Goal: Task Accomplishment & Management: Manage account settings

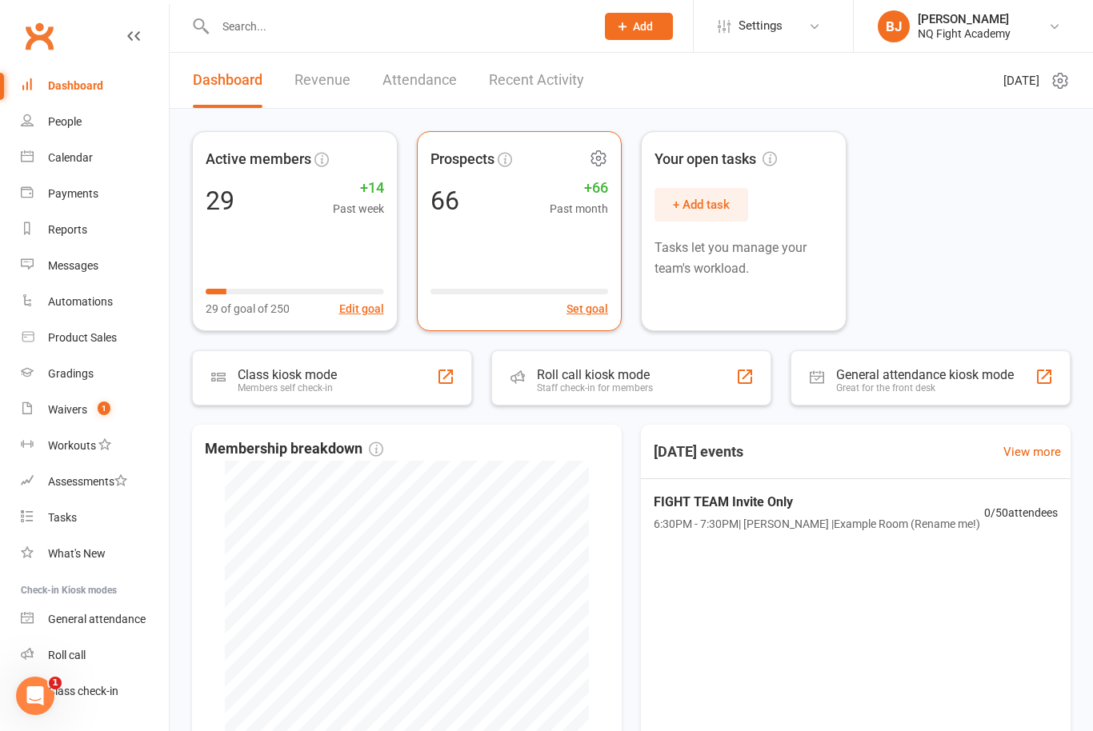
click at [575, 281] on div "Set goal" at bounding box center [519, 299] width 178 height 37
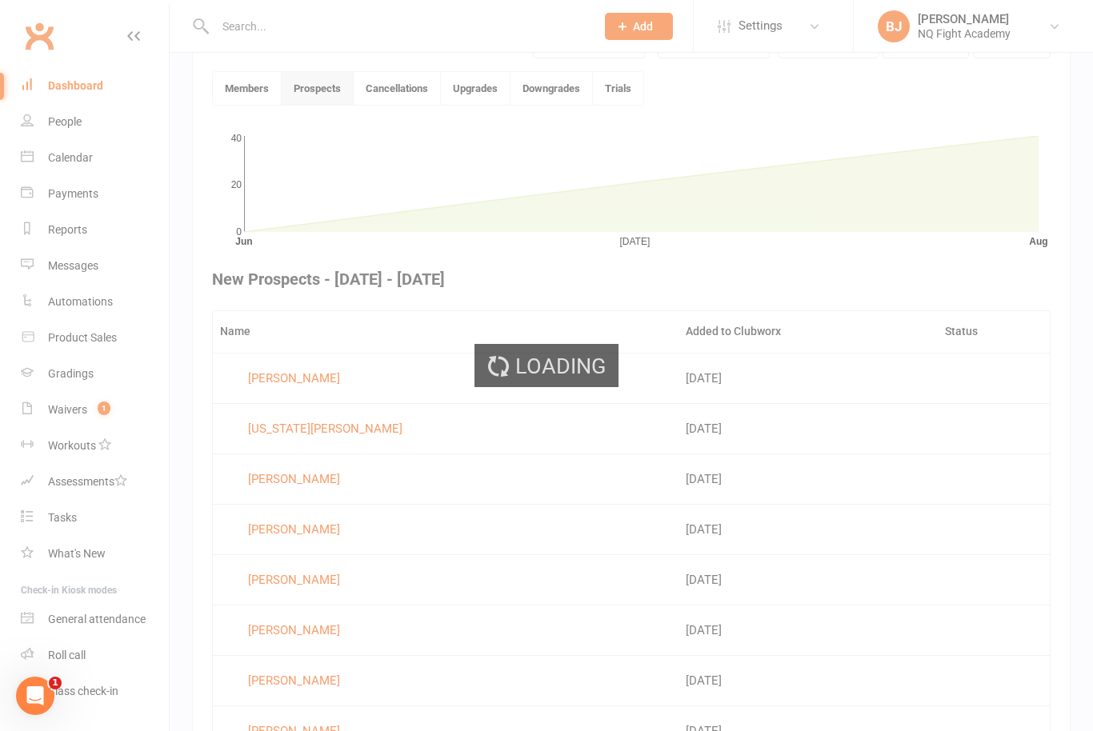
scroll to position [415, 0]
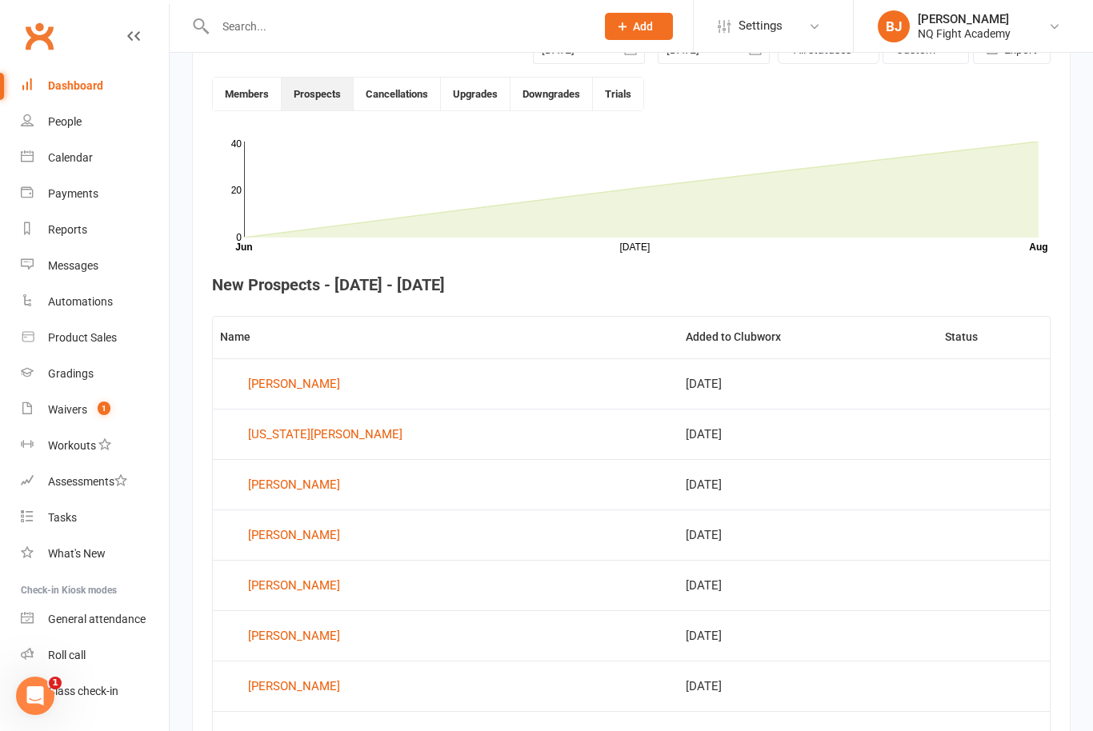
click at [248, 19] on input "text" at bounding box center [397, 26] width 374 height 22
type input "C"
type input "Vincenzo"
click at [81, 412] on div "Waivers" at bounding box center [67, 409] width 39 height 13
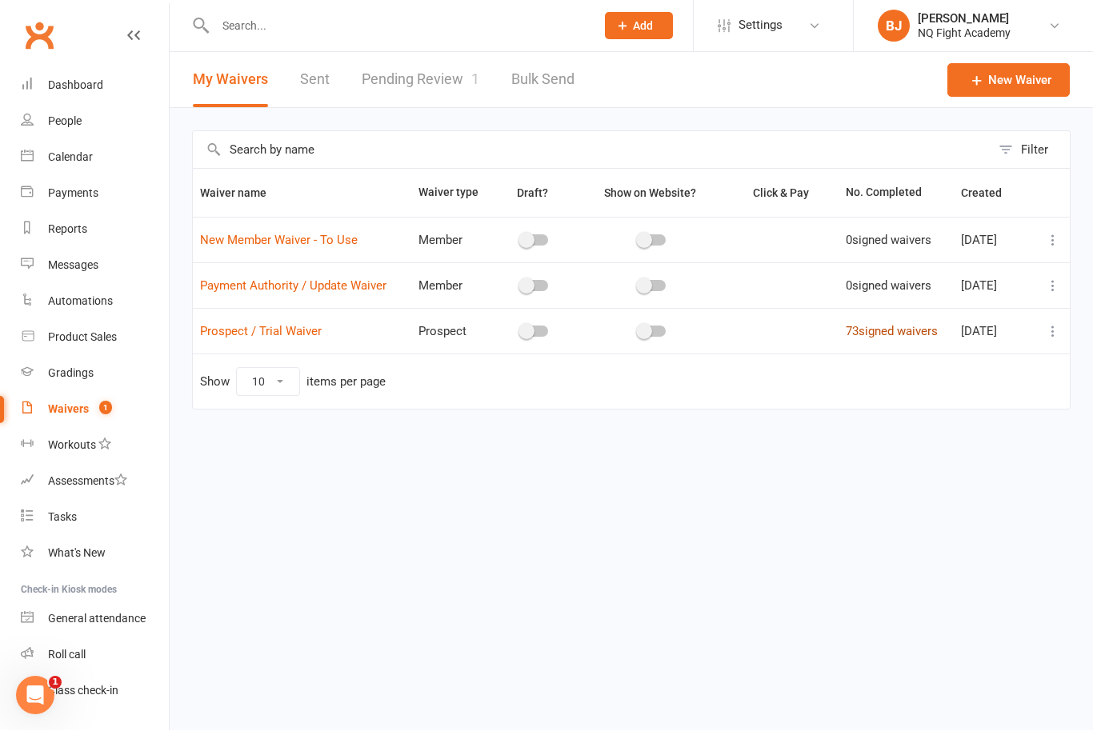
click at [901, 330] on link "73 signed waivers" at bounding box center [891, 332] width 92 height 14
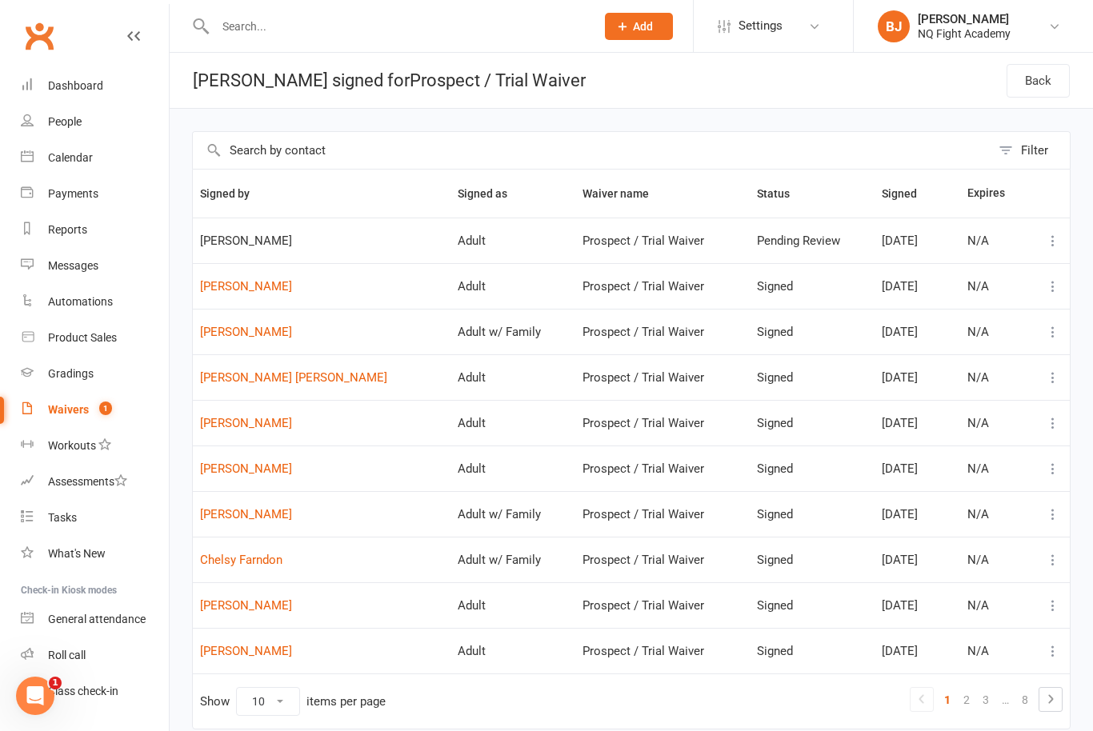
click at [598, 246] on div "Prospect / Trial Waiver" at bounding box center [661, 241] width 159 height 14
click at [242, 240] on span "[PERSON_NAME]" at bounding box center [321, 241] width 243 height 14
click at [74, 404] on div "Waivers" at bounding box center [68, 409] width 41 height 13
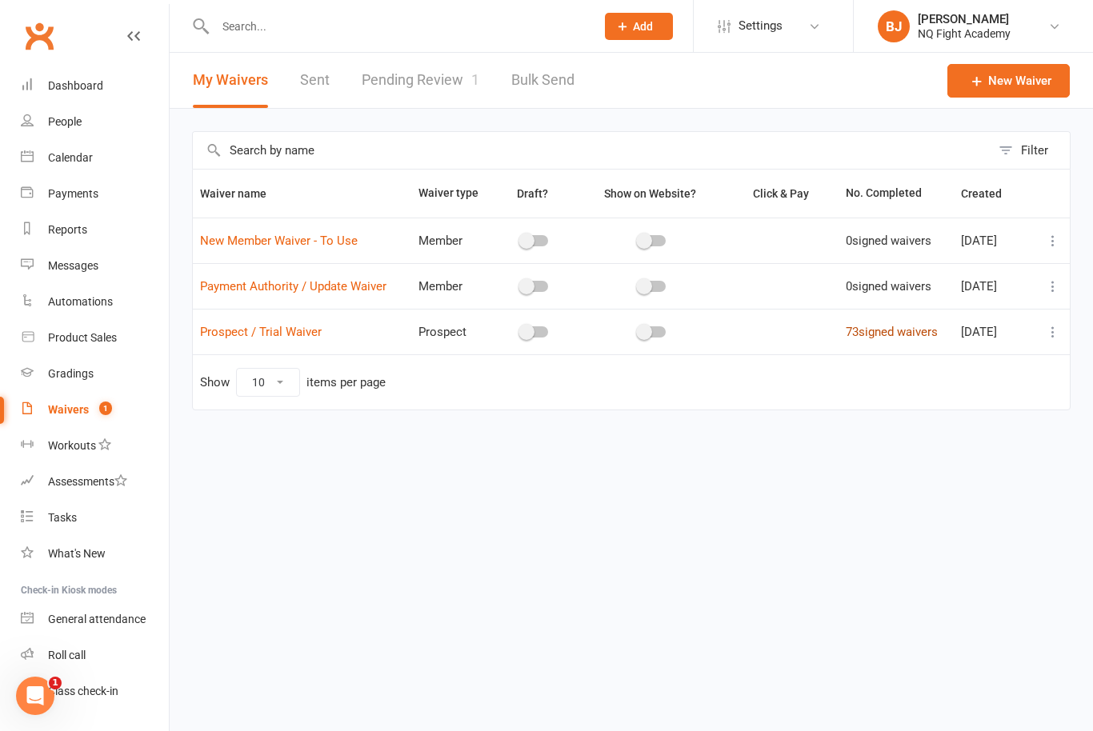
click at [889, 338] on link "73 signed waivers" at bounding box center [891, 332] width 92 height 14
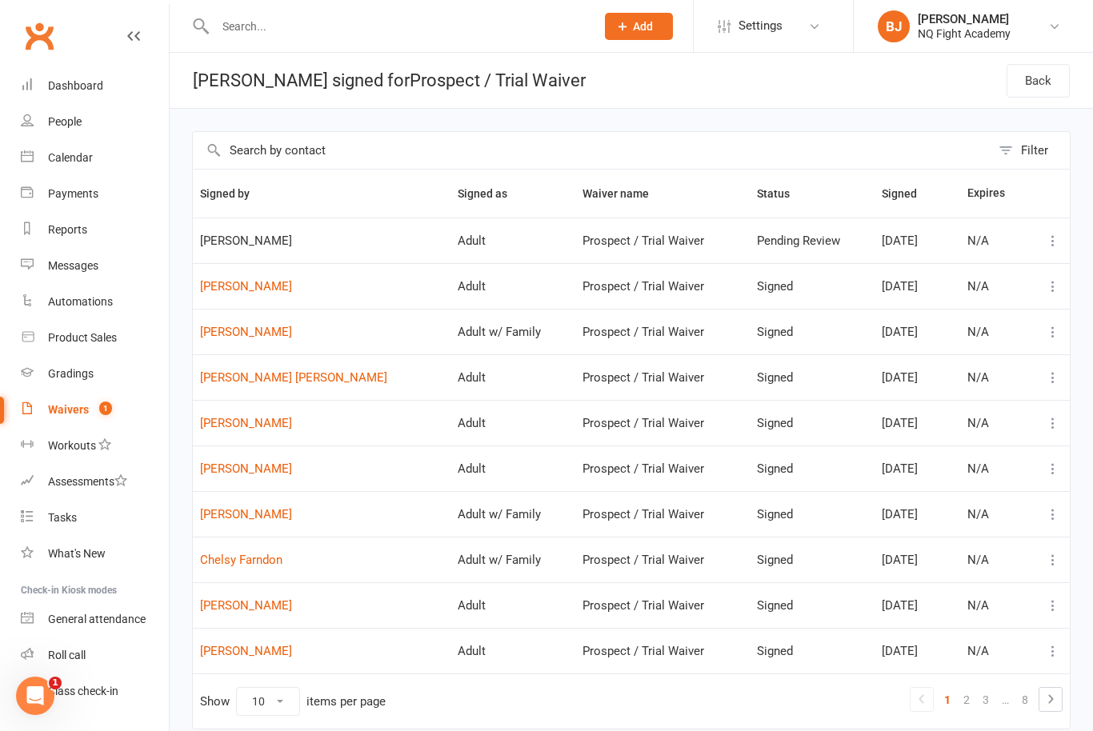
click at [967, 246] on div "N/A" at bounding box center [993, 241] width 52 height 14
click at [1049, 231] on button at bounding box center [1052, 240] width 19 height 19
click at [934, 414] on td "[DATE]" at bounding box center [917, 423] width 86 height 46
click at [450, 250] on td "Adult" at bounding box center [512, 241] width 125 height 46
click at [222, 266] on td "[PERSON_NAME]" at bounding box center [322, 286] width 258 height 46
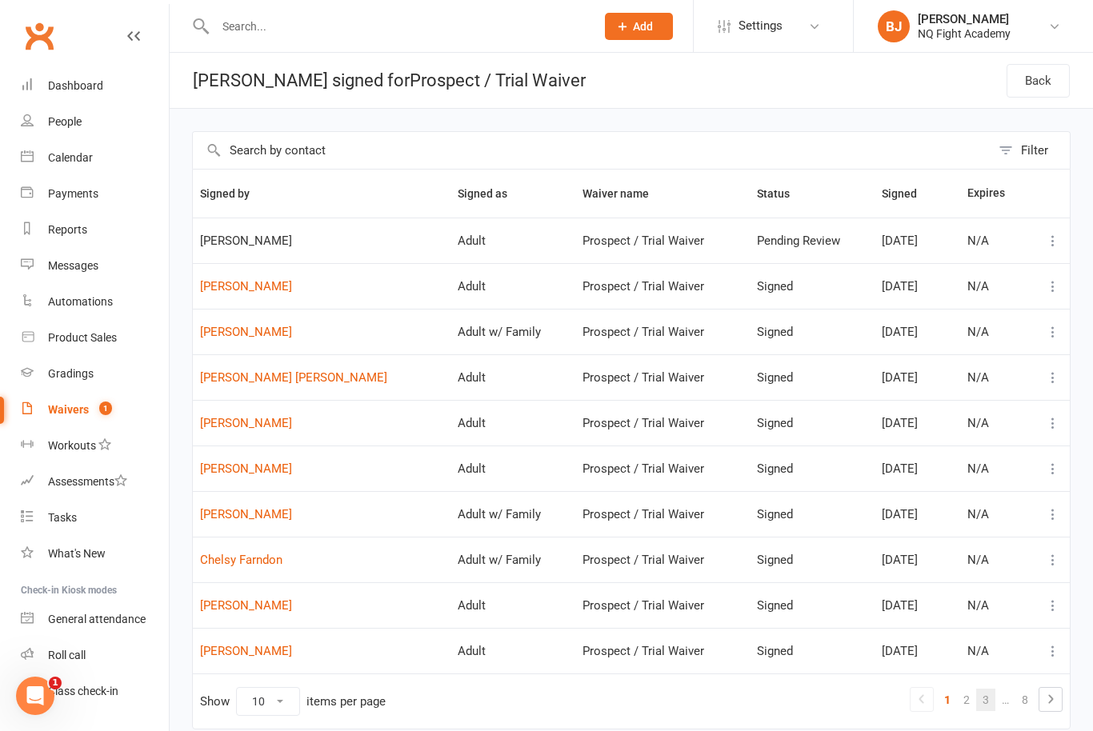
click at [979, 701] on link "3" at bounding box center [985, 700] width 19 height 22
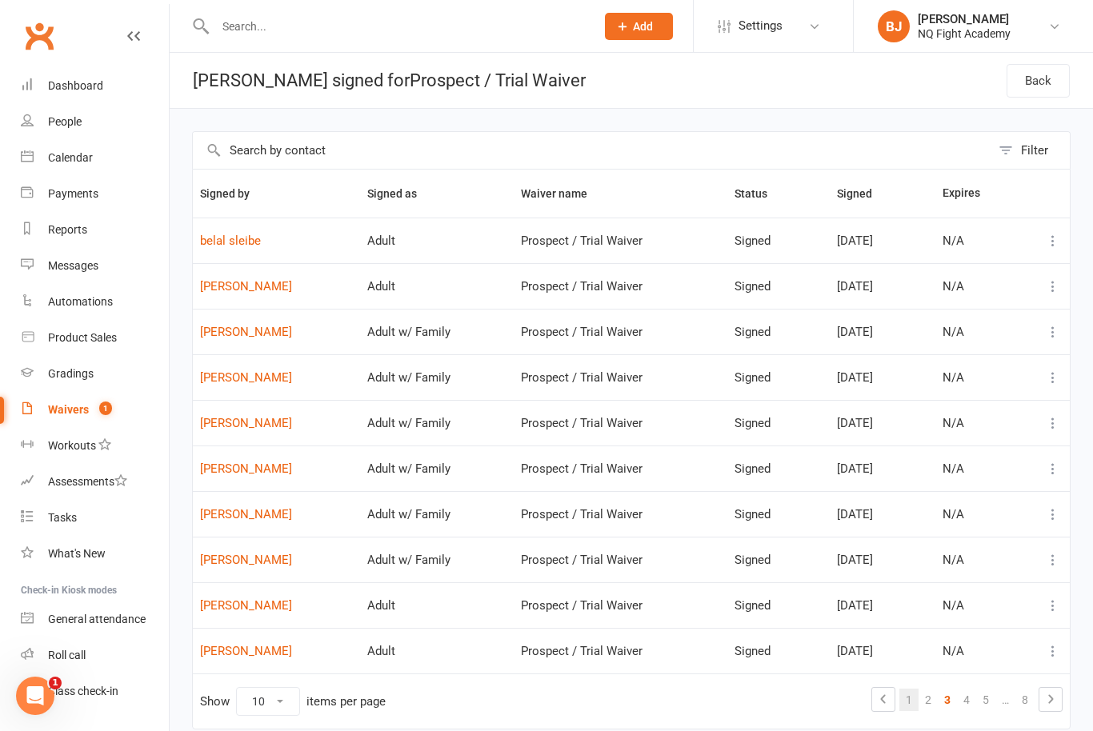
click at [900, 699] on link "1" at bounding box center [908, 700] width 19 height 22
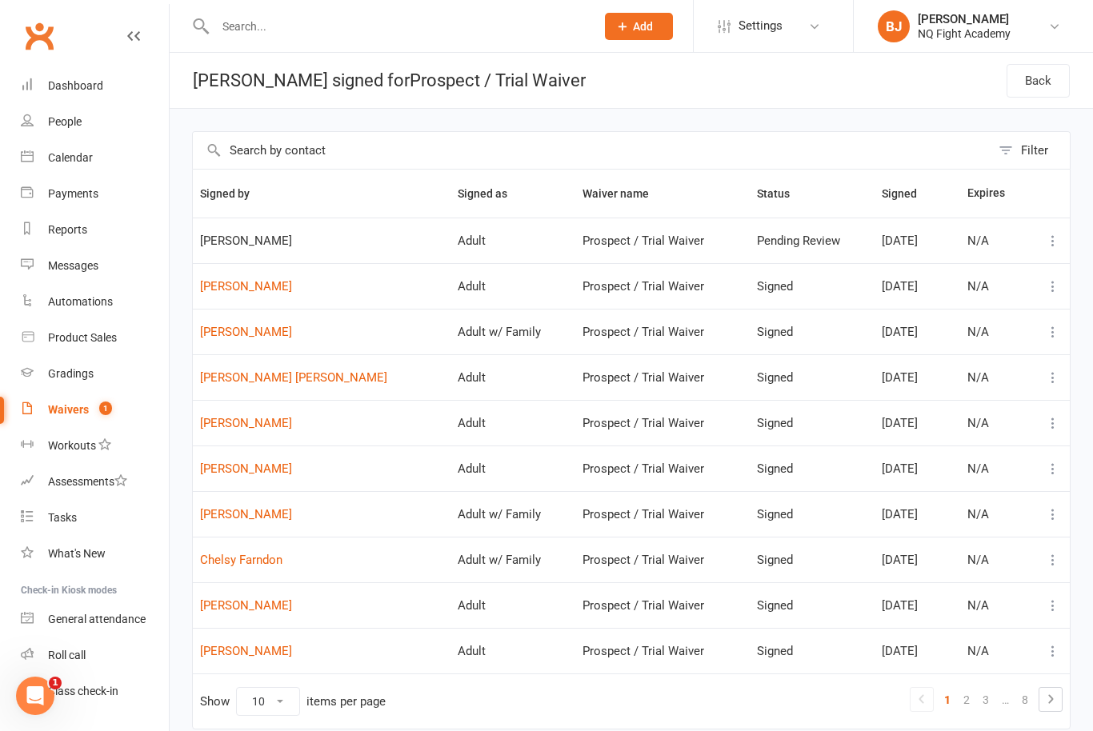
click at [76, 403] on div "Waivers" at bounding box center [68, 409] width 41 height 13
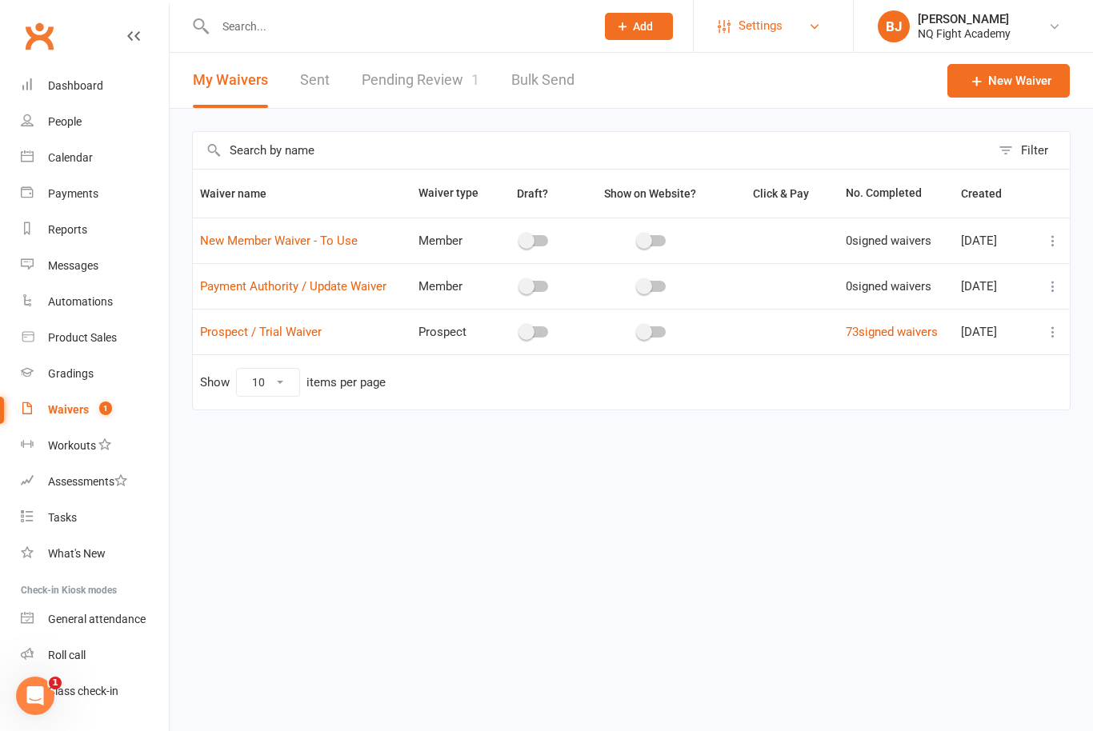
click at [787, 31] on link "Settings" at bounding box center [772, 26] width 111 height 36
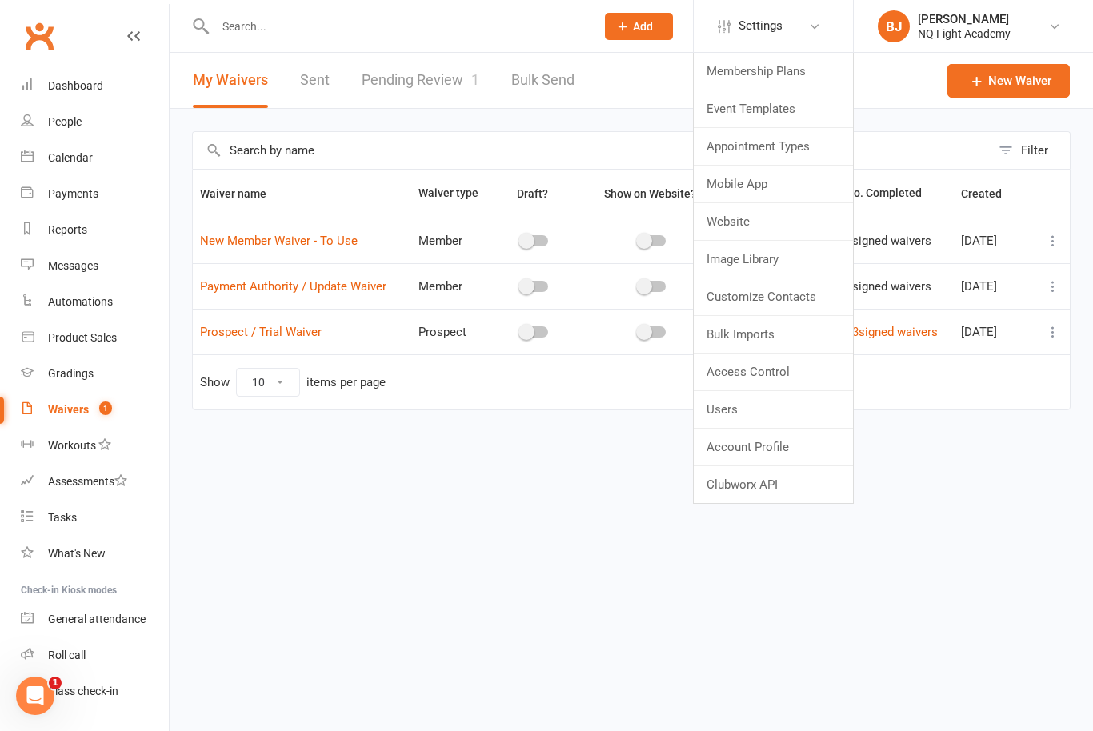
click at [525, 477] on html "Prospect Member Non-attending contact Class / event Appointment Grading event T…" at bounding box center [546, 238] width 1093 height 477
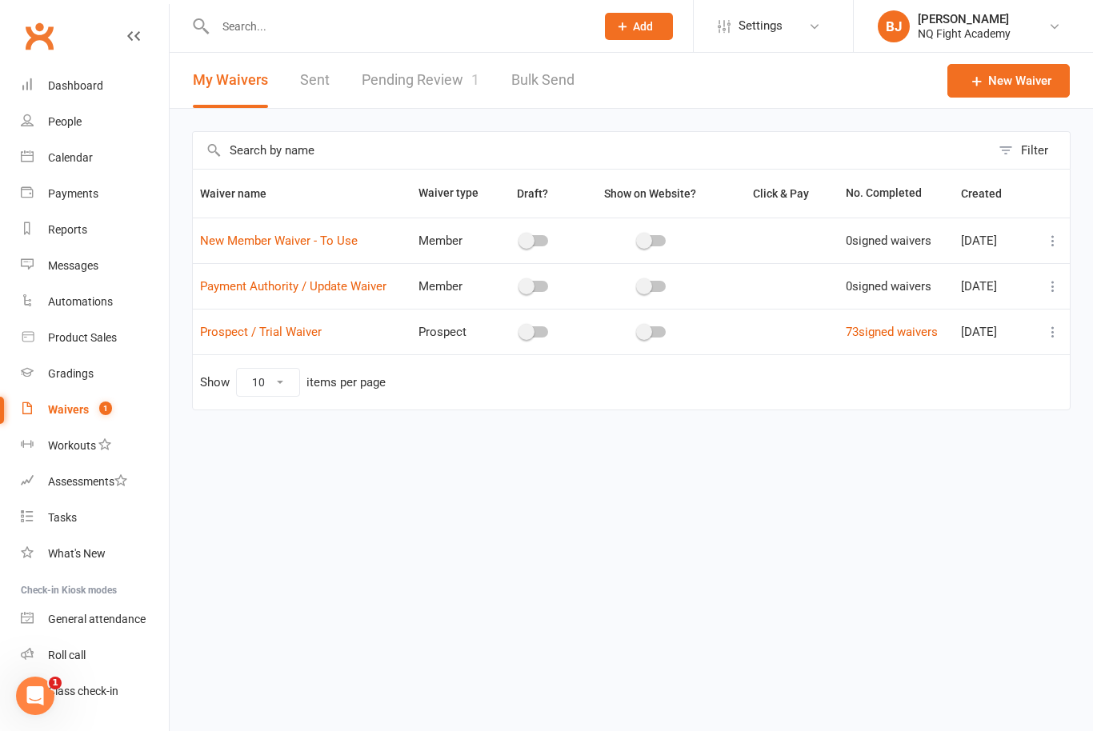
click at [99, 414] on span "1" at bounding box center [105, 409] width 13 height 14
click at [341, 477] on html "Prospect Member Non-attending contact Class / event Appointment Grading event T…" at bounding box center [546, 238] width 1093 height 477
click at [65, 131] on link "People" at bounding box center [95, 122] width 148 height 36
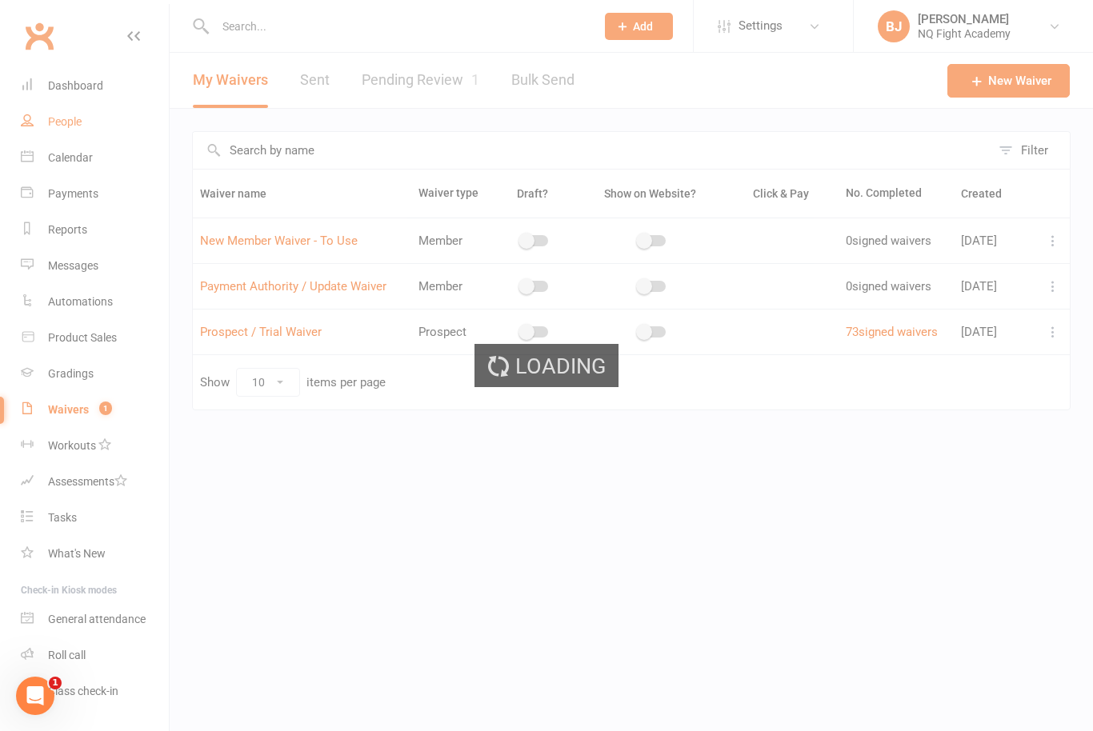
select select "100"
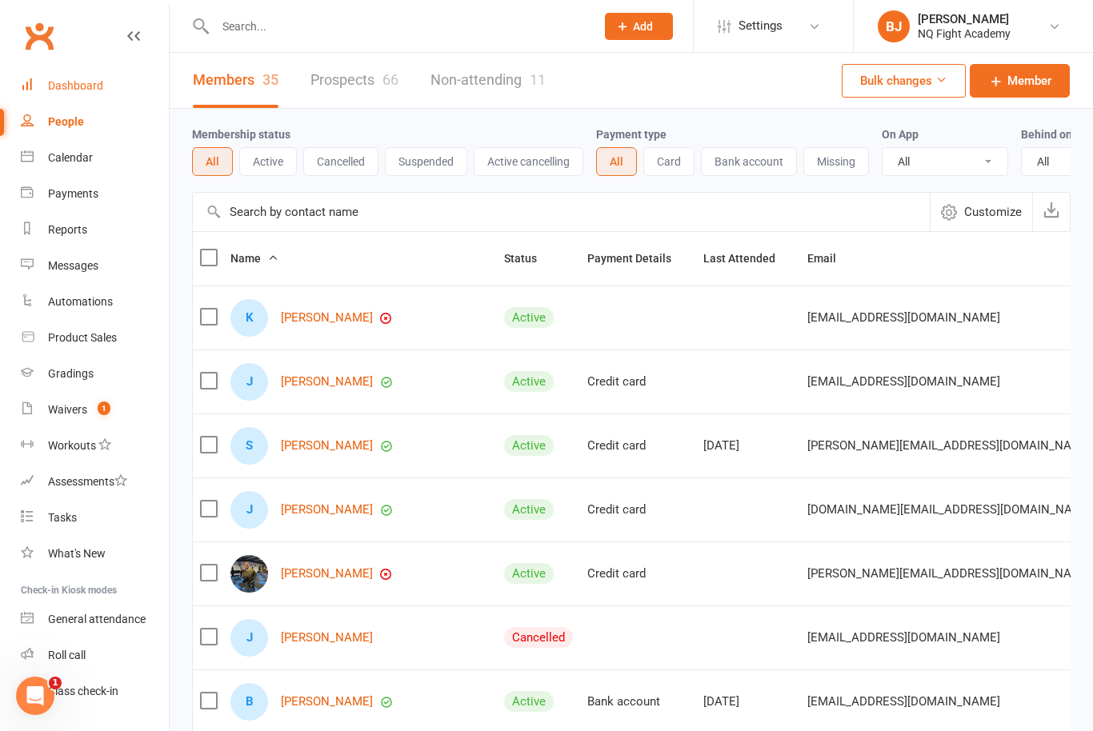
click at [80, 87] on div "Dashboard" at bounding box center [75, 85] width 55 height 13
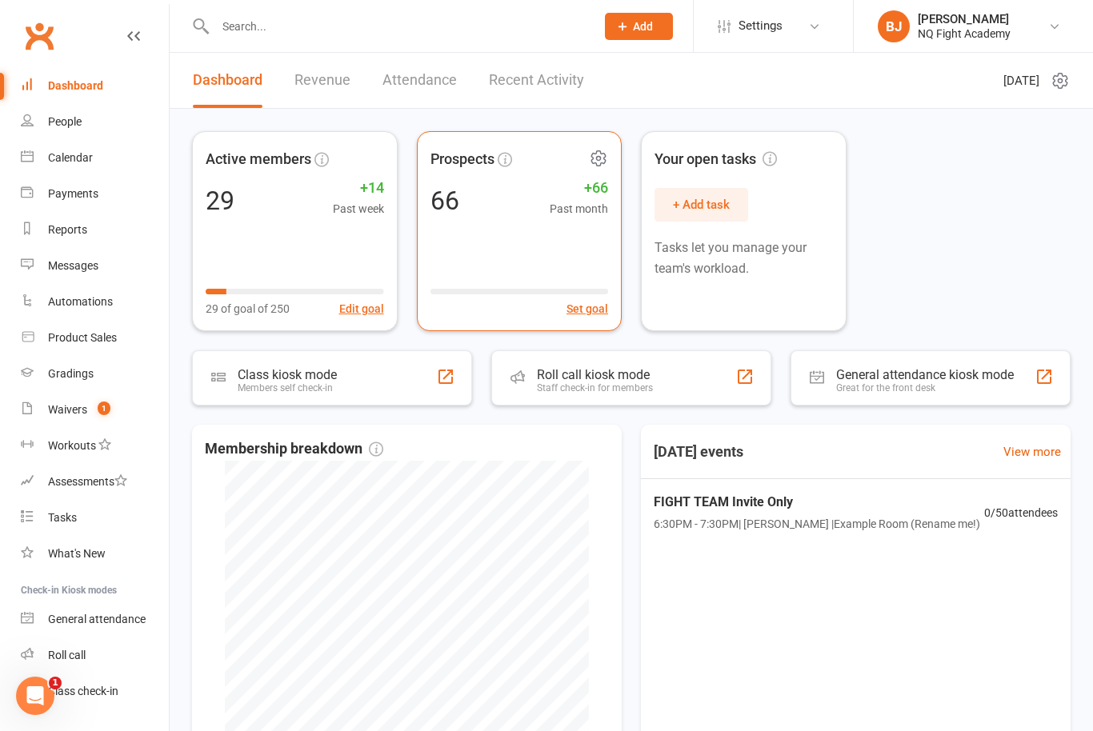
click at [571, 256] on div "Prospects 66 +66 Past month Set goal" at bounding box center [520, 231] width 206 height 200
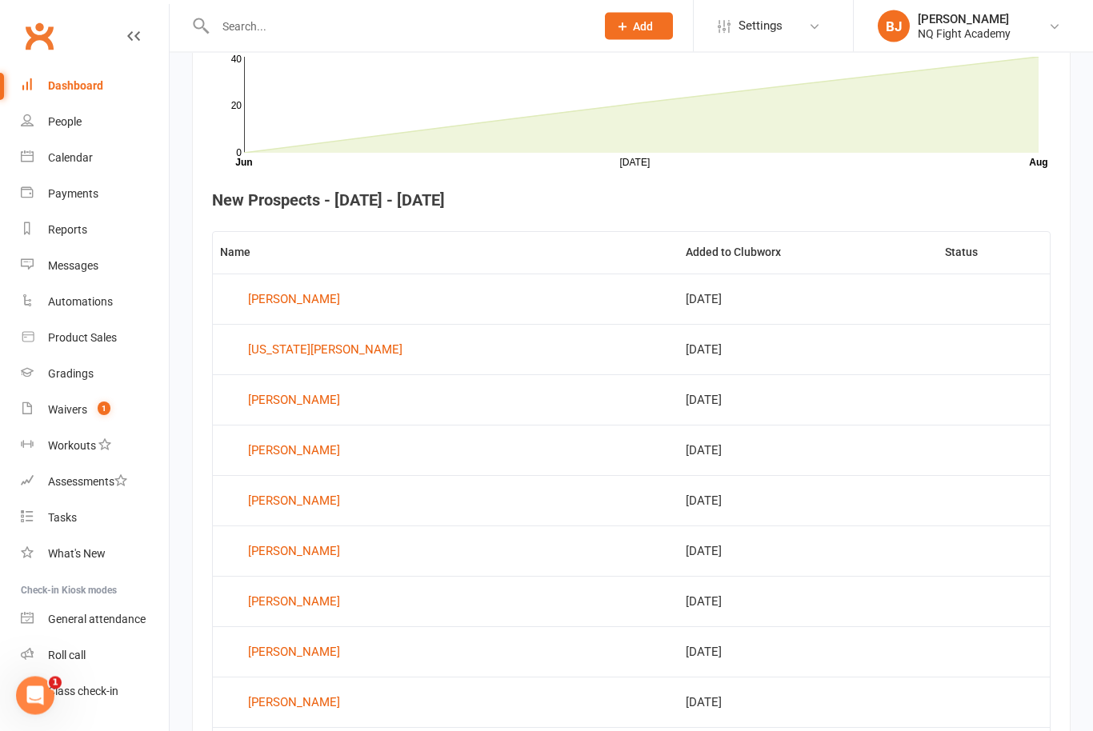
scroll to position [500, 0]
click at [63, 414] on div "Waivers" at bounding box center [67, 409] width 39 height 13
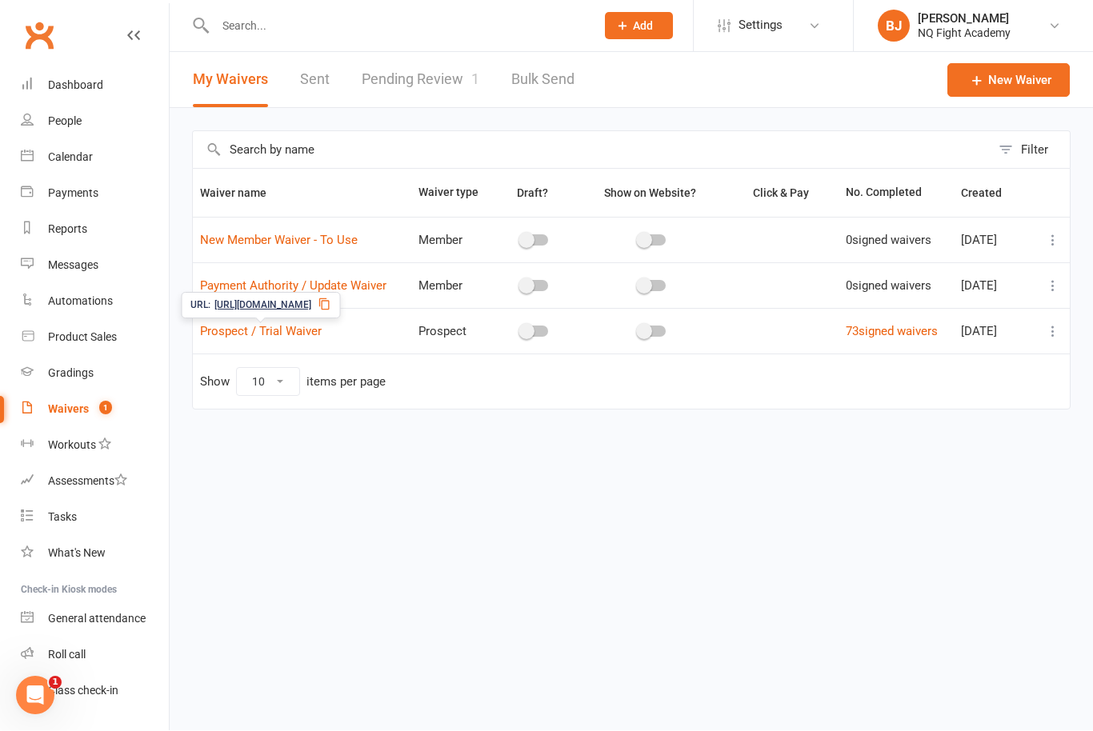
click at [311, 307] on span "[URL][DOMAIN_NAME]" at bounding box center [262, 305] width 97 height 15
click at [298, 337] on link "Prospect / Trial Waiver" at bounding box center [261, 332] width 122 height 14
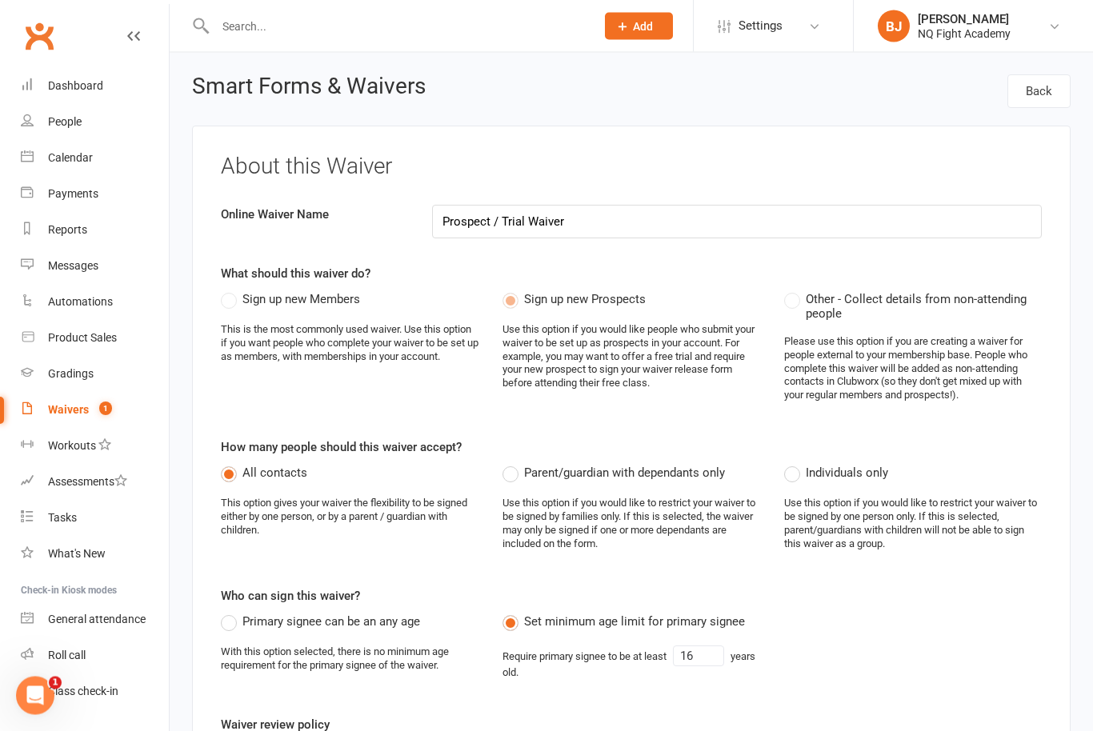
select select "select"
select select "checkbox"
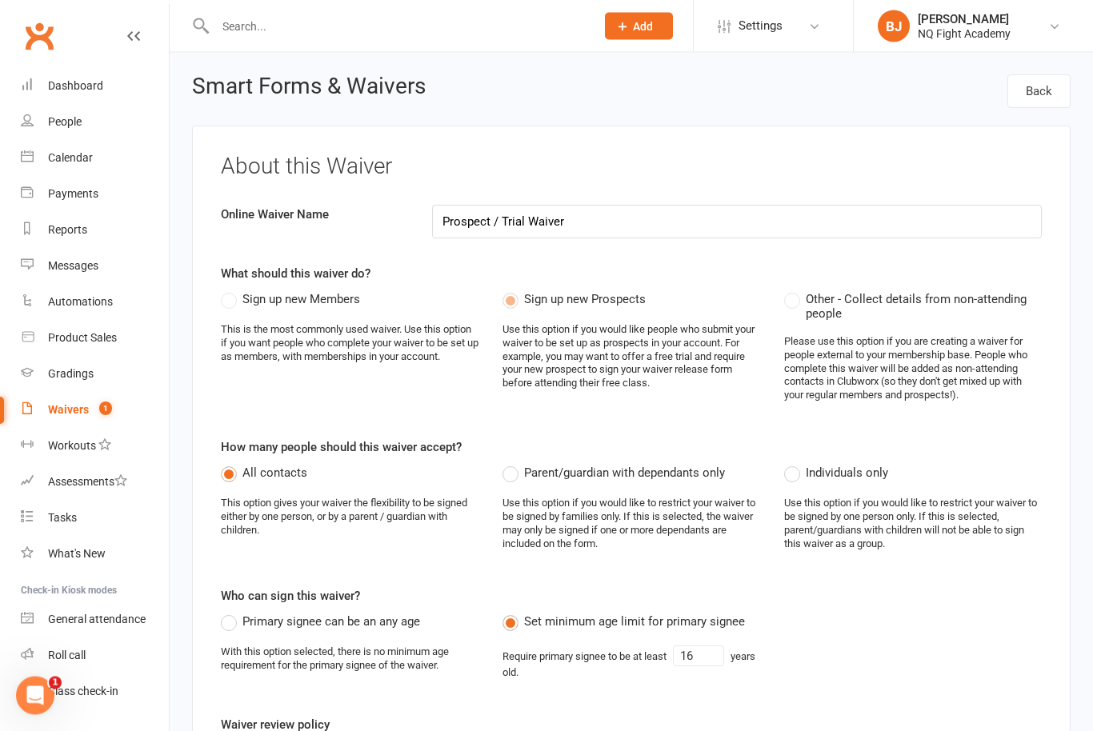
select select "checkbox"
select select "select"
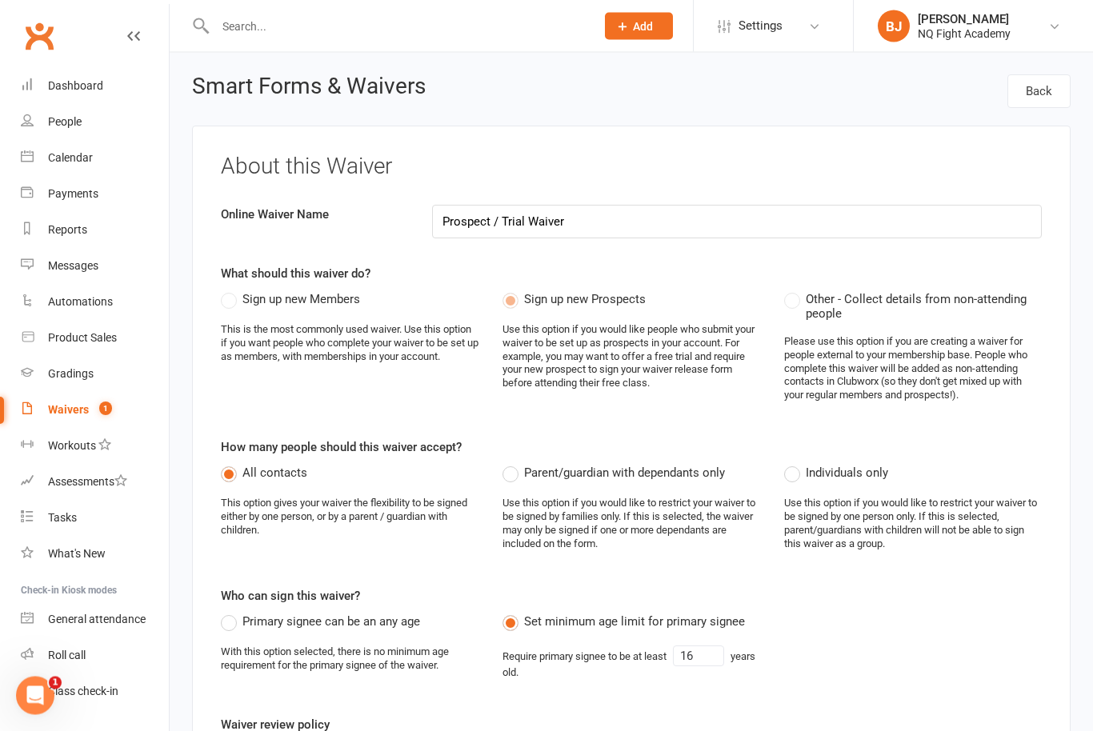
select select "select"
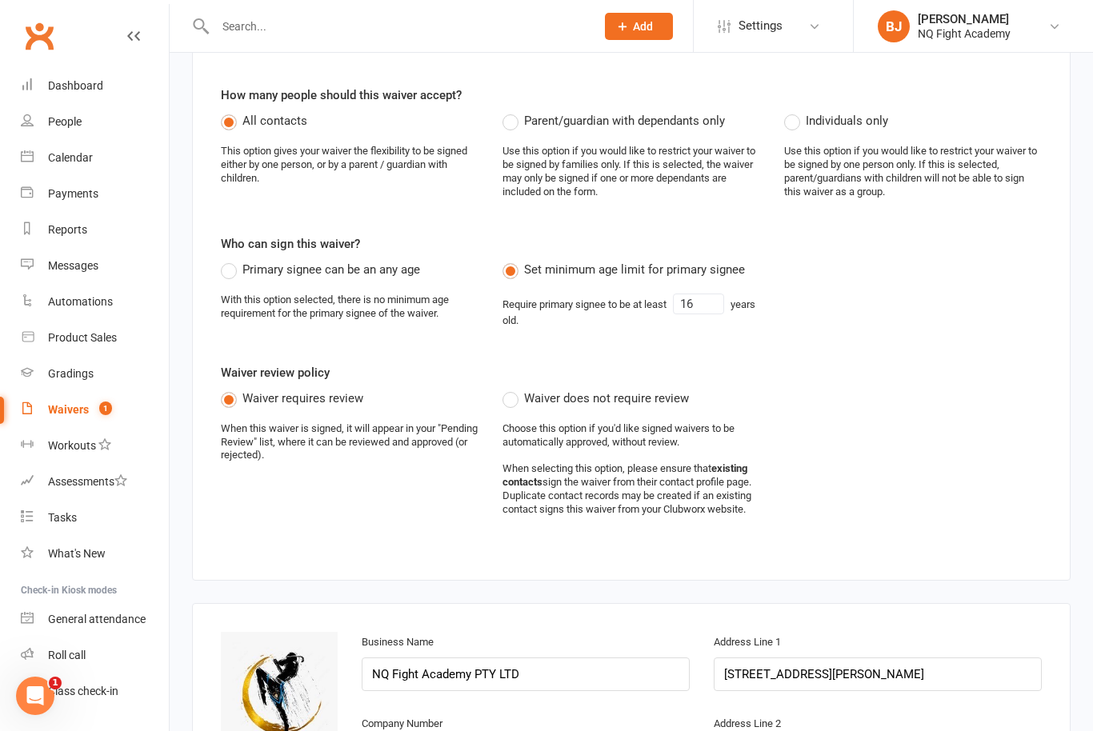
scroll to position [295, 0]
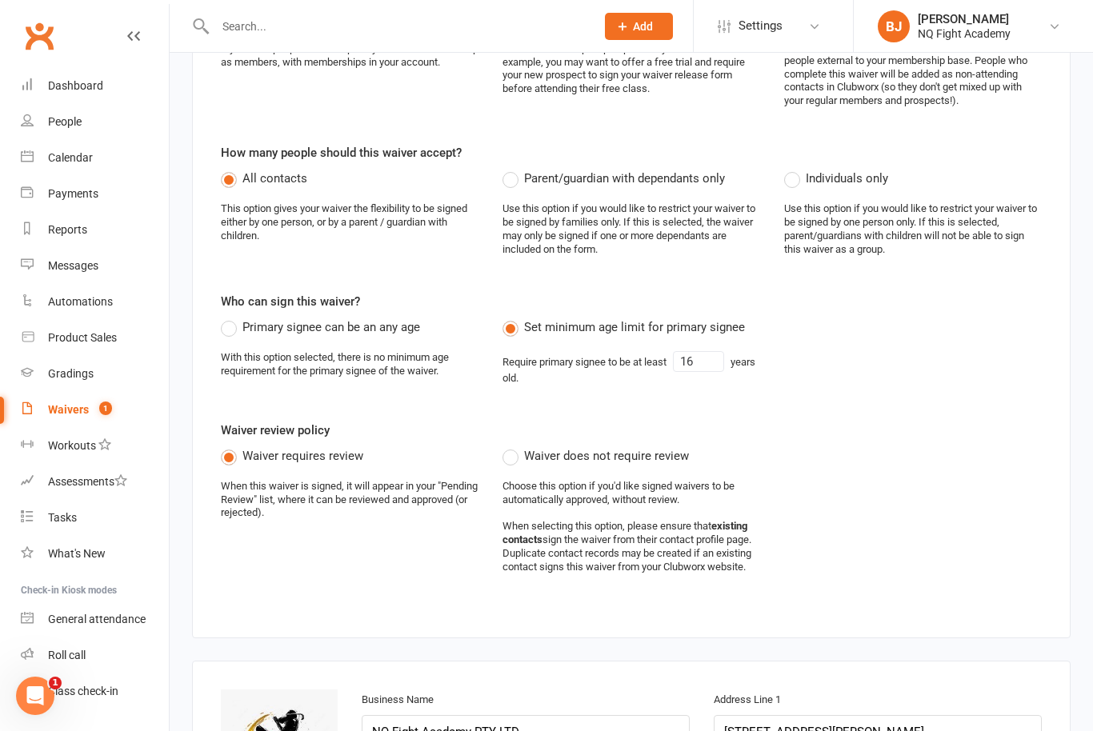
click at [86, 406] on div "Waivers" at bounding box center [68, 409] width 41 height 13
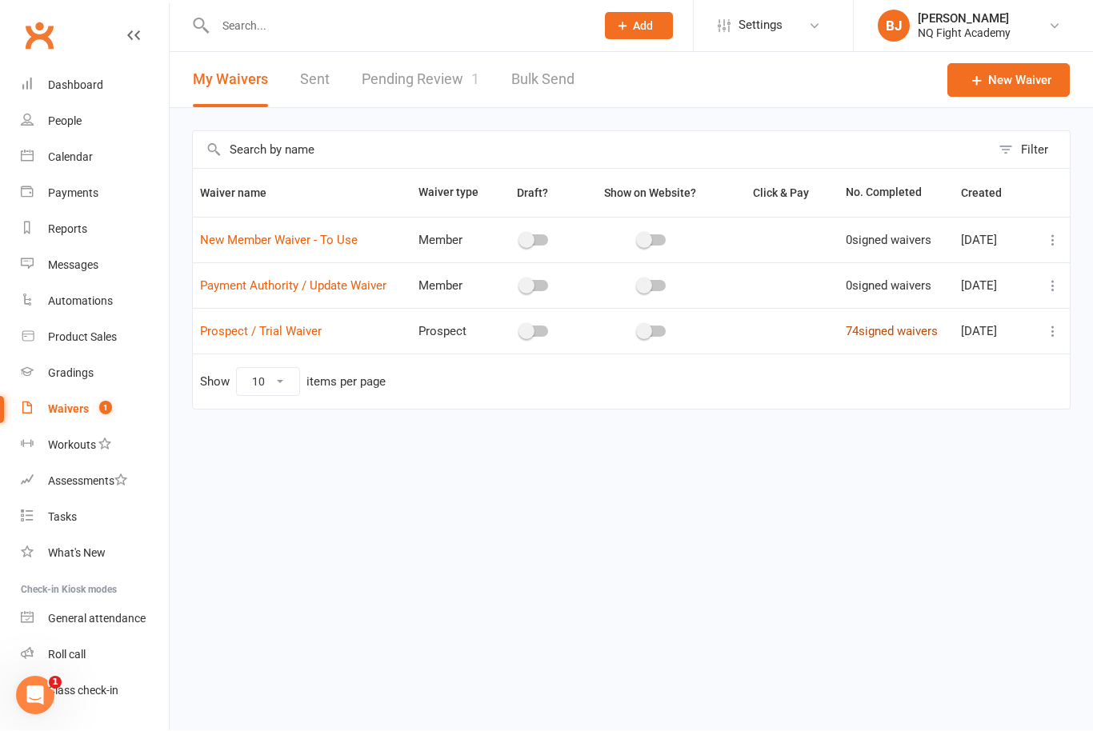
click at [858, 337] on link "74 signed waivers" at bounding box center [891, 332] width 92 height 14
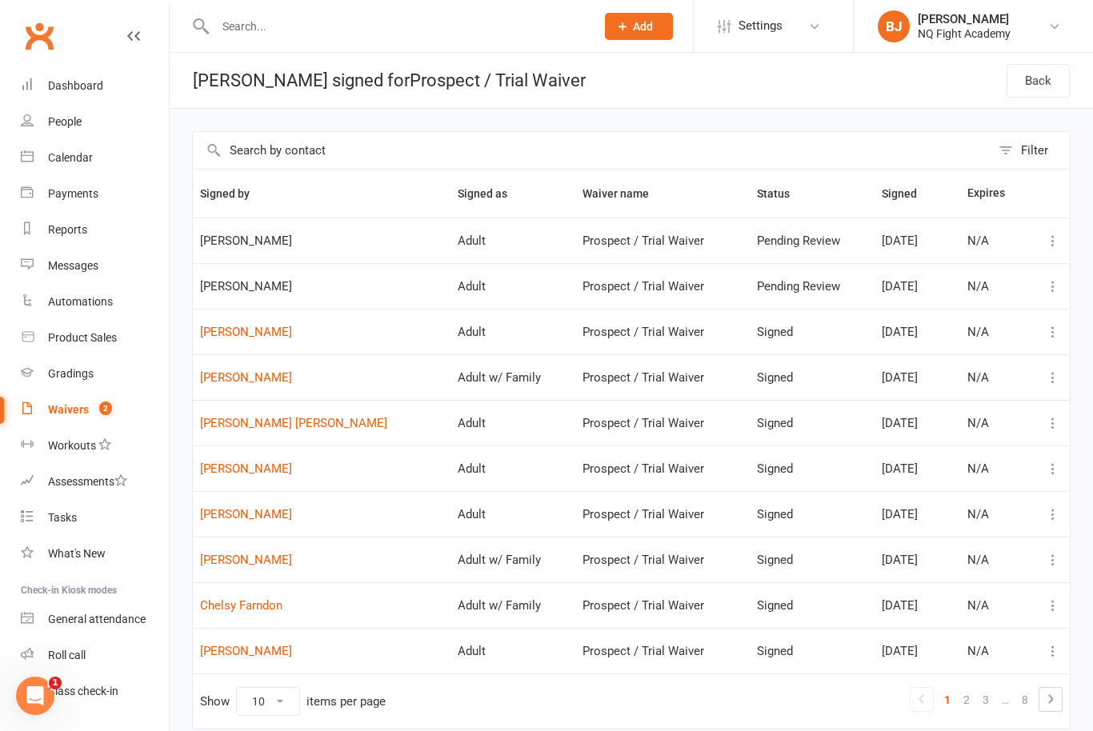
click at [38, 696] on icon "Open Intercom Messenger" at bounding box center [35, 695] width 11 height 13
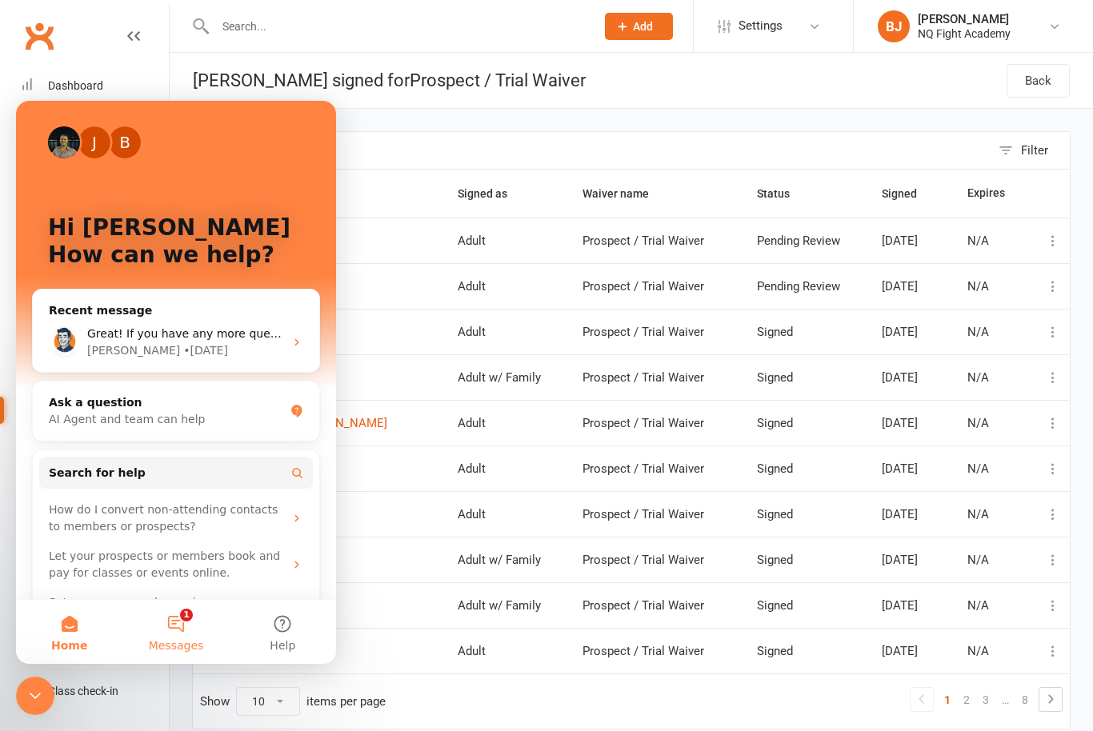
click at [174, 632] on button "1 Messages" at bounding box center [175, 632] width 106 height 64
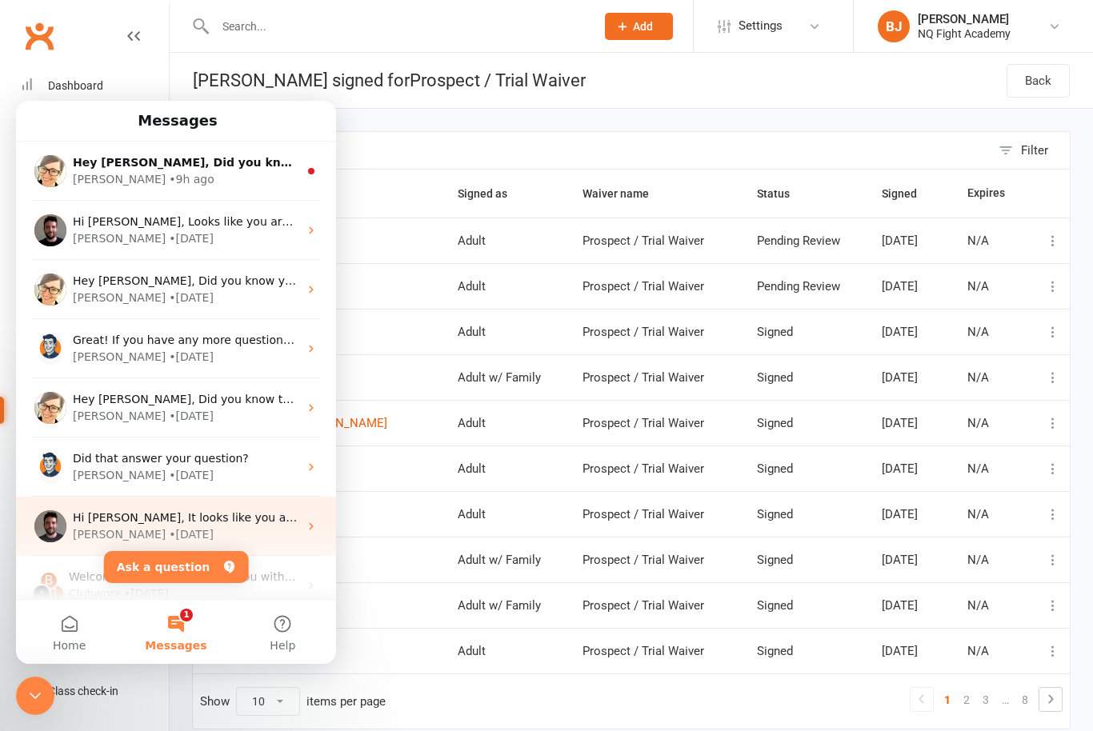
click at [212, 519] on span "Hi [PERSON_NAME], It looks like you are checking out reports. Below are some si…" at bounding box center [877, 517] width 1609 height 13
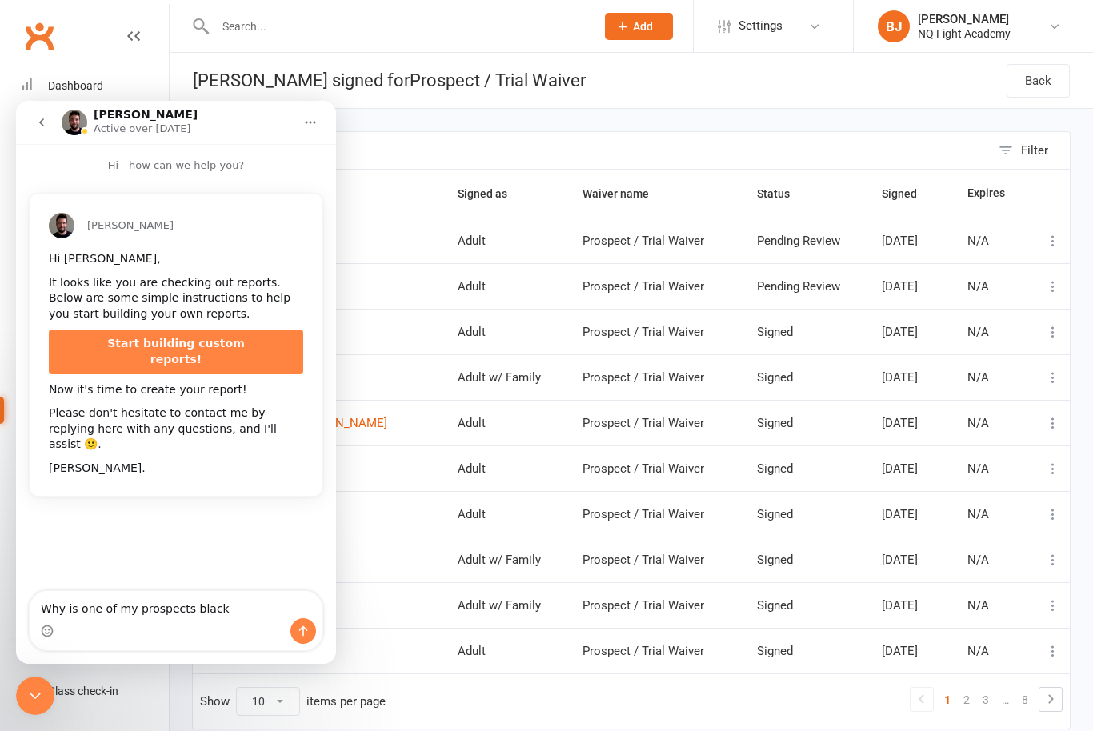
type textarea "Why is one of my prospects black"
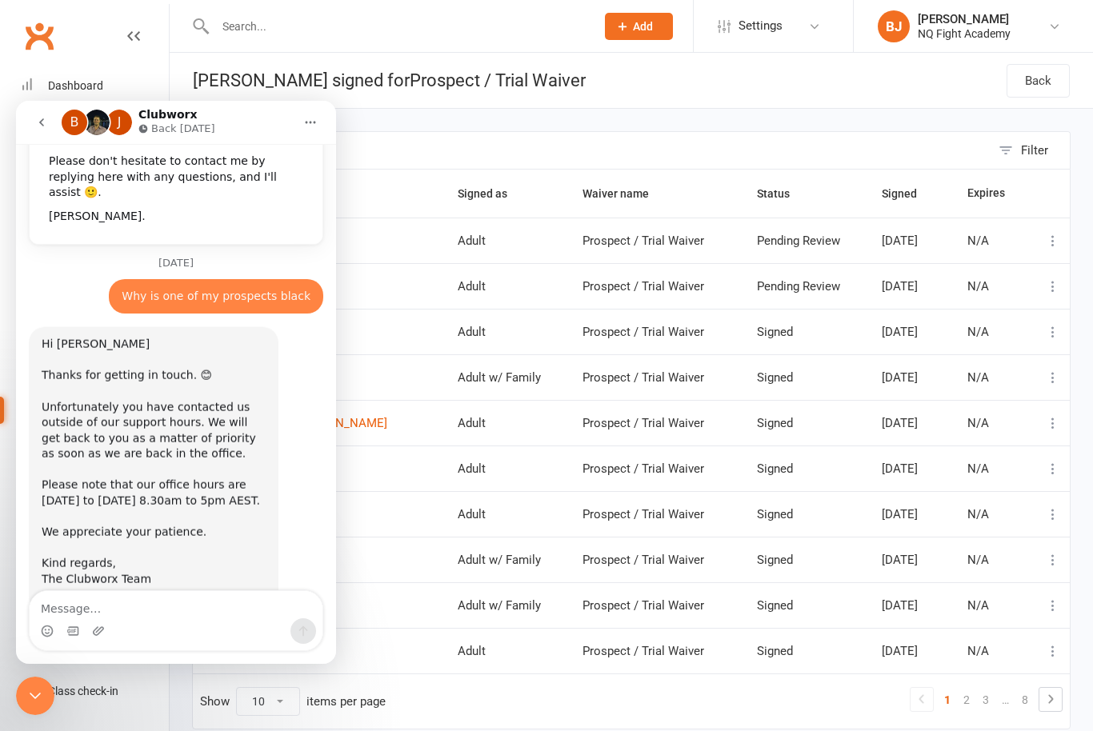
scroll to position [262, 0]
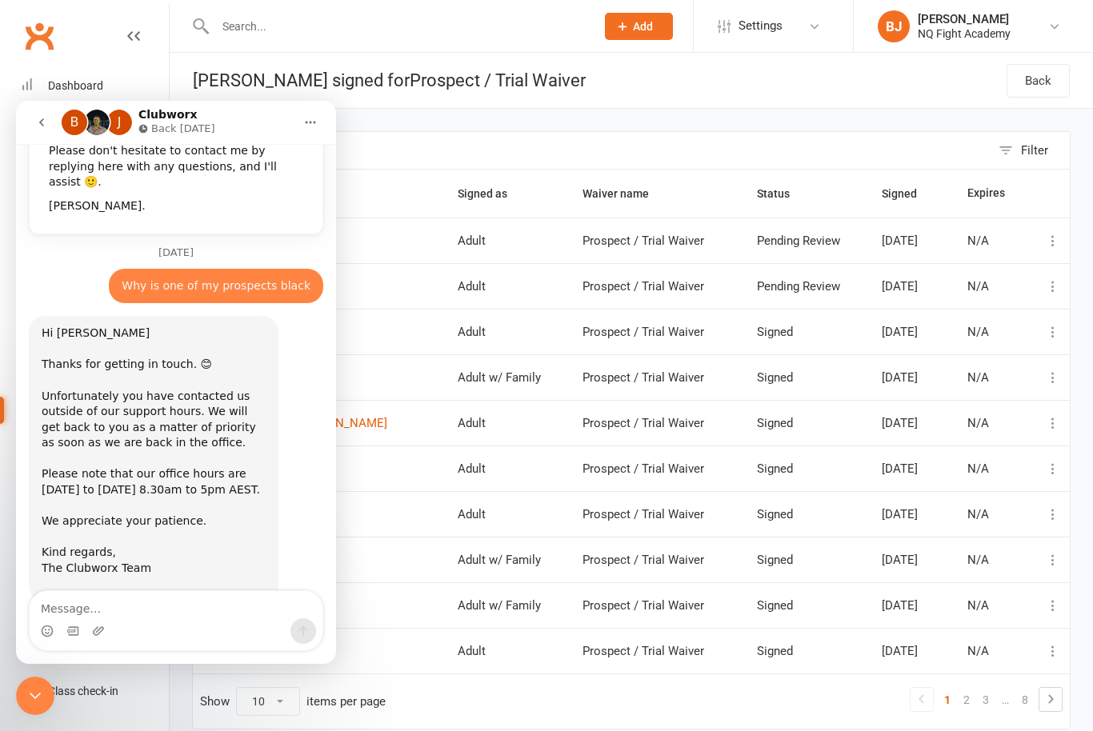
click at [450, 144] on input "text" at bounding box center [591, 150] width 797 height 37
click at [34, 688] on icon "Close Intercom Messenger" at bounding box center [35, 695] width 19 height 19
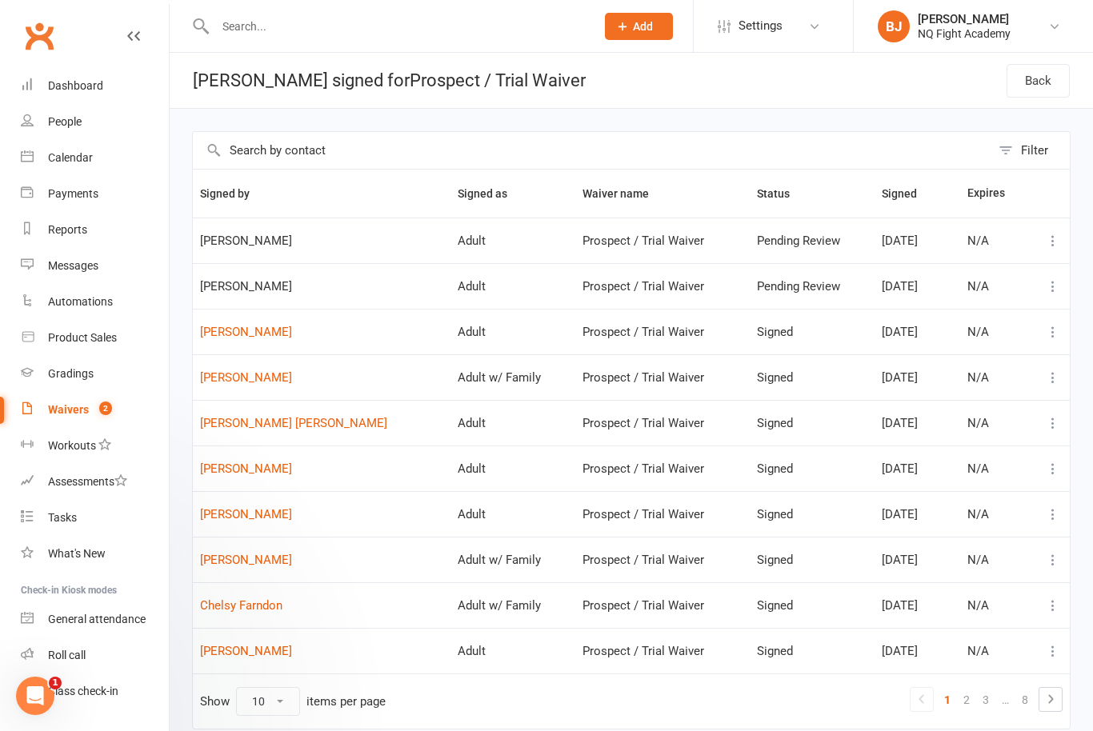
scroll to position [0, 0]
click at [832, 18] on li "Settings Membership Plans Event Templates Appointment Types Mobile App Website …" at bounding box center [773, 26] width 160 height 52
click at [813, 30] on icon at bounding box center [814, 26] width 13 height 13
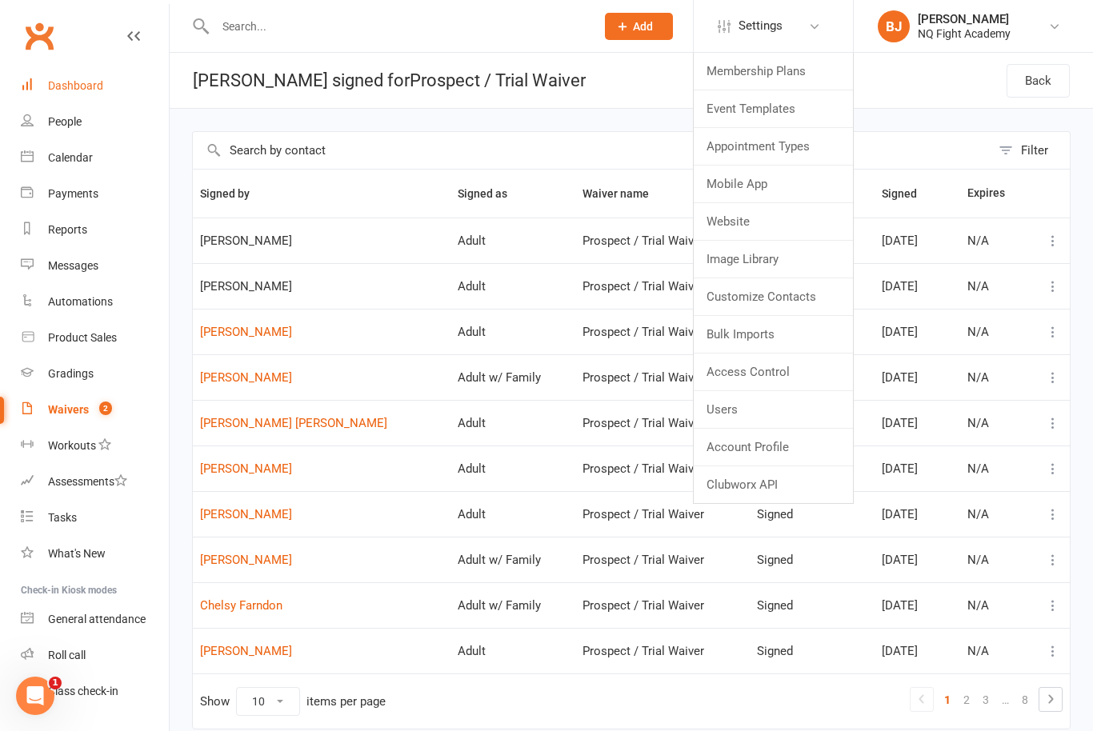
click at [86, 82] on div "Dashboard" at bounding box center [75, 85] width 55 height 13
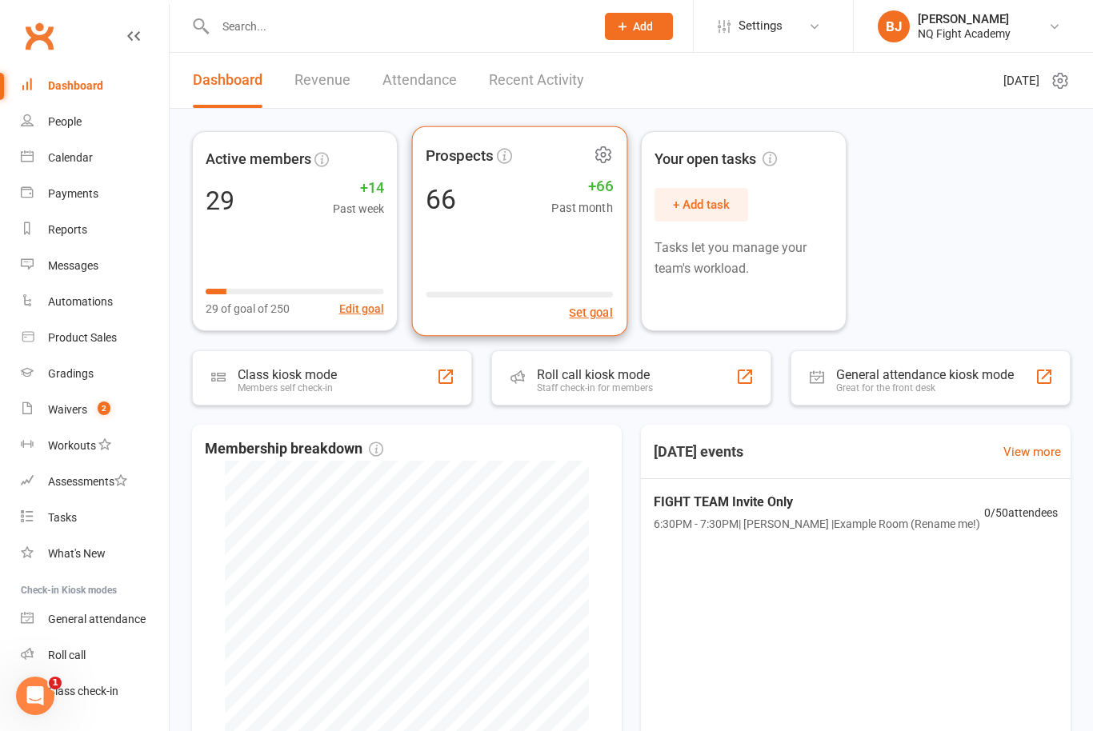
click at [542, 161] on span "Prospects" at bounding box center [507, 155] width 163 height 24
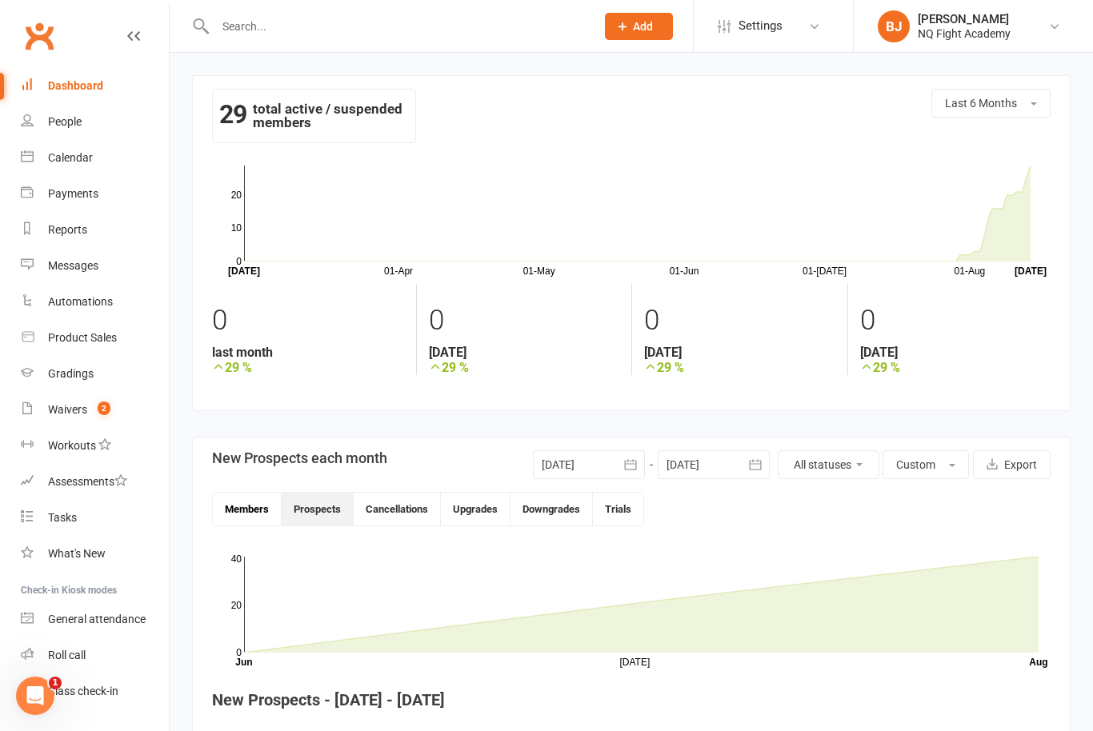
click at [230, 502] on button "Members" at bounding box center [247, 509] width 69 height 33
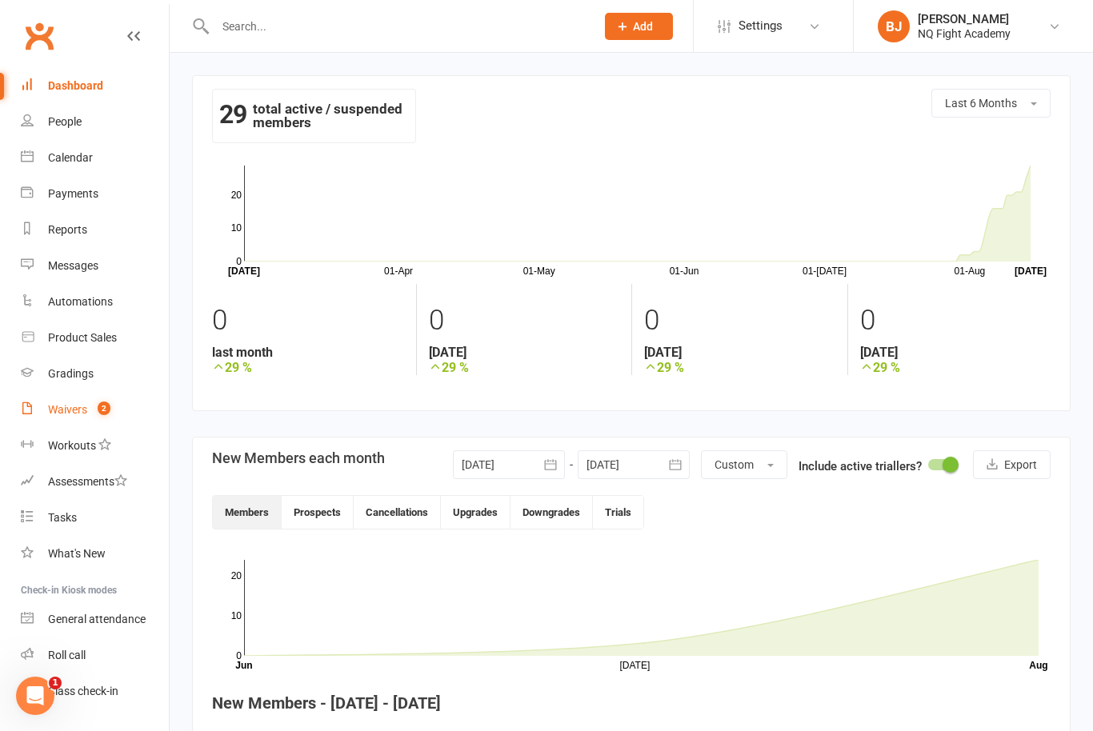
click at [66, 406] on div "Waivers" at bounding box center [67, 409] width 39 height 13
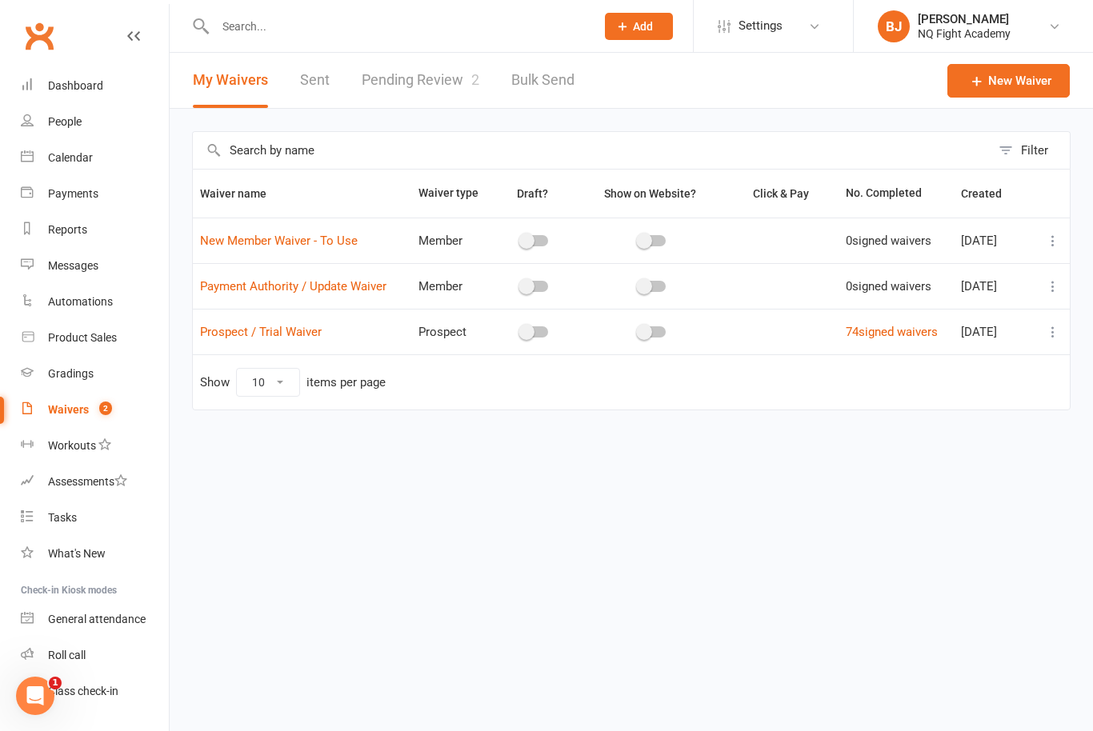
click at [531, 330] on div at bounding box center [534, 331] width 27 height 11
click at [521, 330] on input "checkbox" at bounding box center [521, 330] width 0 height 0
click at [535, 330] on span at bounding box center [543, 332] width 16 height 16
click at [521, 330] on input "checkbox" at bounding box center [521, 330] width 0 height 0
click at [531, 330] on div at bounding box center [534, 331] width 27 height 11
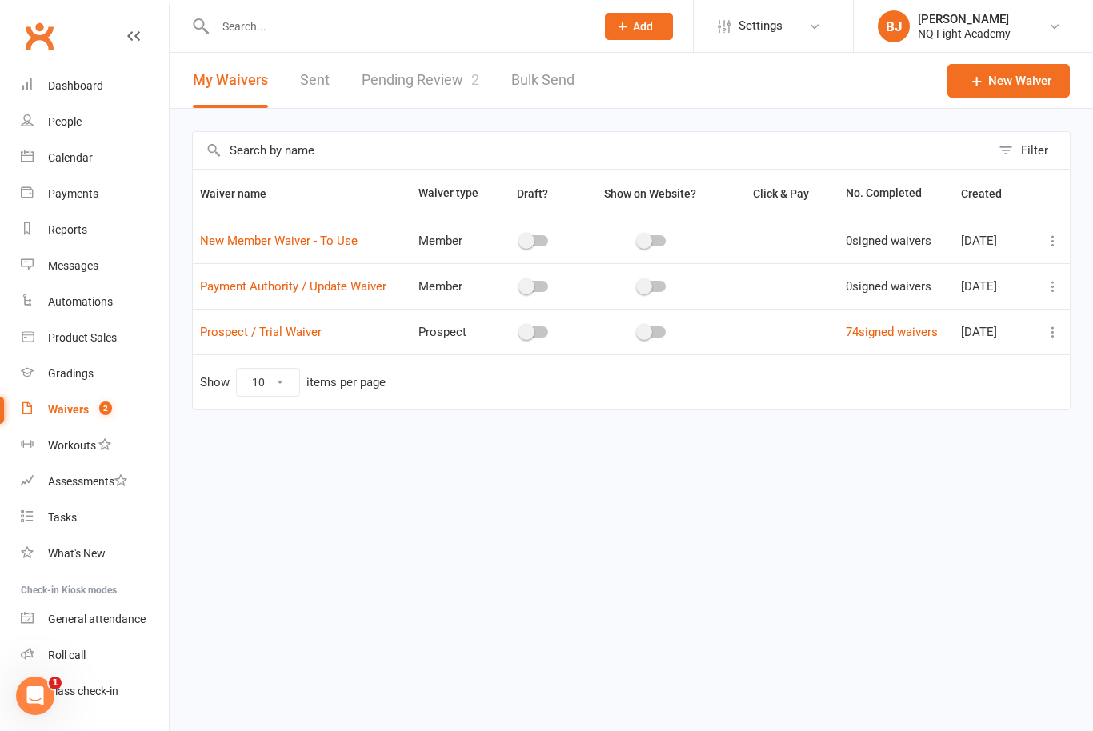
click at [521, 330] on input "checkbox" at bounding box center [521, 330] width 0 height 0
checkbox input "true"
click at [638, 338] on span at bounding box center [644, 332] width 16 height 16
click at [638, 330] on input "checkbox" at bounding box center [638, 330] width 0 height 0
click at [638, 338] on span at bounding box center [644, 332] width 16 height 16
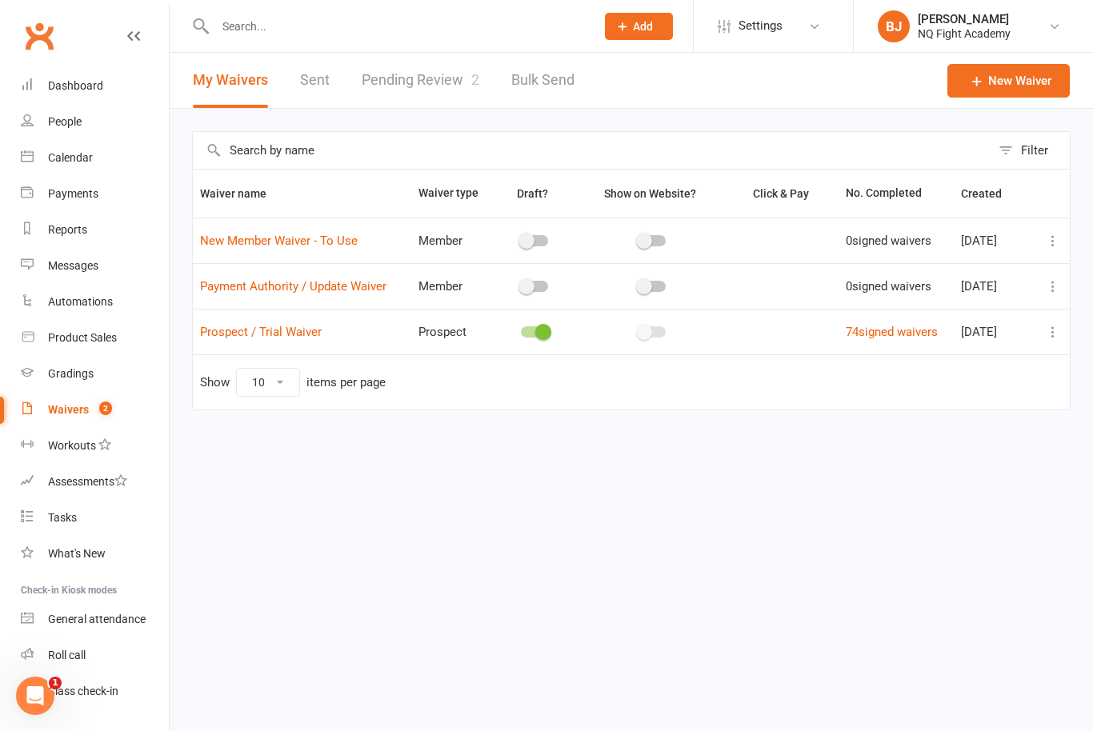
click at [638, 330] on input "checkbox" at bounding box center [638, 330] width 0 height 0
checkbox input "false"
click at [861, 333] on link "74 signed waivers" at bounding box center [891, 332] width 92 height 14
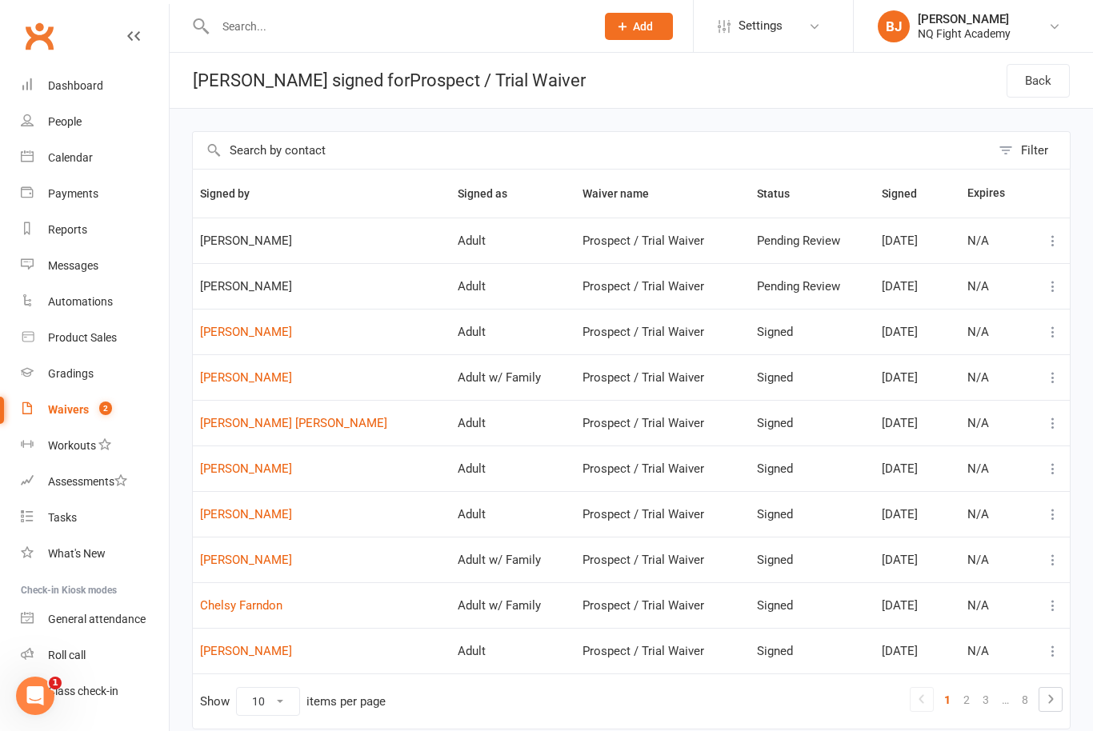
click at [262, 147] on input "text" at bounding box center [591, 150] width 797 height 37
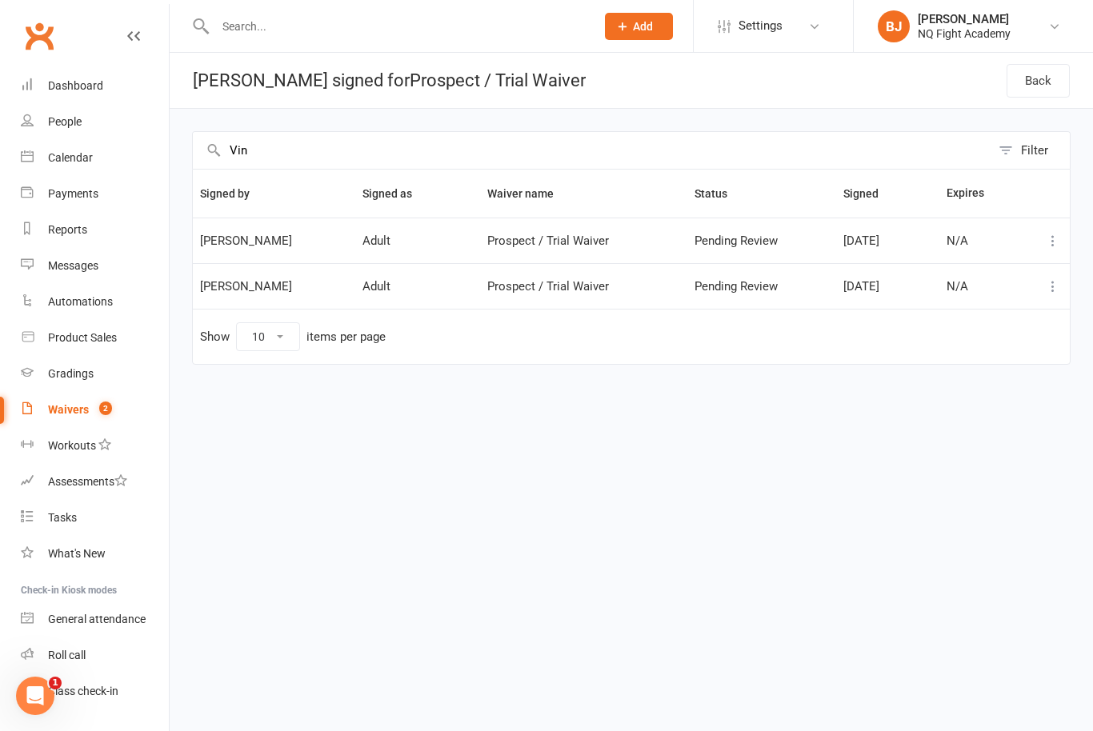
type input "Vin"
click at [1053, 238] on icon at bounding box center [1053, 241] width 16 height 16
click at [972, 271] on link "[PERSON_NAME]" at bounding box center [982, 272] width 158 height 32
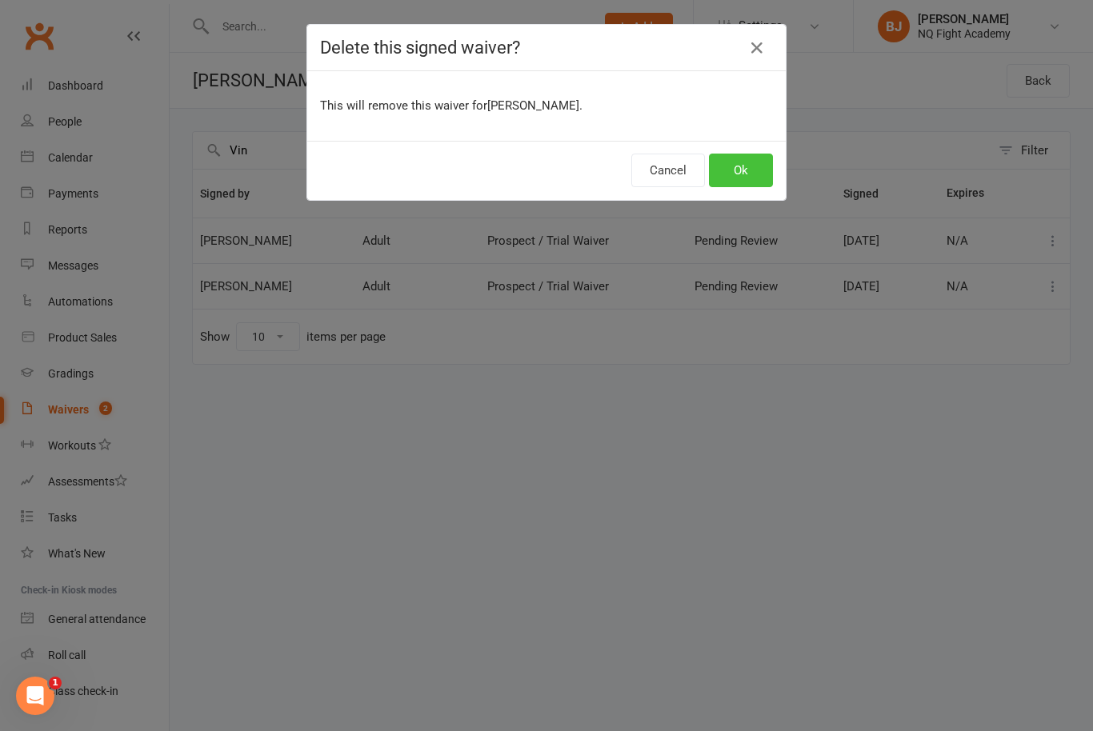
click at [753, 170] on button "Ok" at bounding box center [741, 171] width 64 height 34
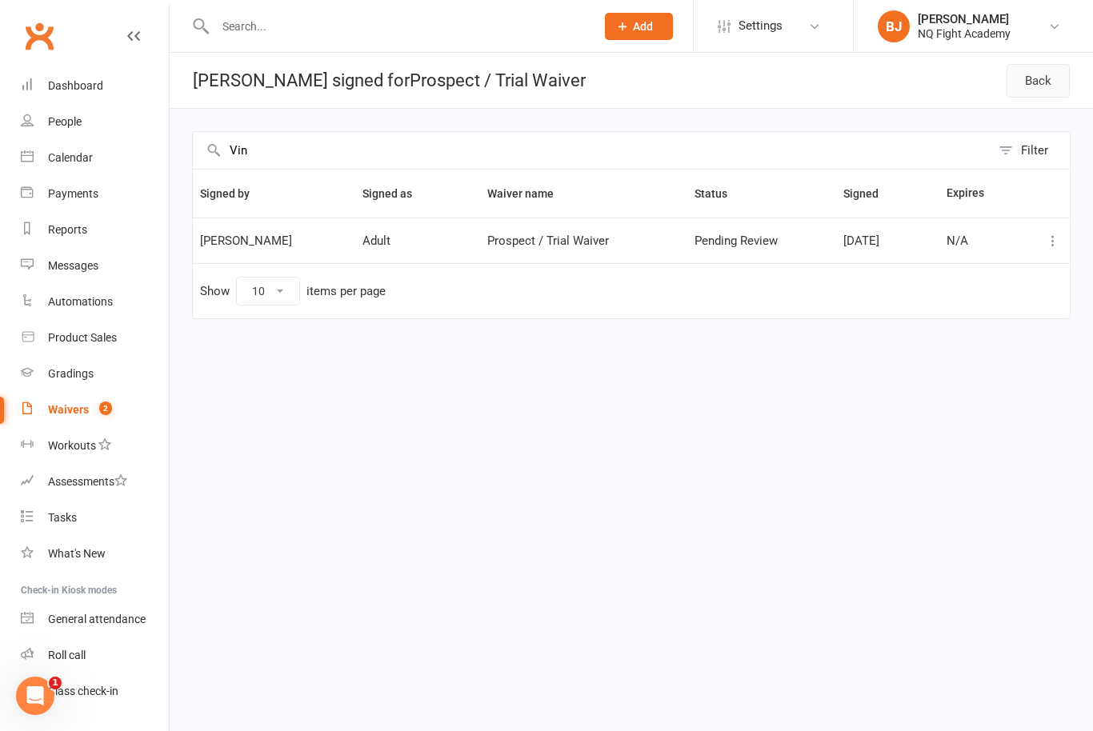
click at [1031, 94] on link "Back" at bounding box center [1037, 81] width 63 height 34
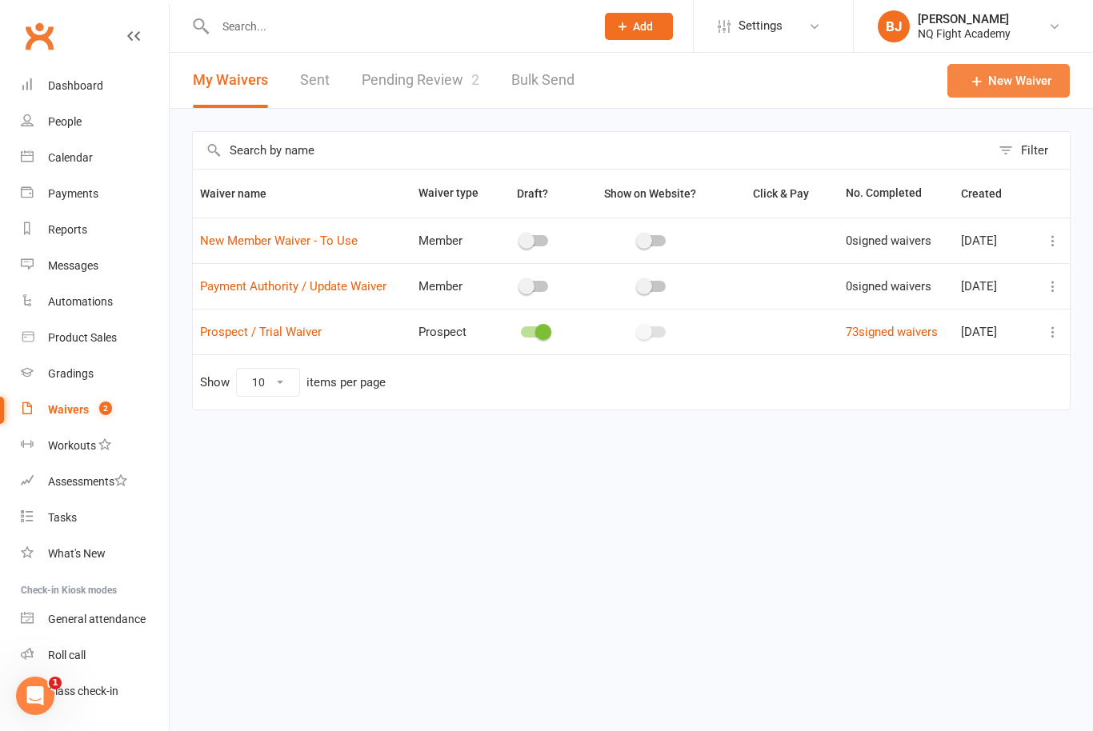
click at [1000, 82] on link "New Waiver" at bounding box center [1008, 81] width 122 height 34
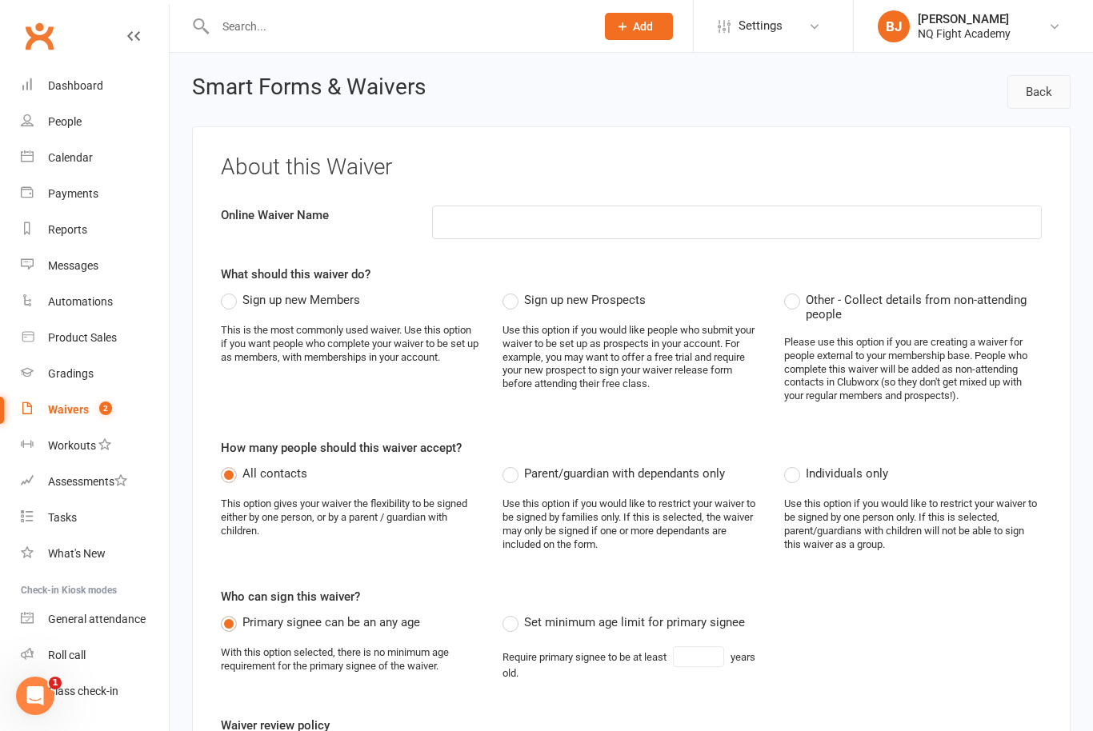
click at [1048, 87] on link "Back" at bounding box center [1038, 92] width 63 height 34
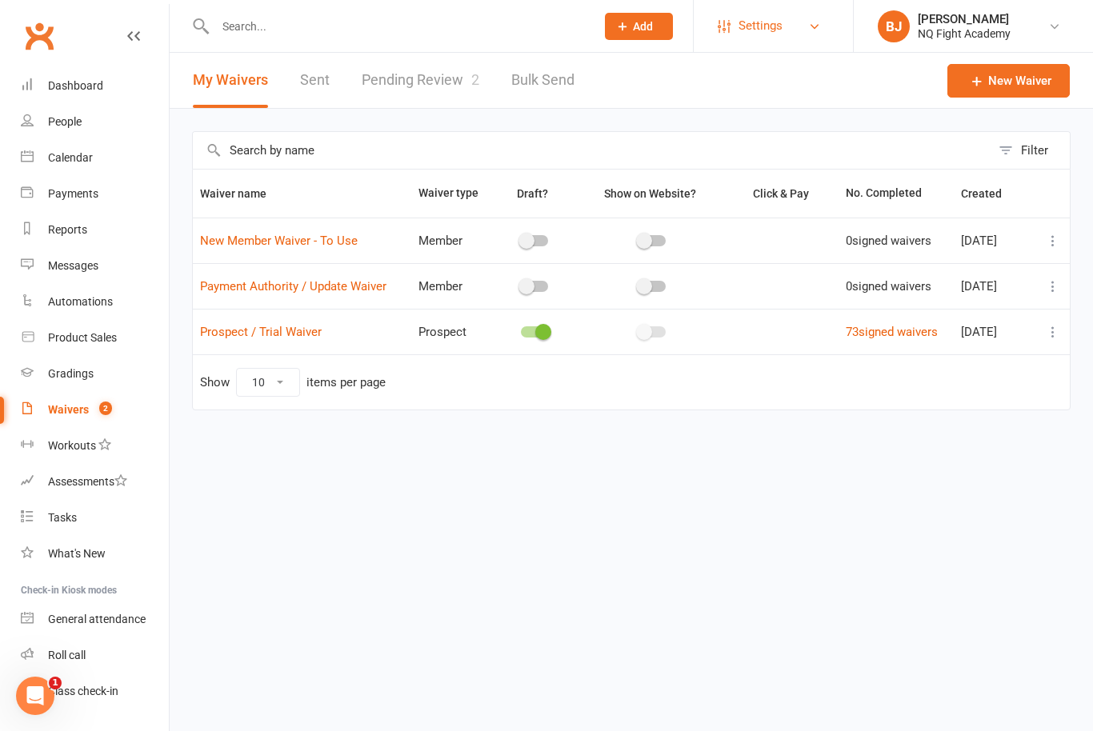
click at [788, 41] on link "Settings" at bounding box center [772, 26] width 111 height 36
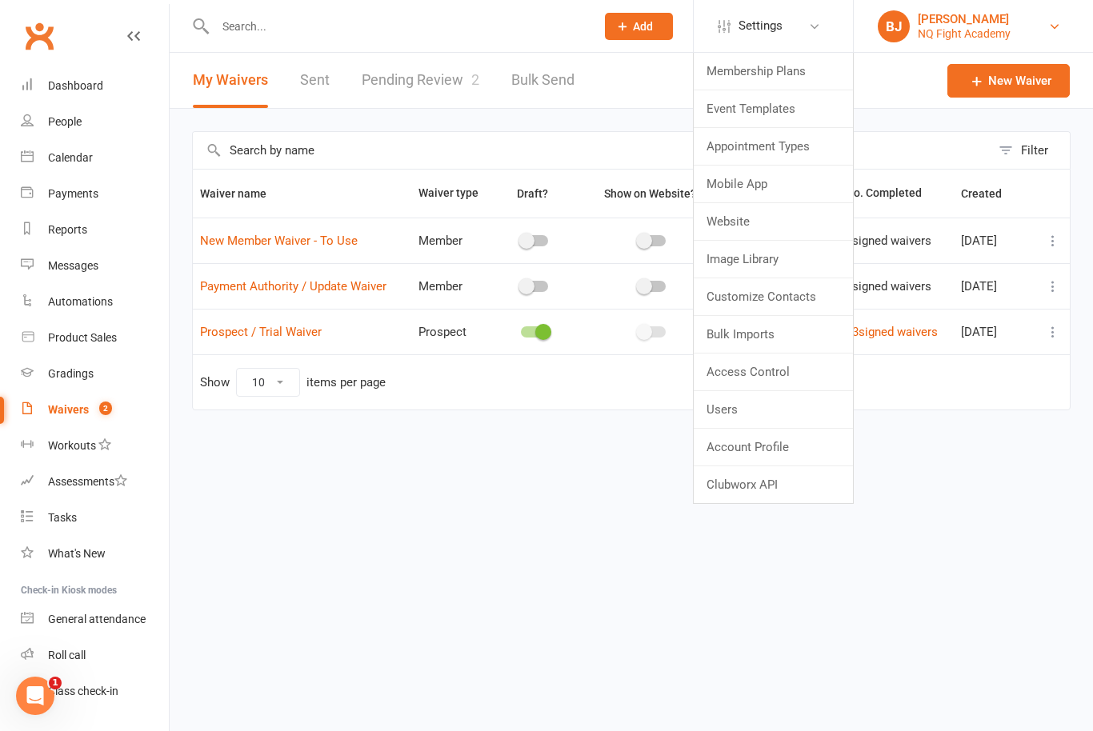
click at [944, 32] on div "NQ Fight Academy" at bounding box center [963, 33] width 93 height 14
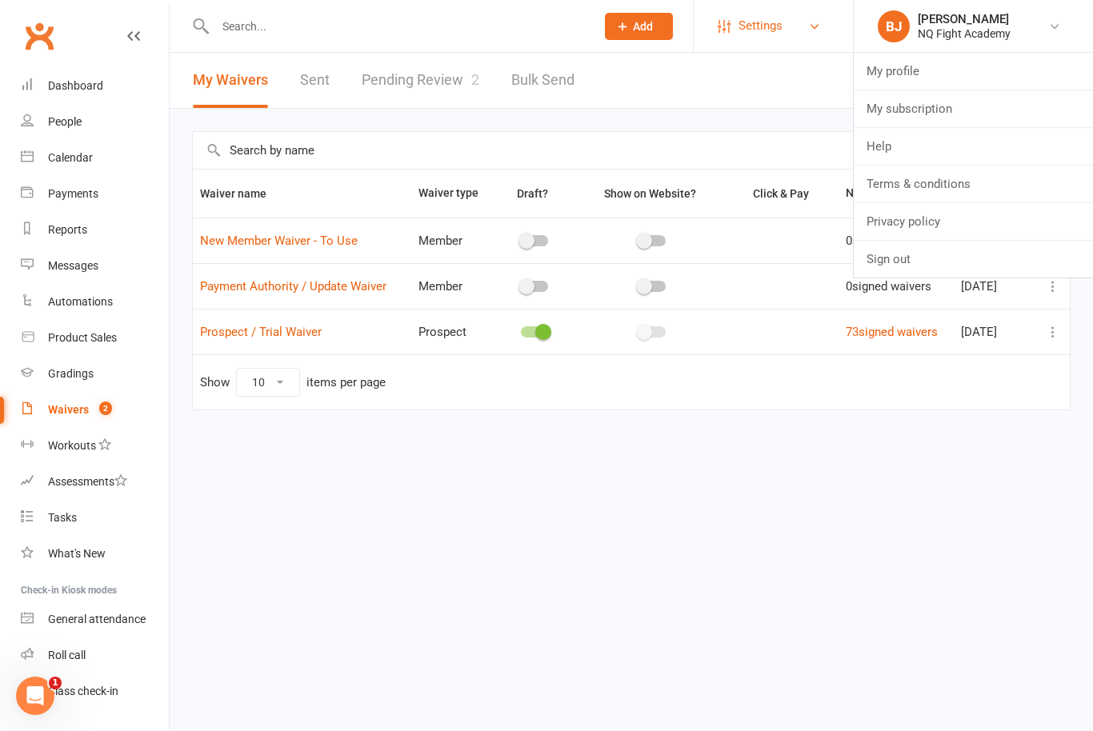
click at [780, 20] on span "Settings" at bounding box center [760, 26] width 44 height 36
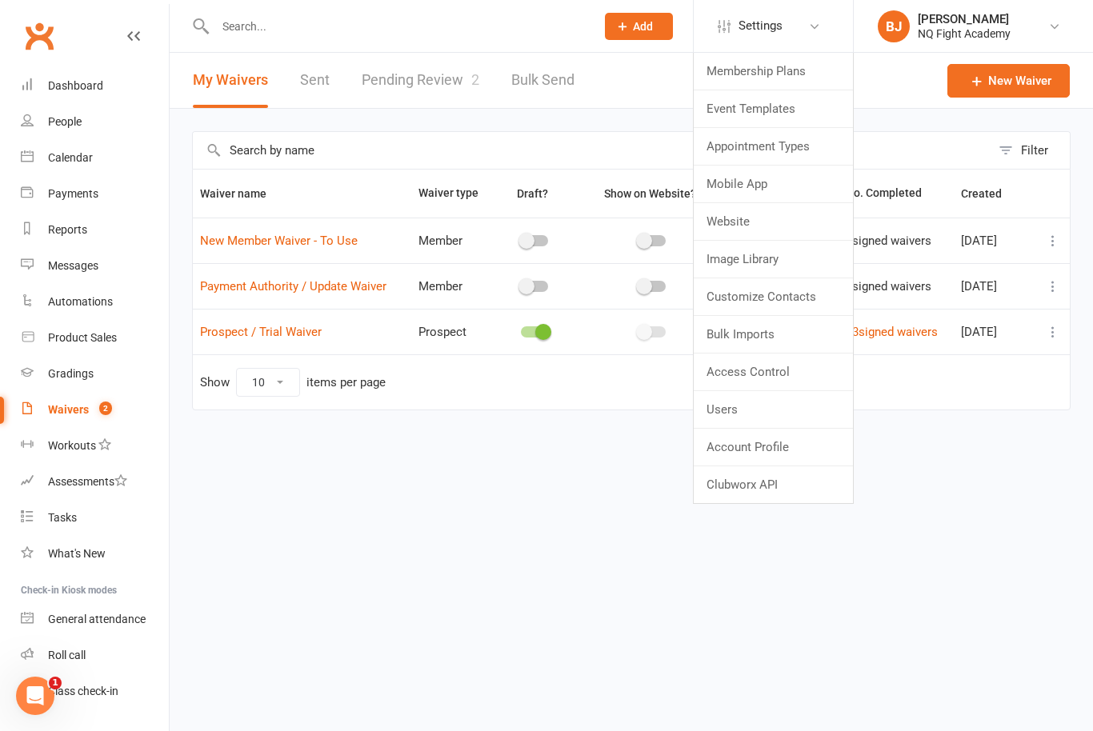
click at [603, 61] on header "My Waivers Sent Pending Review 2 Bulk Send New Waiver" at bounding box center [631, 81] width 923 height 56
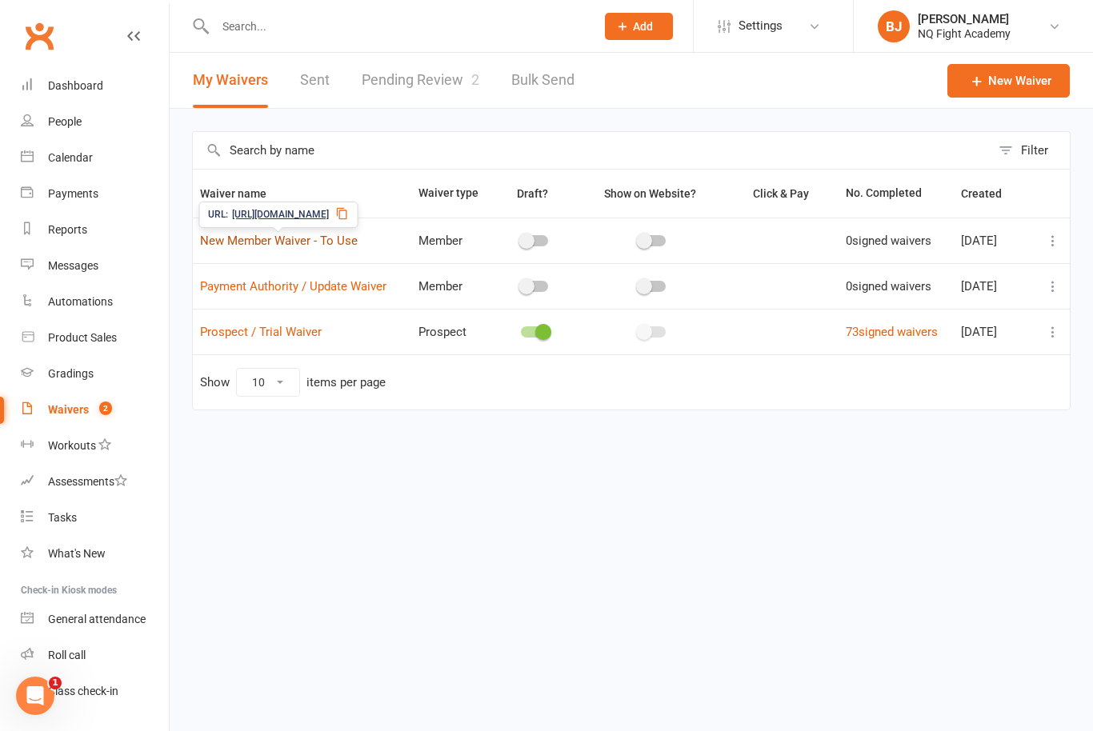
click at [338, 245] on link "New Member Waiver - To Use" at bounding box center [279, 241] width 158 height 14
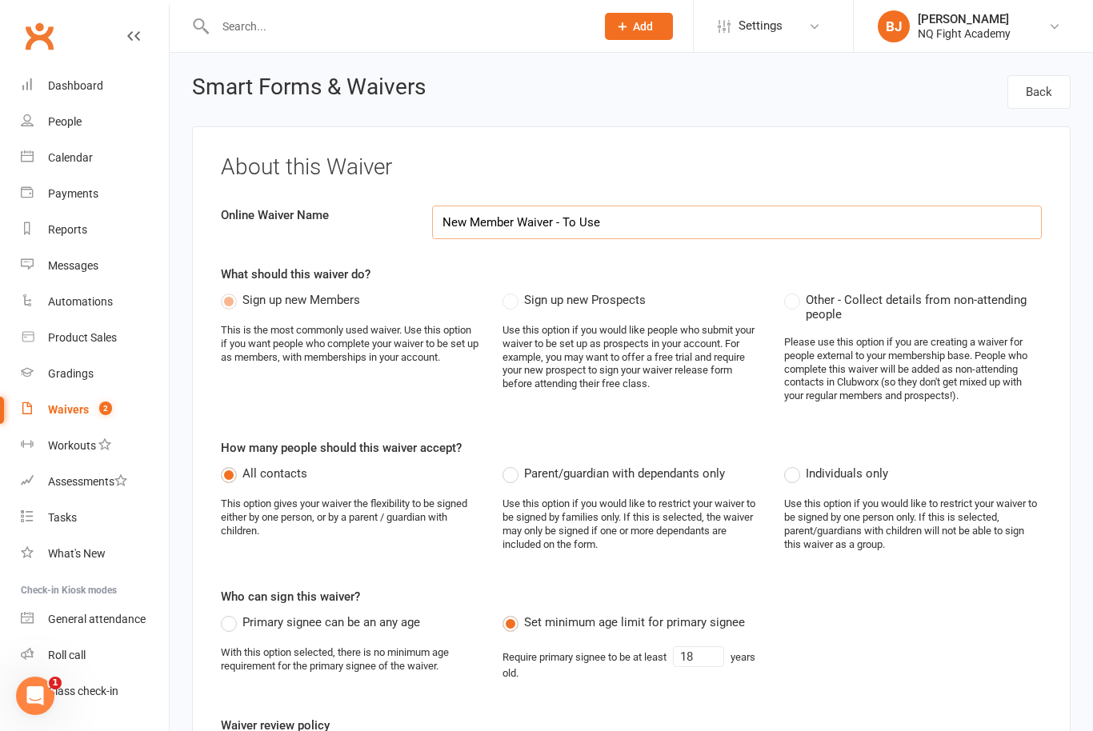
select select "select"
select select "checkbox"
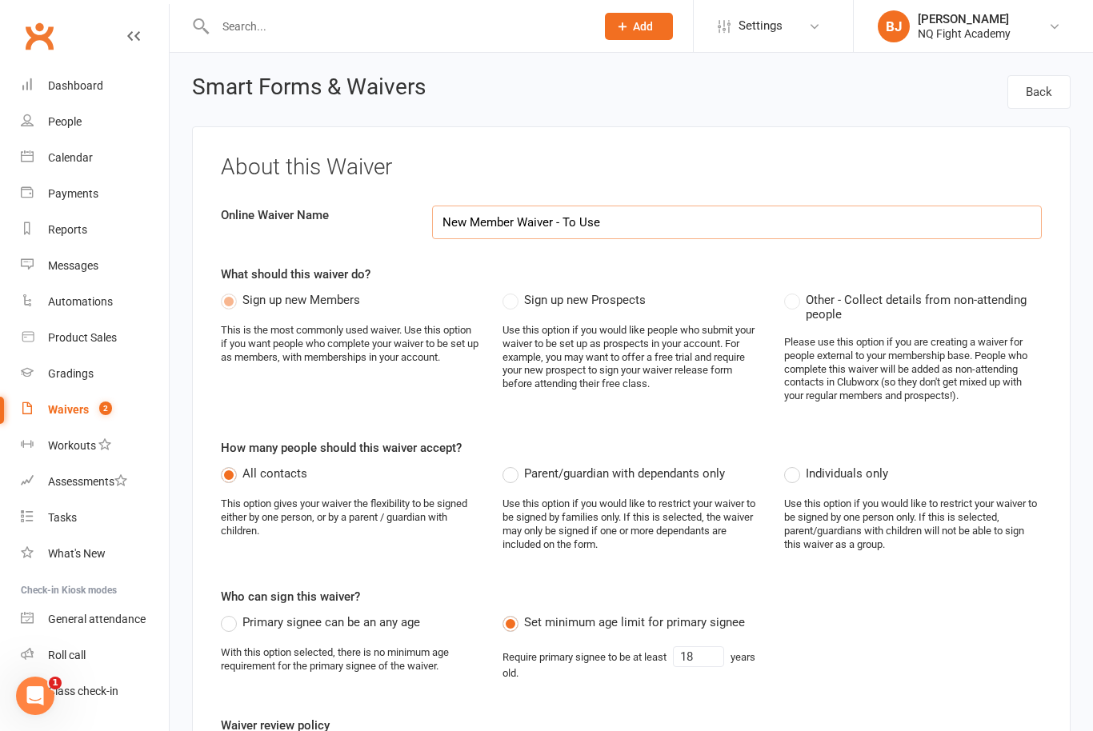
select select "checkbox"
select select "select"
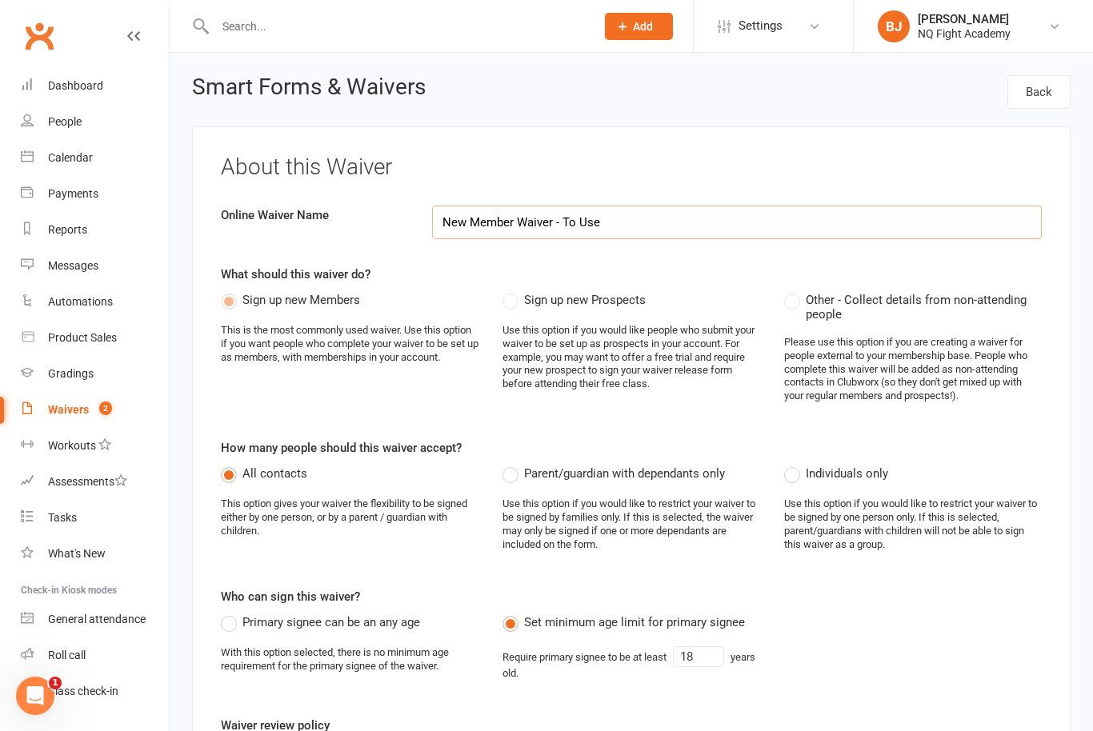
select select "select"
click at [94, 414] on count-badge "2" at bounding box center [101, 409] width 21 height 13
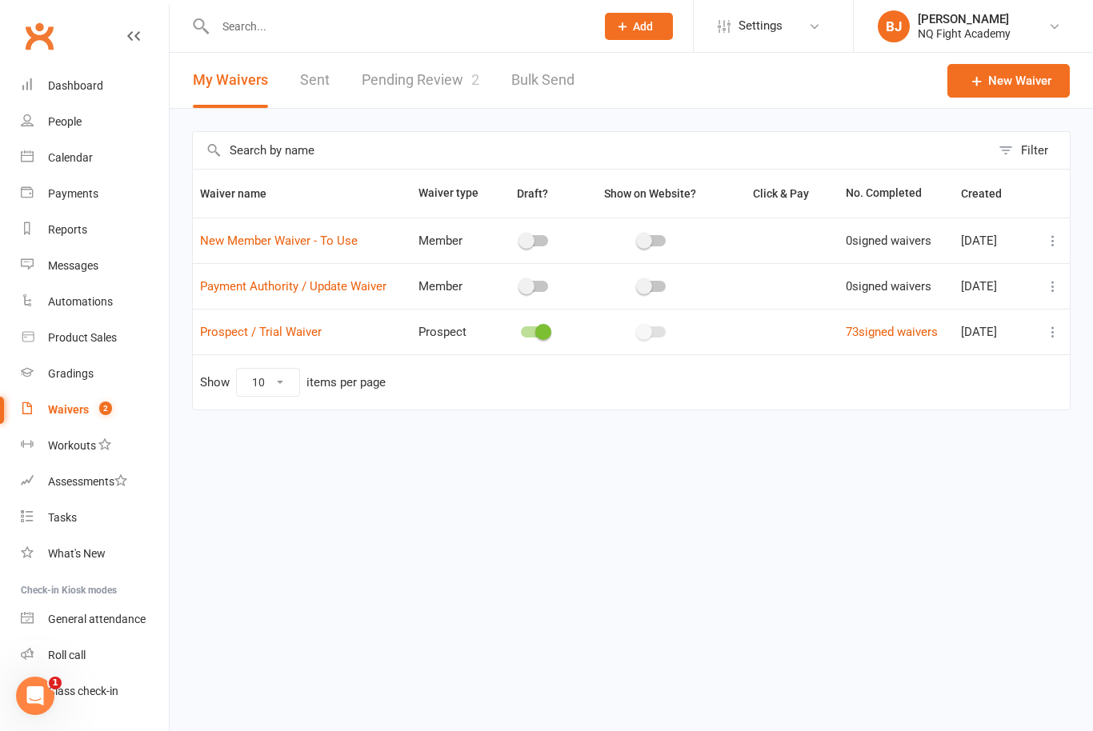
click at [529, 339] on div at bounding box center [534, 332] width 70 height 17
click at [539, 326] on span at bounding box center [543, 332] width 16 height 16
click at [521, 330] on input "checkbox" at bounding box center [521, 330] width 0 height 0
checkbox input "false"
click at [656, 331] on div at bounding box center [651, 331] width 27 height 11
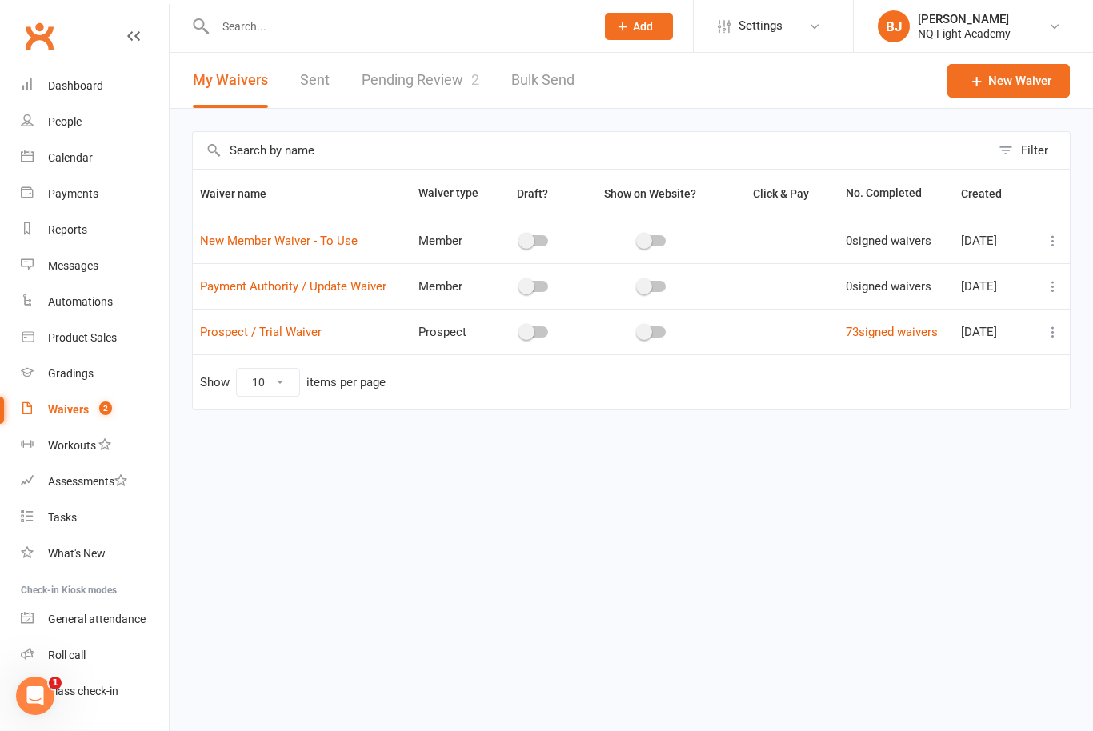
click at [638, 330] on input "checkbox" at bounding box center [638, 330] width 0 height 0
checkbox input "true"
click at [861, 329] on link "73 signed waivers" at bounding box center [891, 332] width 92 height 14
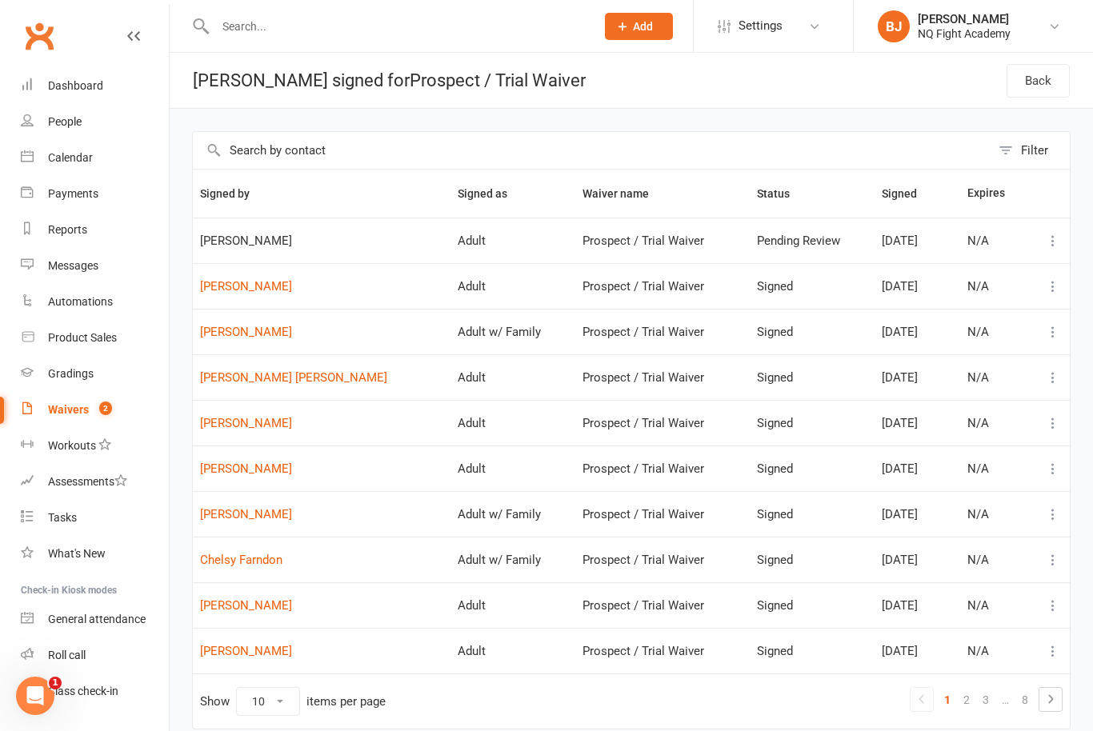
click at [43, 686] on div "Open Intercom Messenger" at bounding box center [35, 695] width 53 height 53
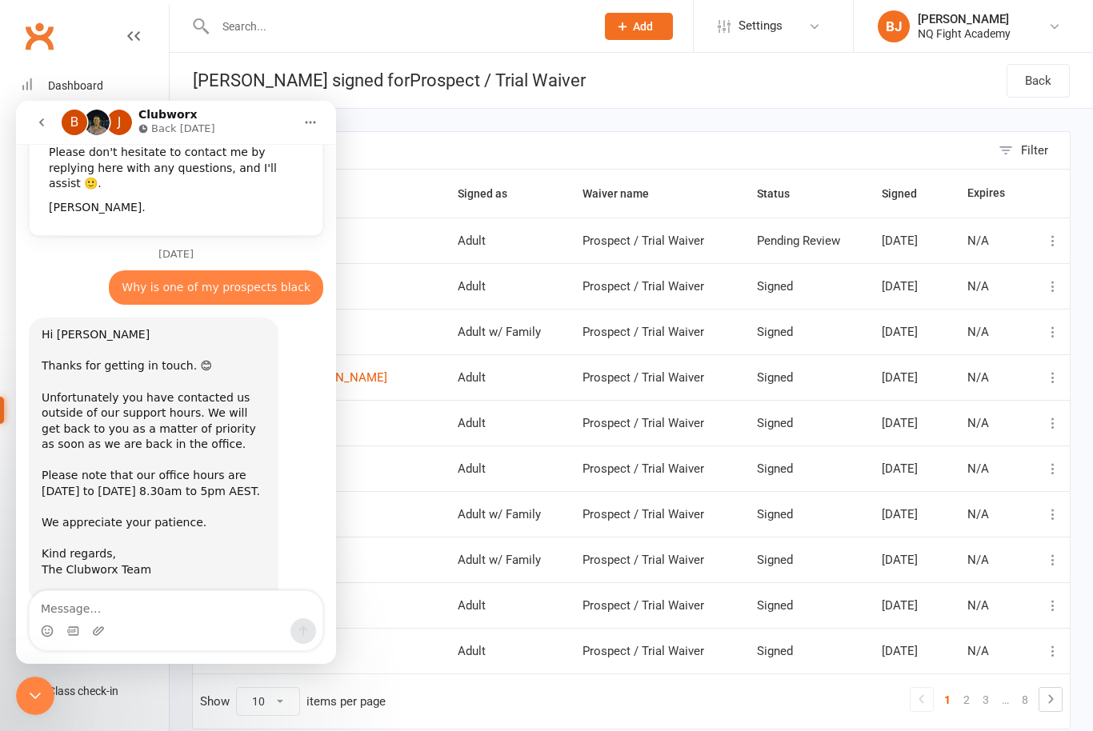
scroll to position [262, 0]
click at [40, 694] on icon "Close Intercom Messenger" at bounding box center [35, 696] width 11 height 6
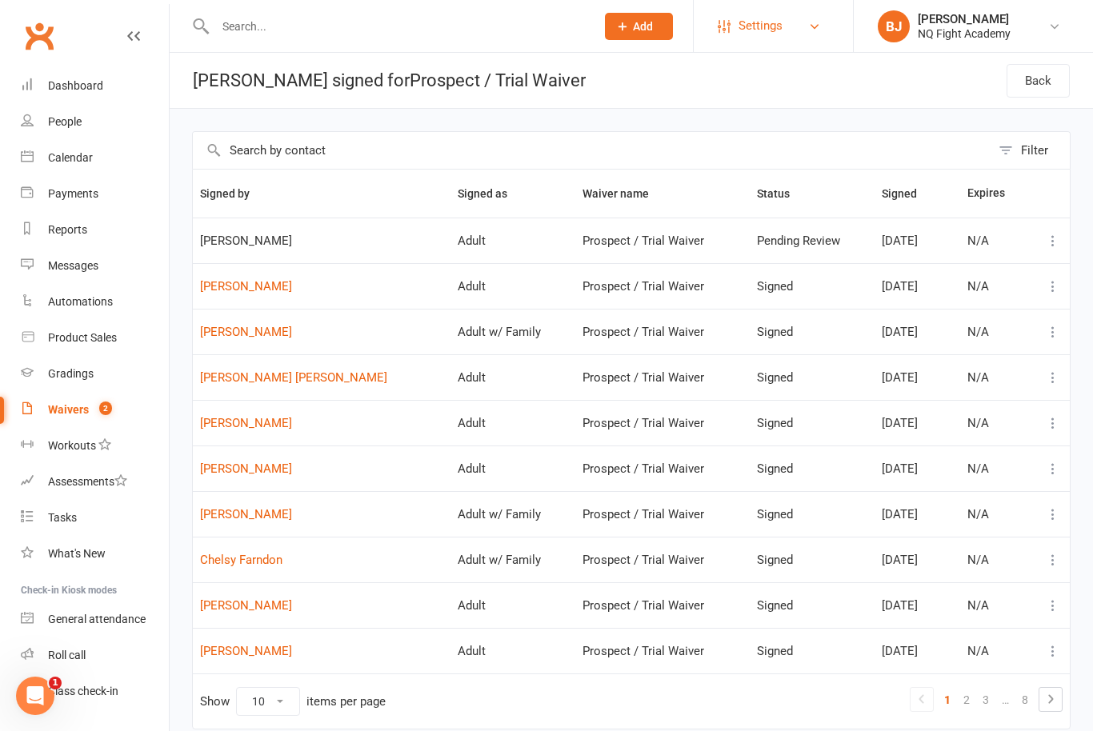
click at [822, 30] on link "Settings" at bounding box center [772, 26] width 111 height 36
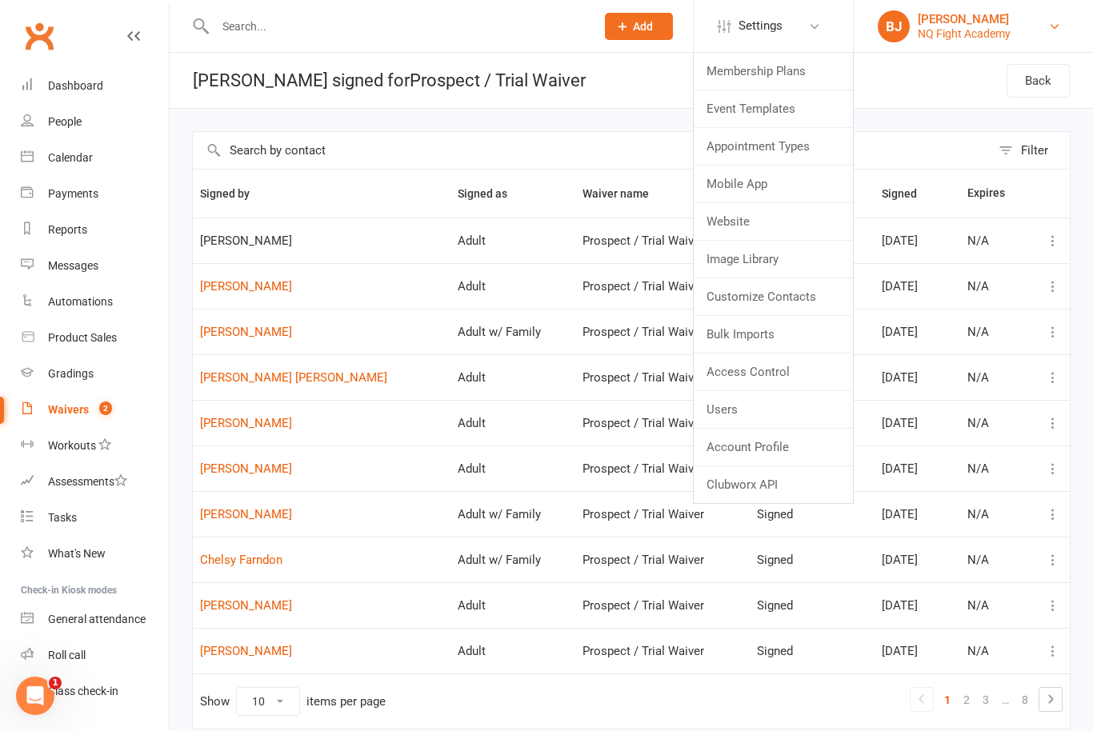
click at [943, 28] on div "NQ Fight Academy" at bounding box center [963, 33] width 93 height 14
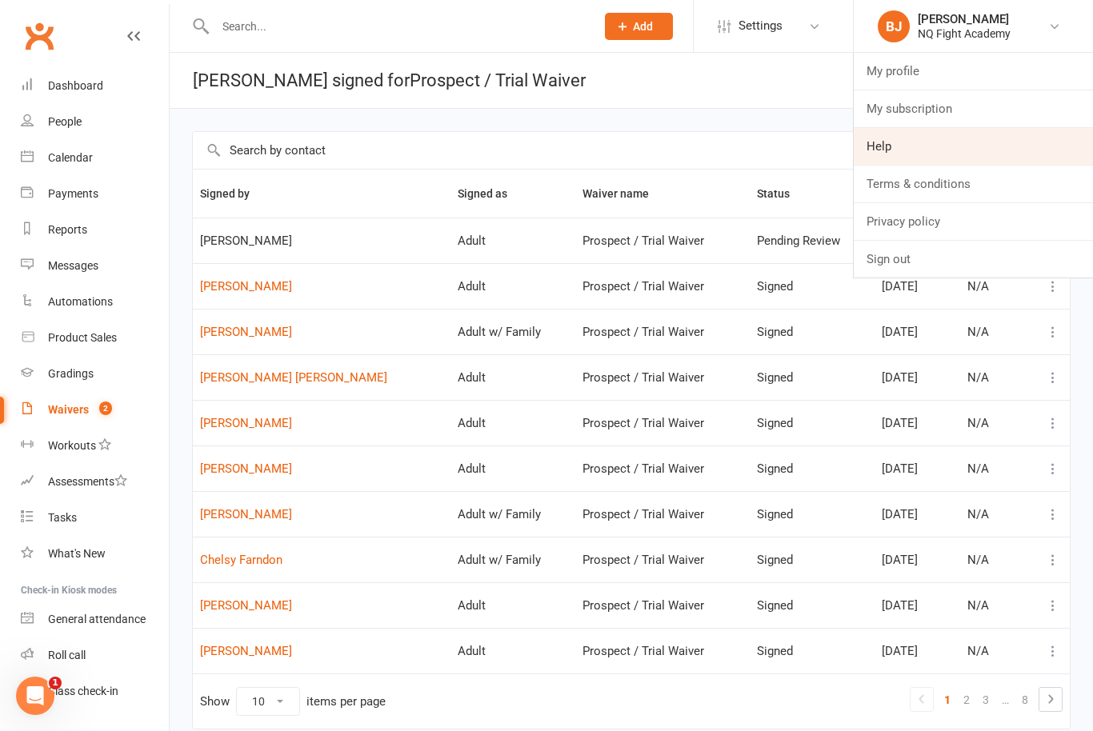
click at [914, 145] on link "Help" at bounding box center [972, 146] width 239 height 37
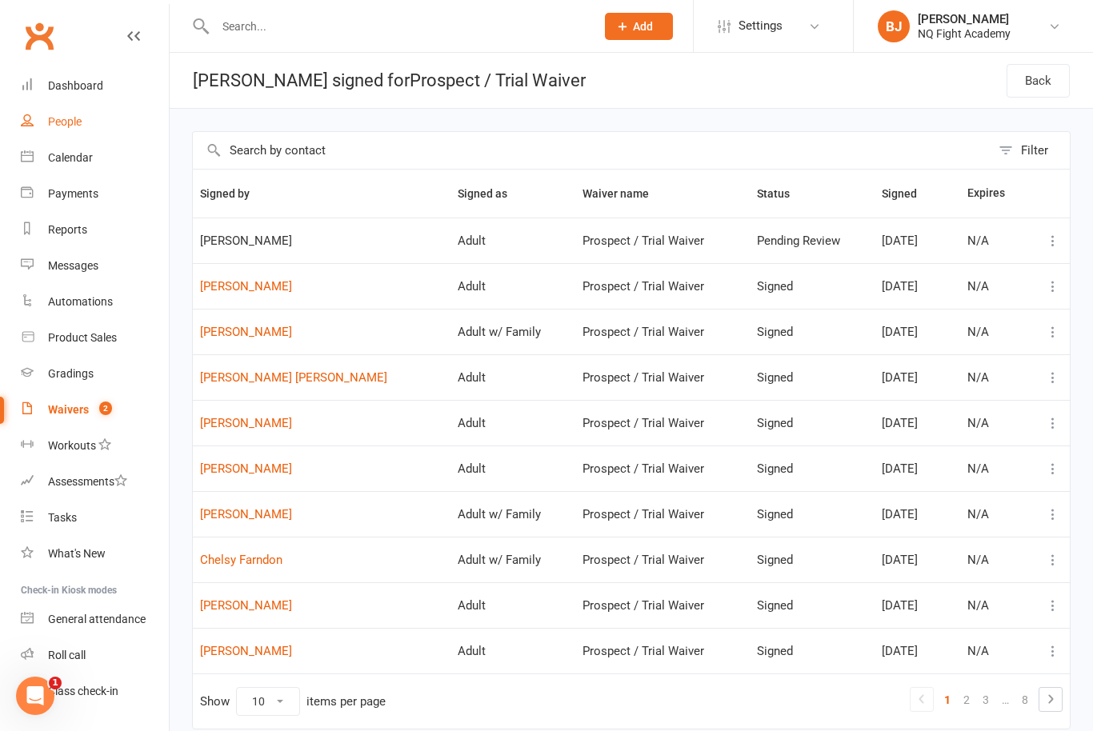
click at [82, 122] on link "People" at bounding box center [95, 122] width 148 height 36
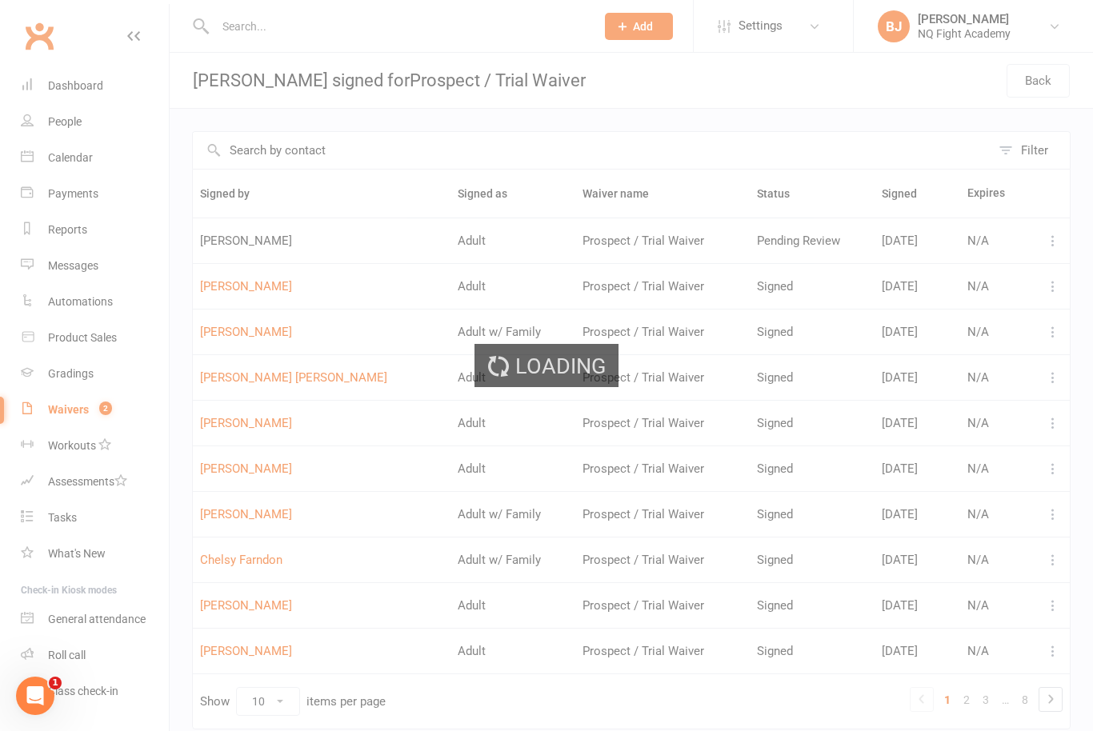
select select "100"
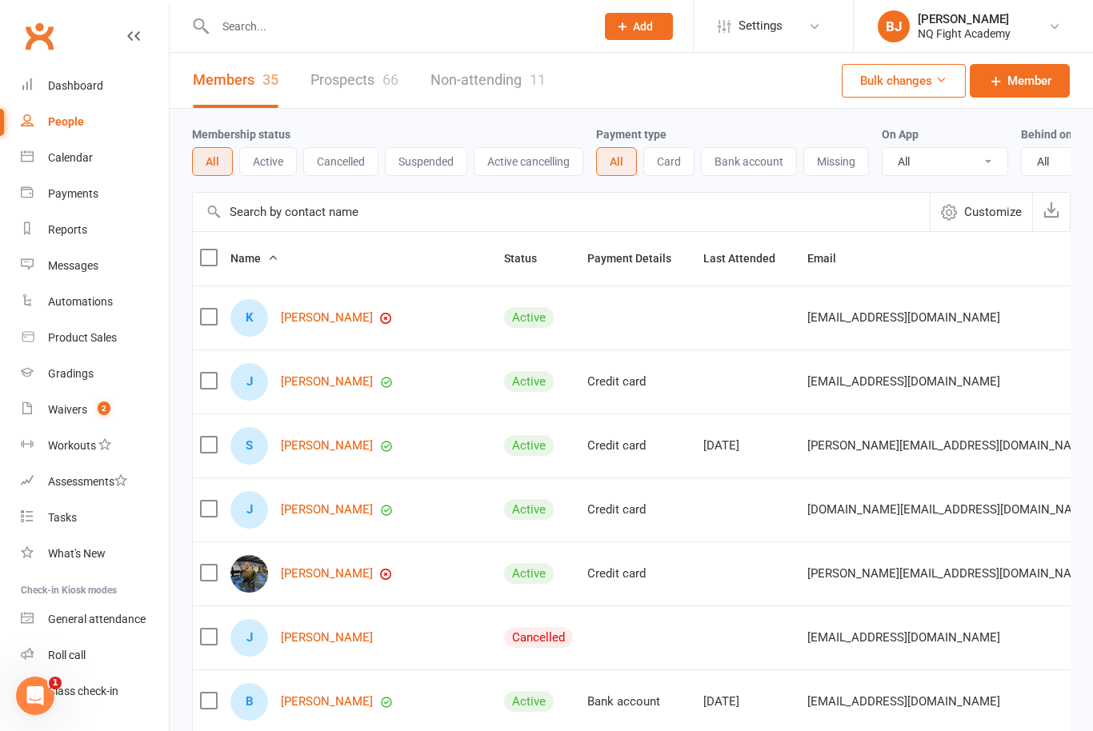
click at [356, 80] on link "Prospects 66" at bounding box center [354, 80] width 88 height 55
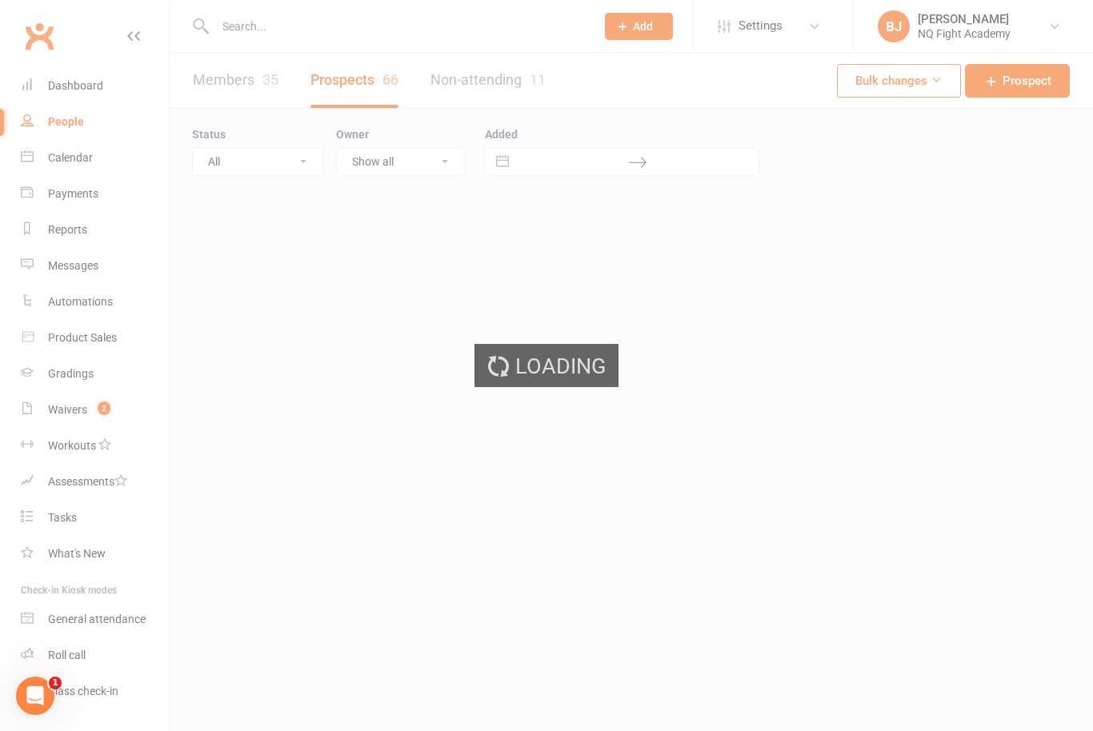
select select "100"
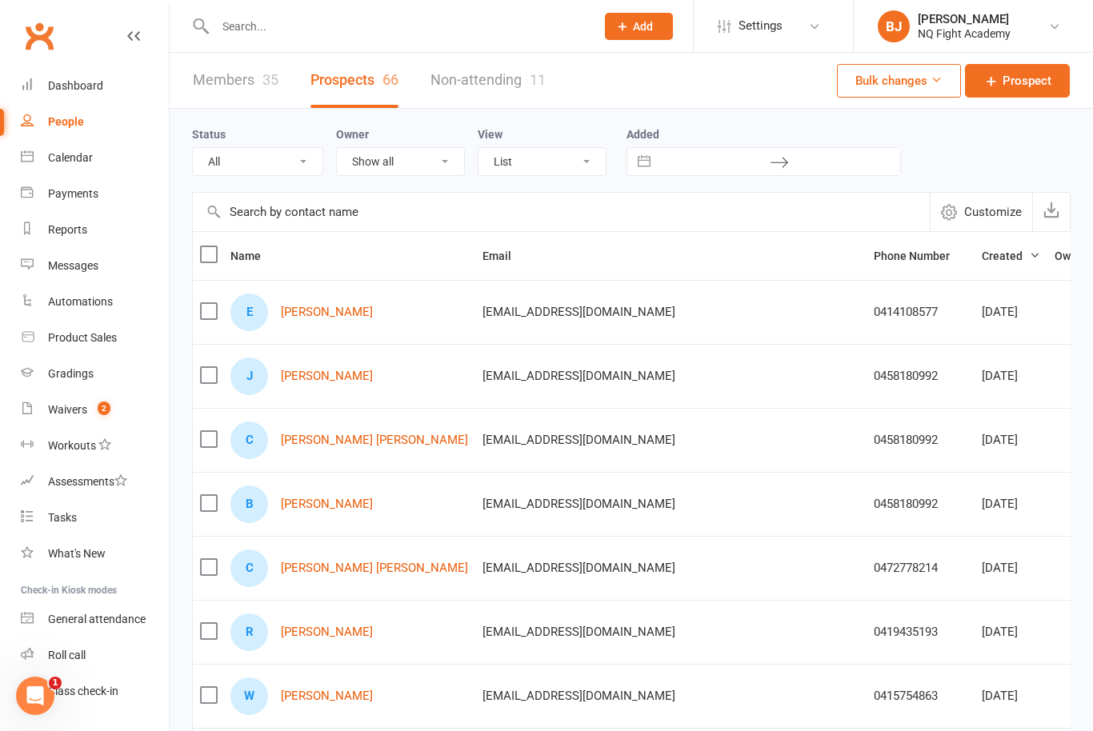
click at [517, 209] on input "text" at bounding box center [561, 212] width 737 height 38
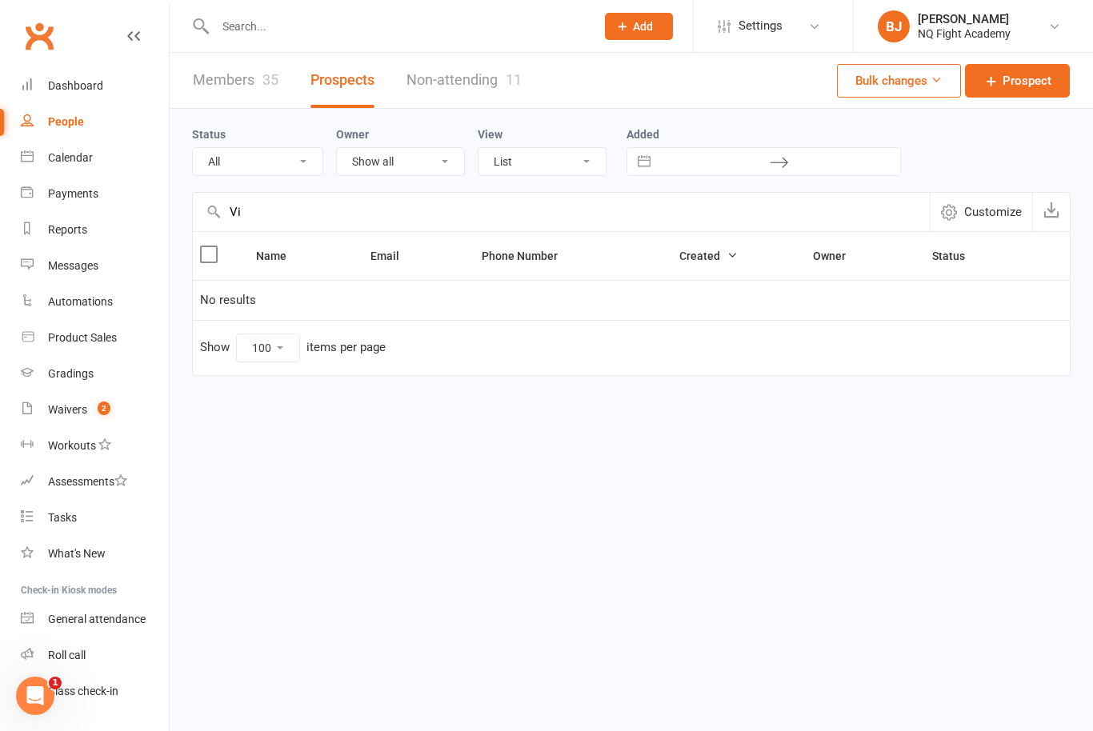
type input "V"
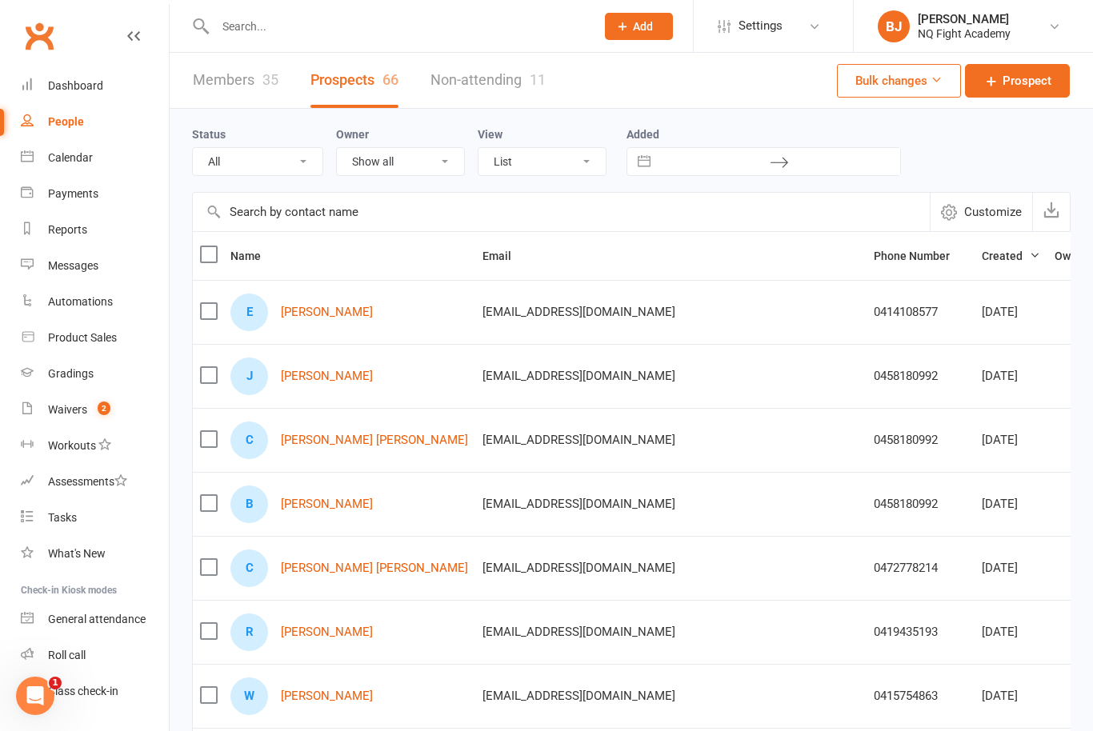
click at [466, 83] on link "Non-attending 11" at bounding box center [487, 80] width 115 height 55
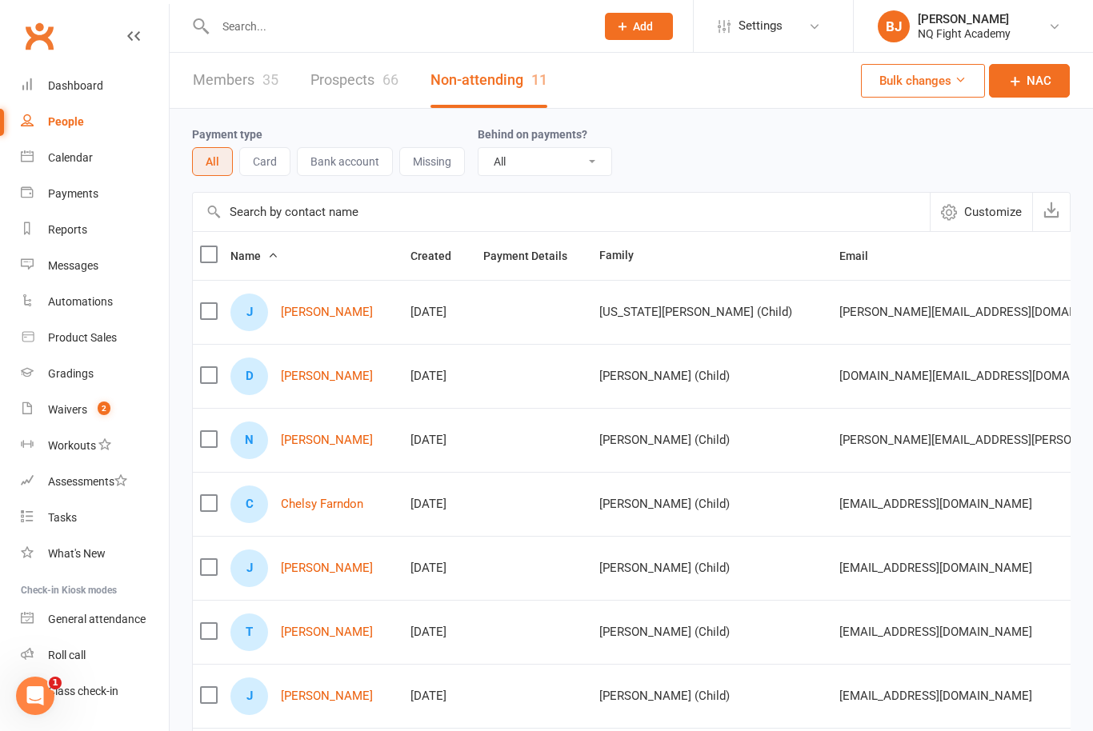
click at [243, 78] on link "Members 35" at bounding box center [236, 80] width 86 height 55
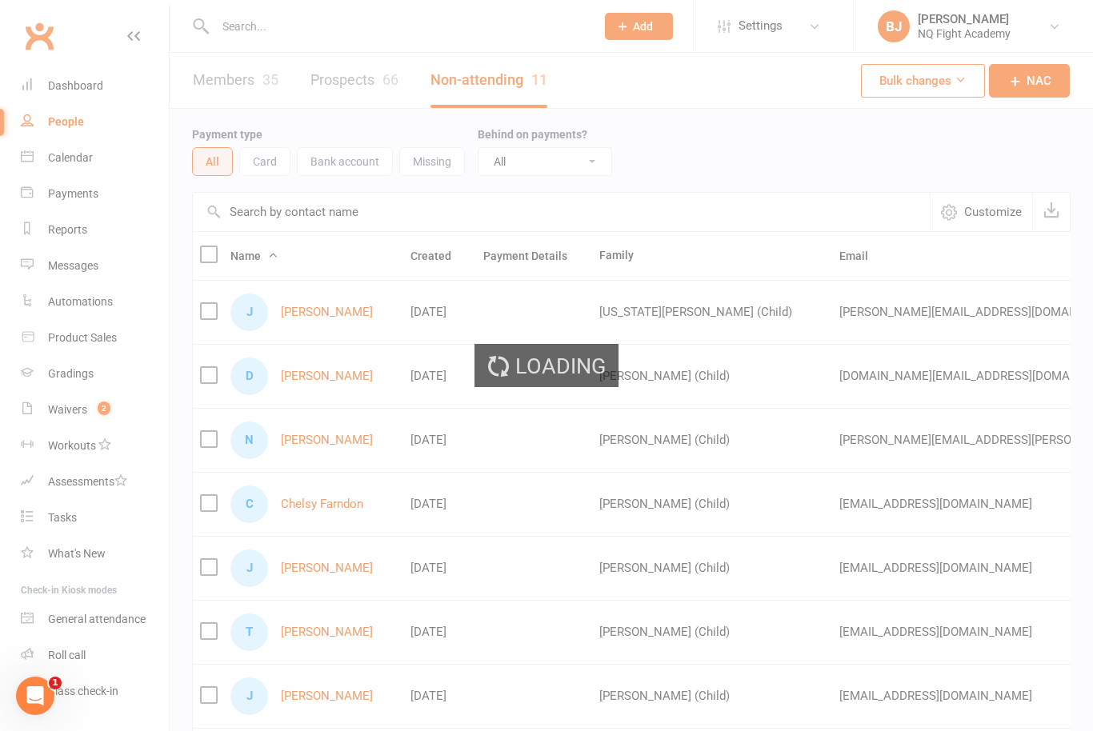
select select "100"
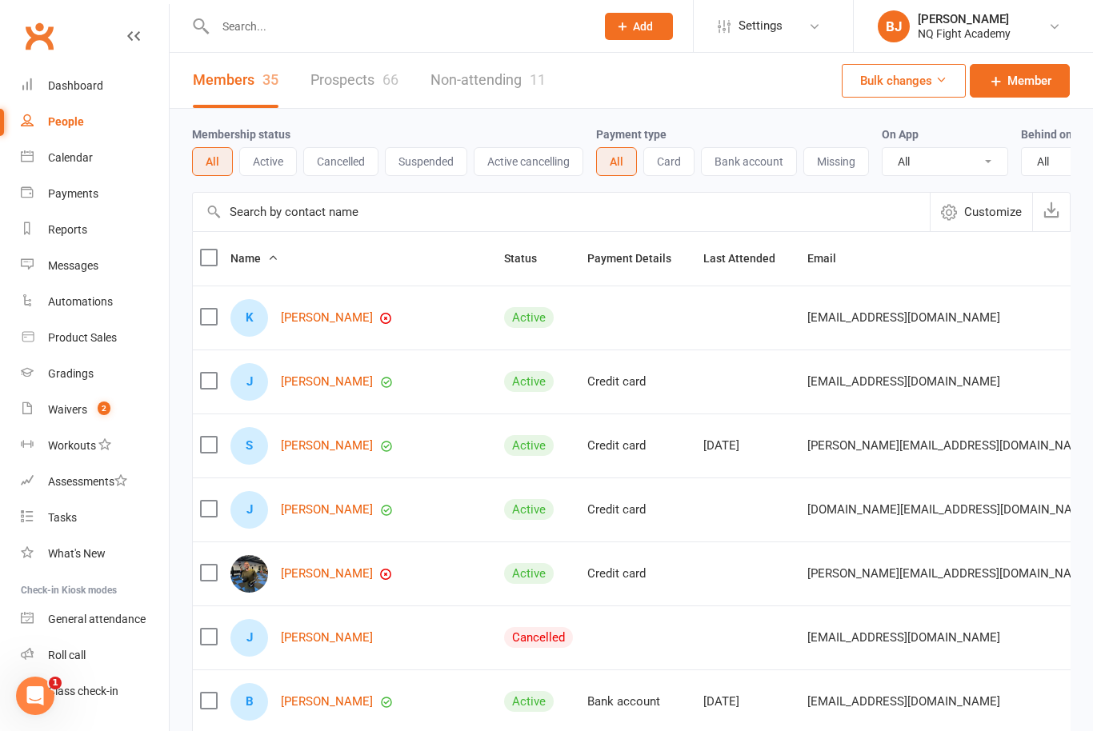
click at [382, 80] on link "Prospects 66" at bounding box center [354, 80] width 88 height 55
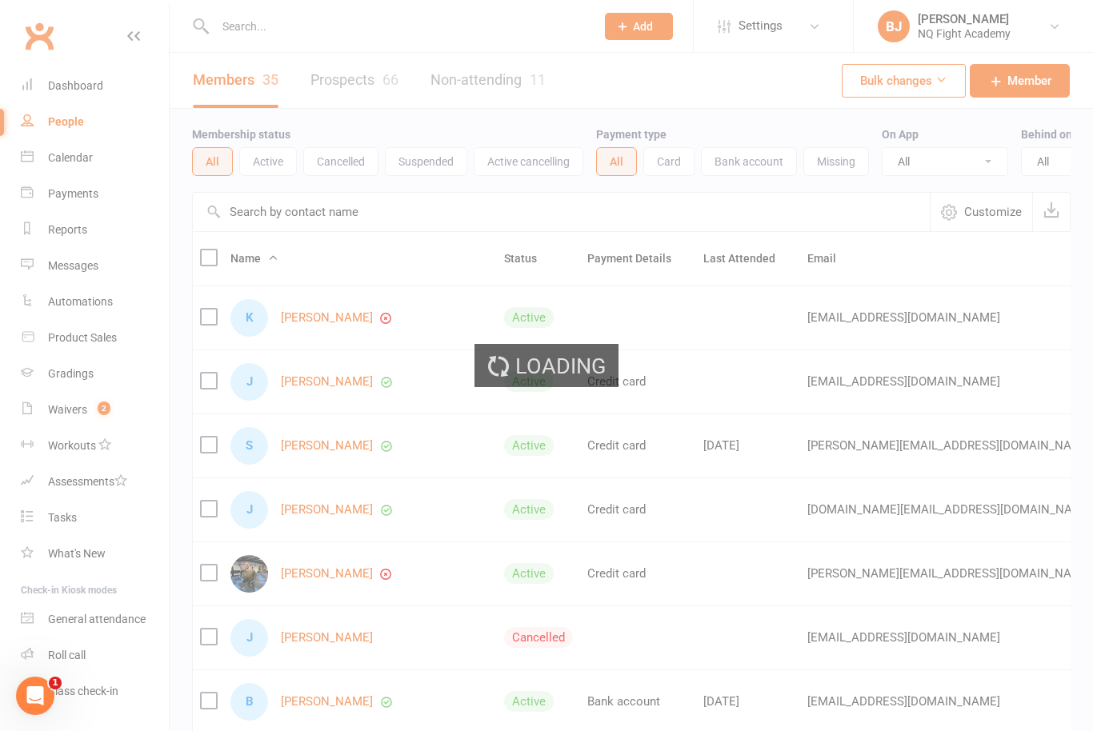
select select "100"
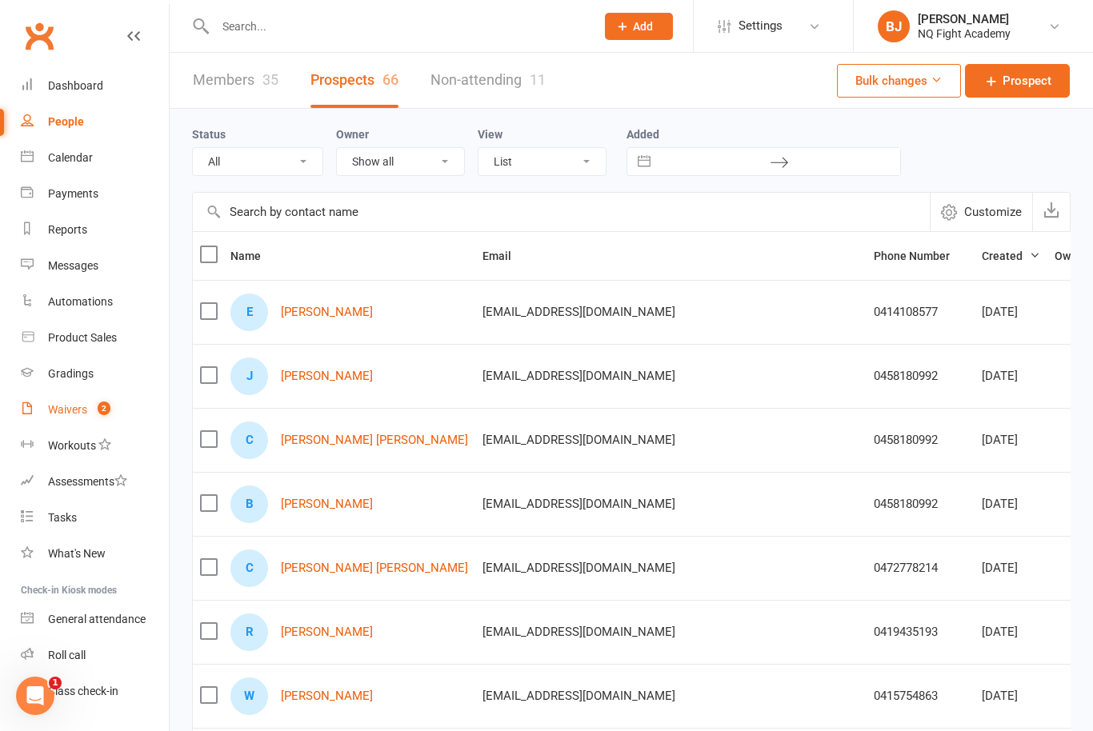
click at [94, 414] on count-badge "2" at bounding box center [100, 409] width 21 height 13
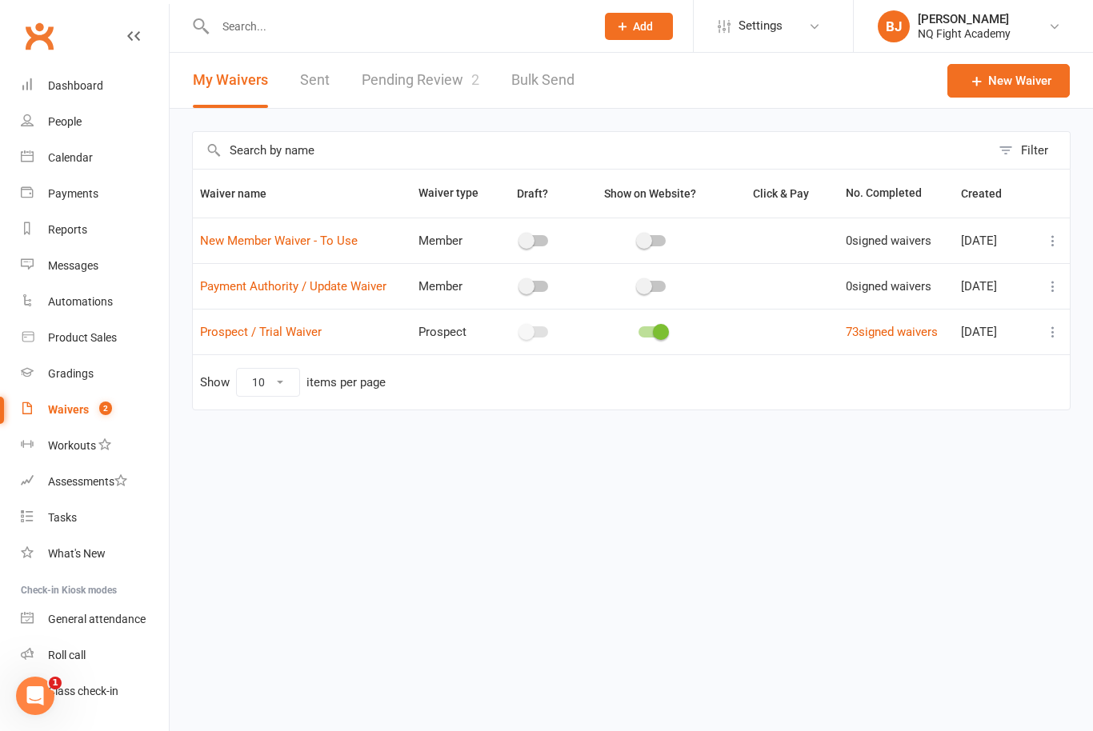
click at [653, 331] on span at bounding box center [661, 332] width 16 height 16
click at [638, 330] on input "checkbox" at bounding box center [638, 330] width 0 height 0
checkbox input "false"
click at [526, 334] on span at bounding box center [526, 332] width 16 height 16
click at [521, 330] on input "checkbox" at bounding box center [521, 330] width 0 height 0
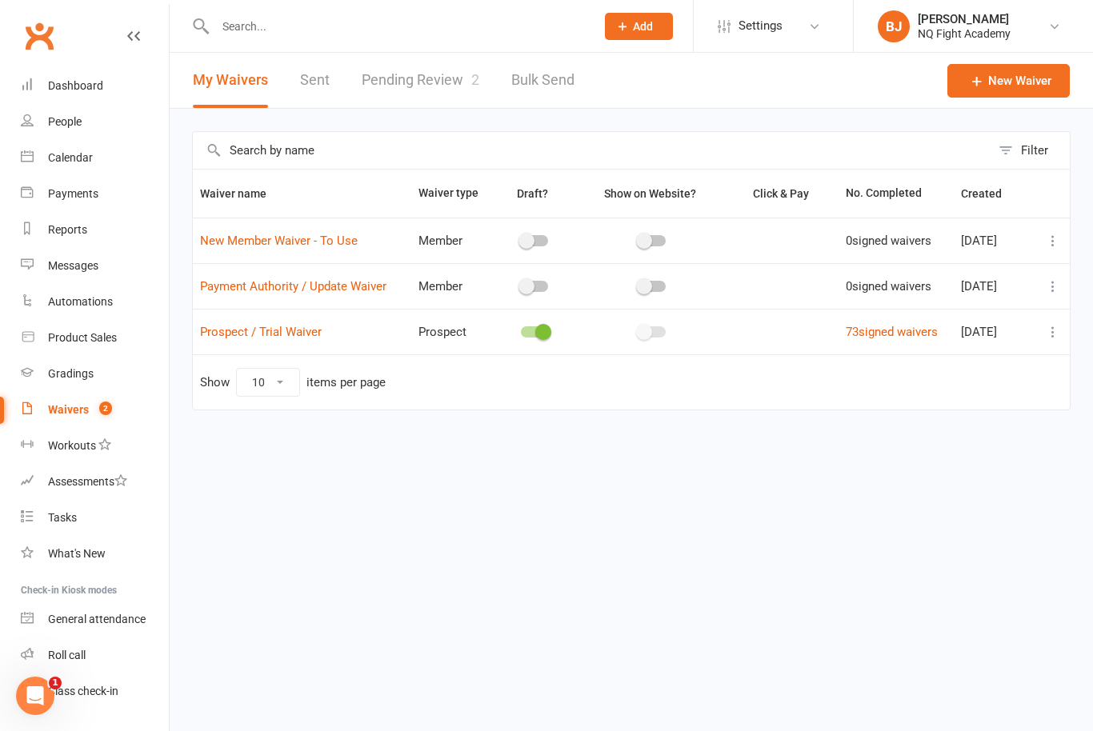
click at [535, 328] on span at bounding box center [543, 332] width 16 height 16
click at [521, 330] on input "checkbox" at bounding box center [521, 330] width 0 height 0
checkbox input "false"
click at [652, 334] on div at bounding box center [651, 331] width 27 height 11
click at [638, 330] on input "checkbox" at bounding box center [638, 330] width 0 height 0
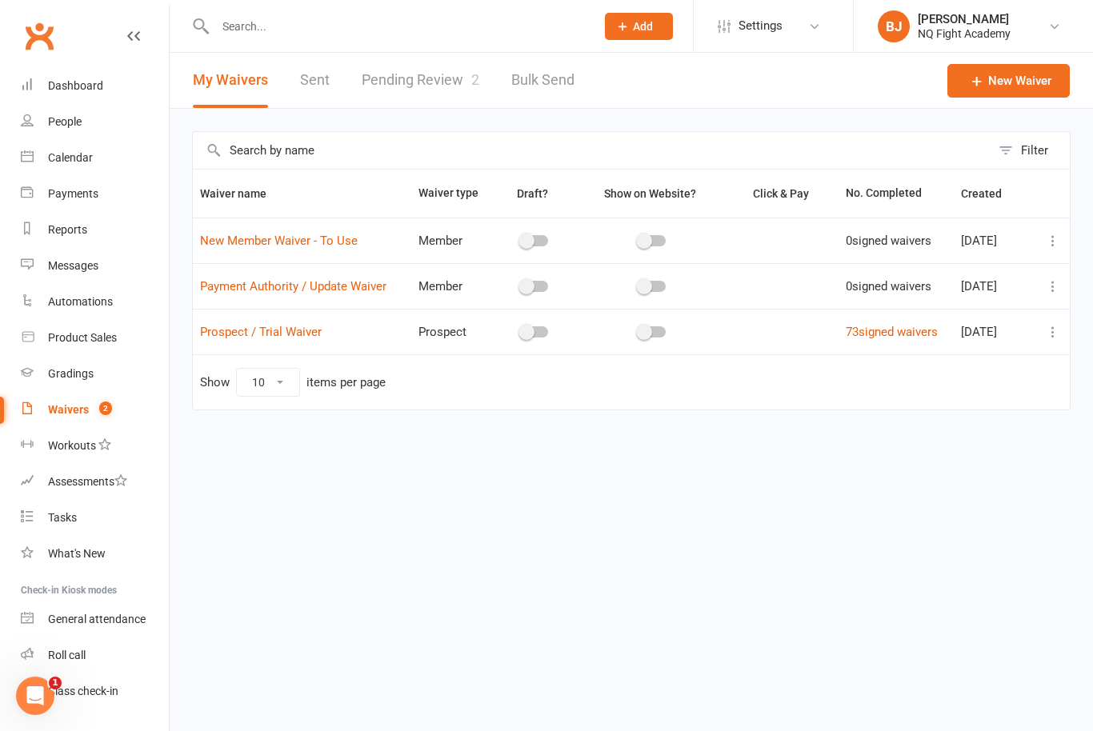
checkbox input "true"
click at [284, 339] on span "Prospect / Trial Waiver" at bounding box center [261, 332] width 122 height 30
click at [294, 334] on link "Prospect / Trial Waiver" at bounding box center [261, 332] width 122 height 14
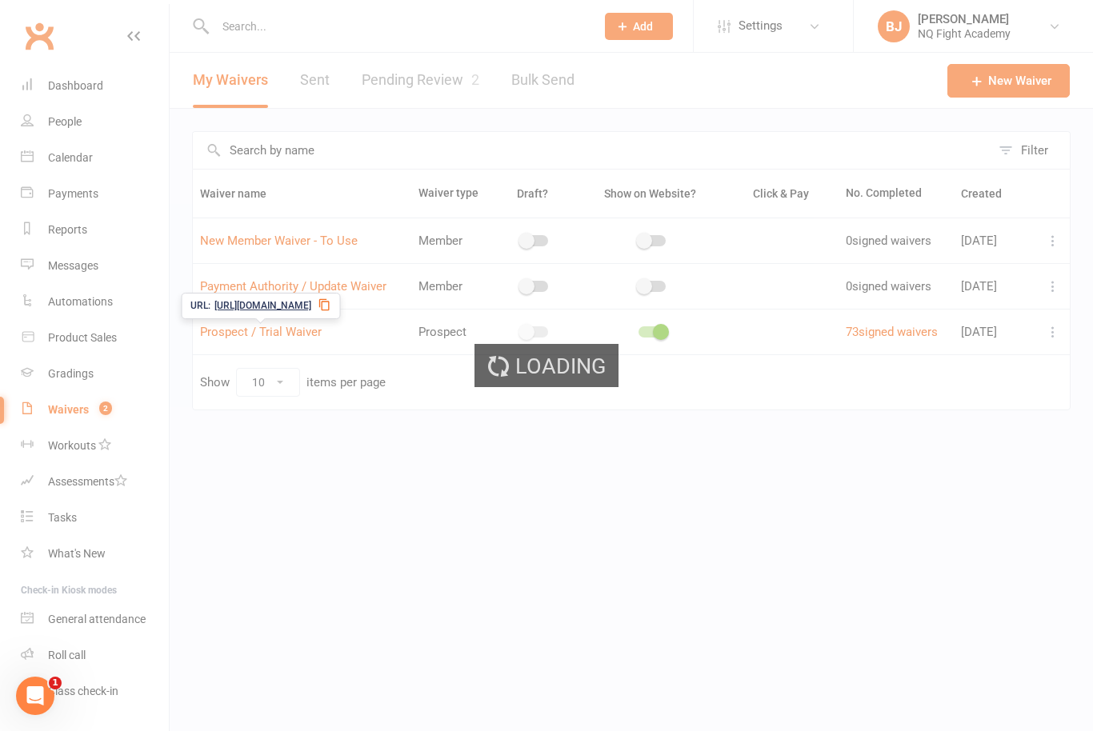
select select "select"
select select "checkbox"
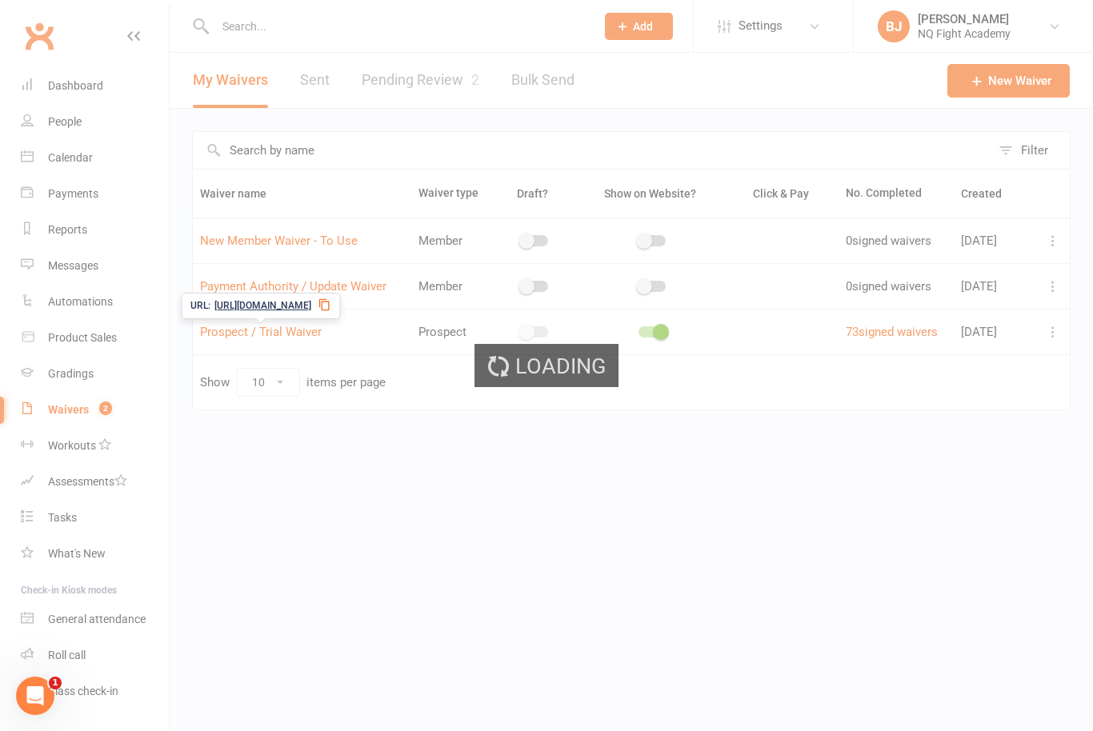
select select "checkbox"
select select "select"
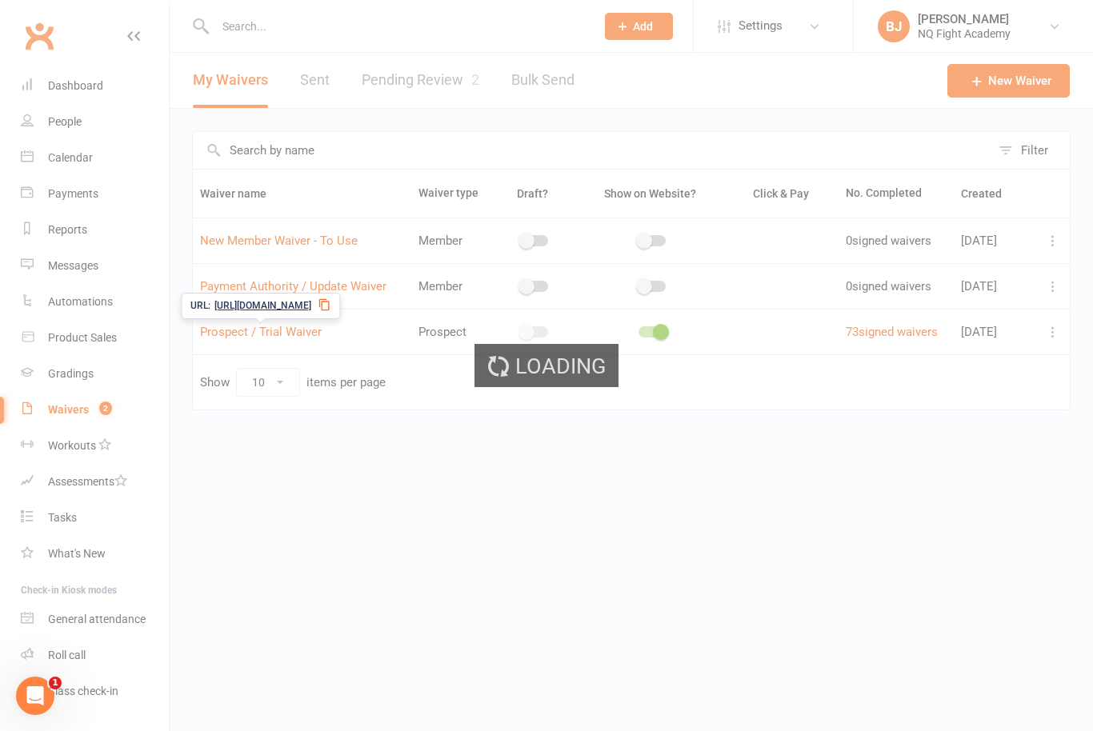
select select "select"
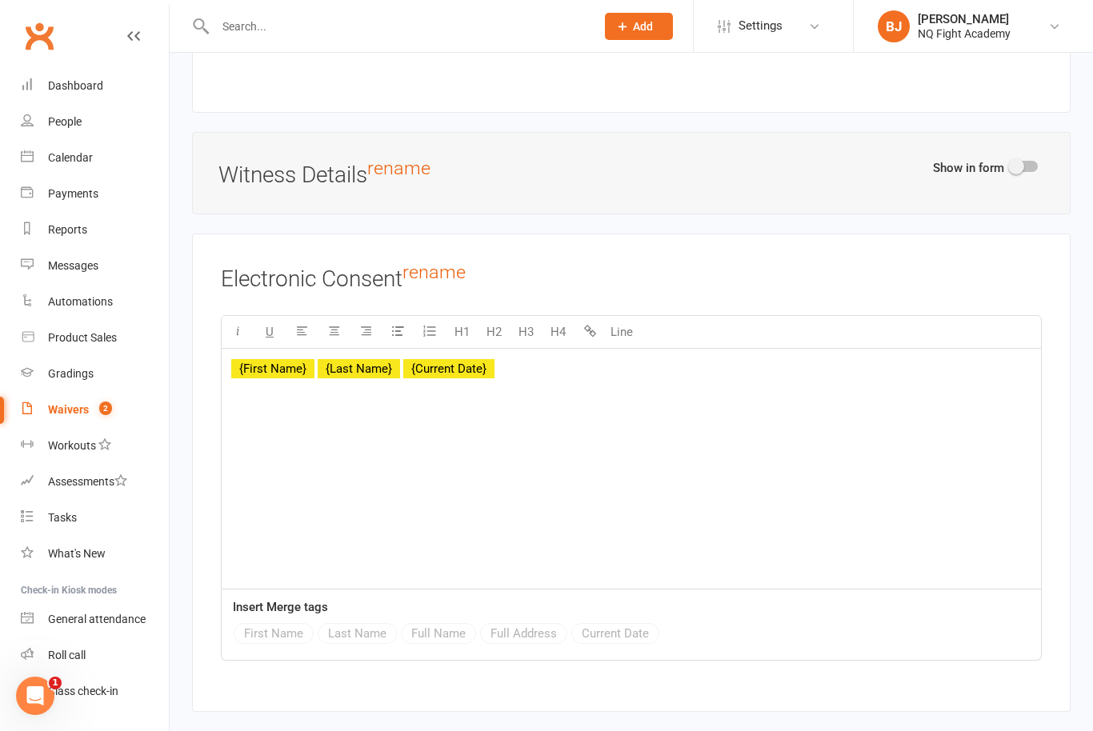
scroll to position [7250, 0]
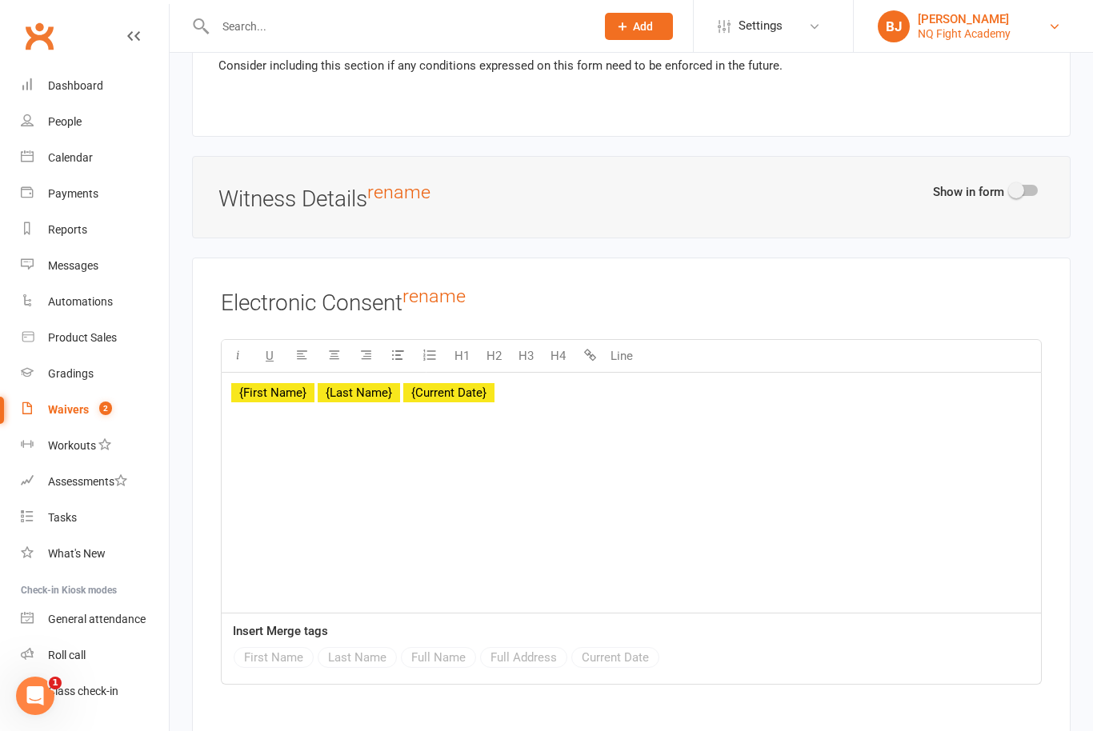
click at [1017, 11] on link "[PERSON_NAME] NQ Fight Academy" at bounding box center [972, 26] width 191 height 32
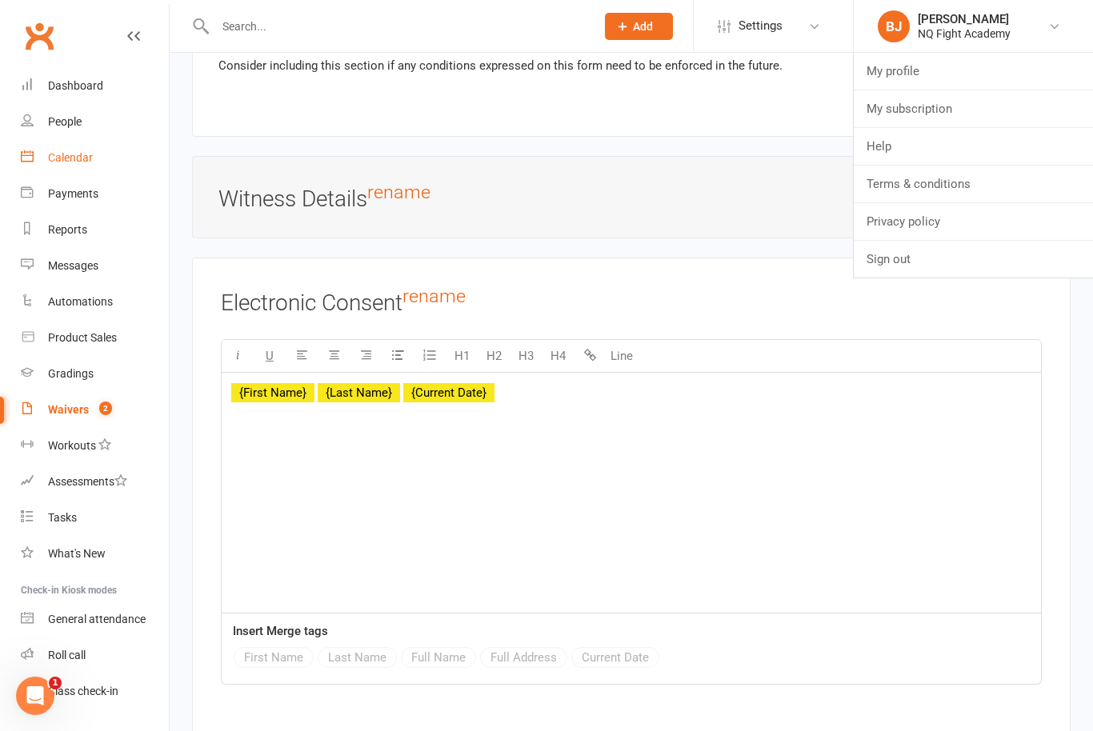
click at [74, 155] on div "Calendar" at bounding box center [70, 157] width 45 height 13
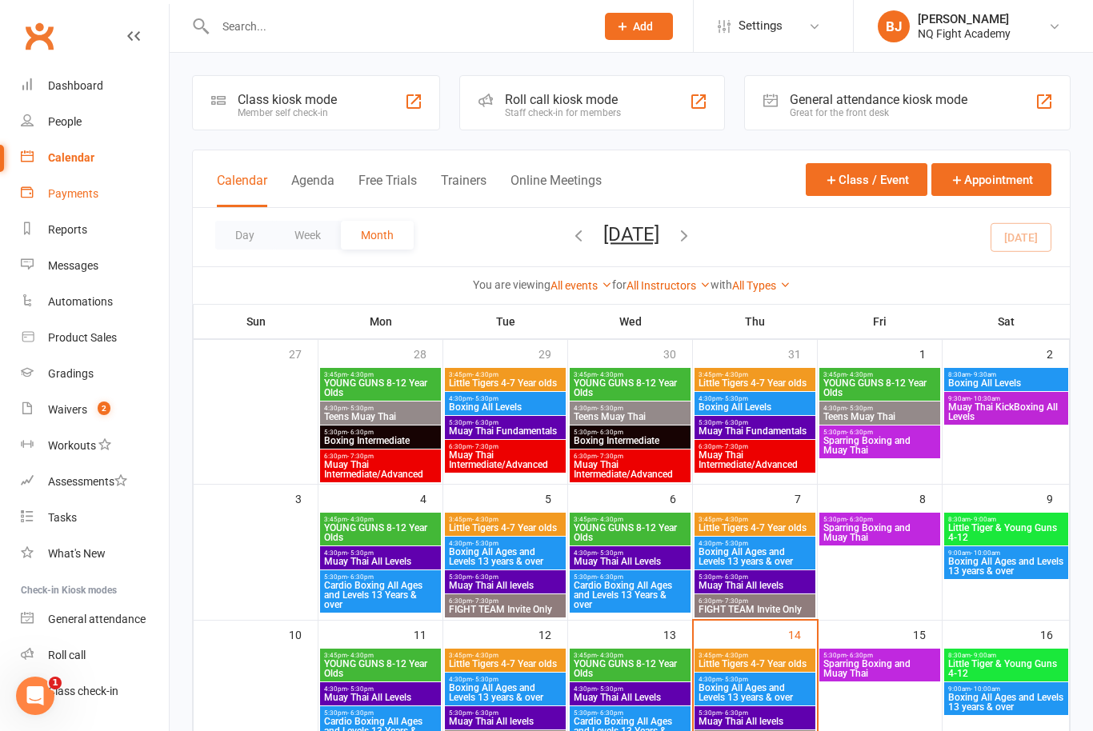
click at [83, 196] on div "Payments" at bounding box center [73, 193] width 50 height 13
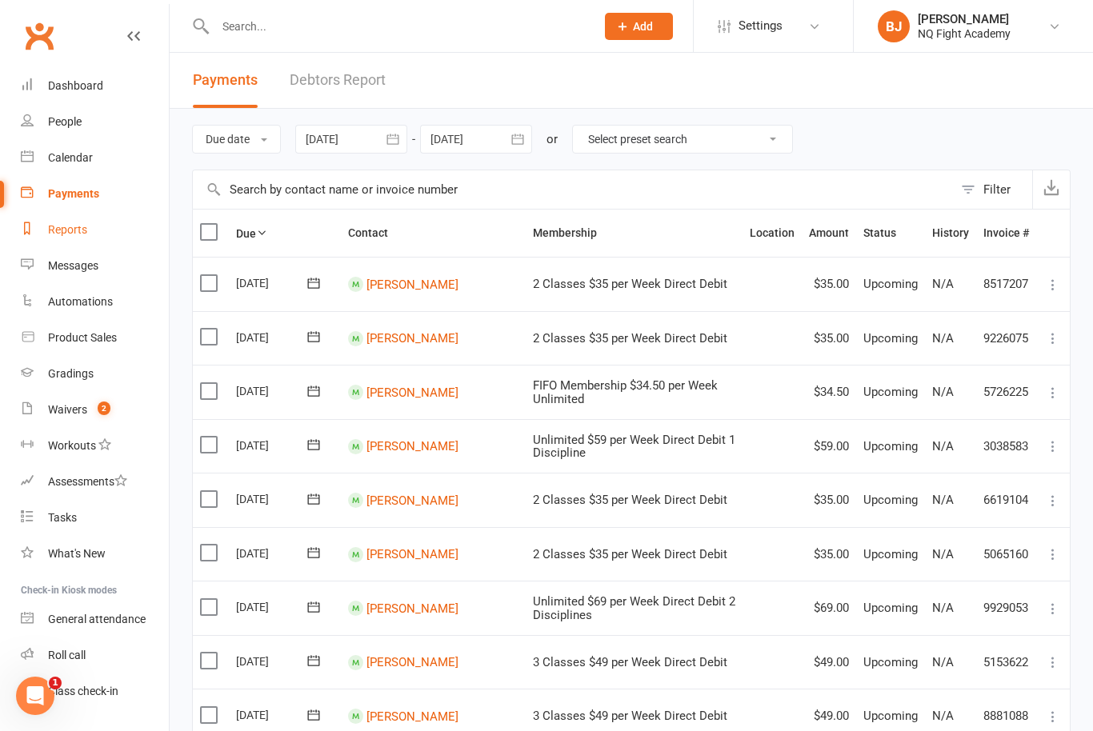
click at [81, 233] on div "Reports" at bounding box center [67, 229] width 39 height 13
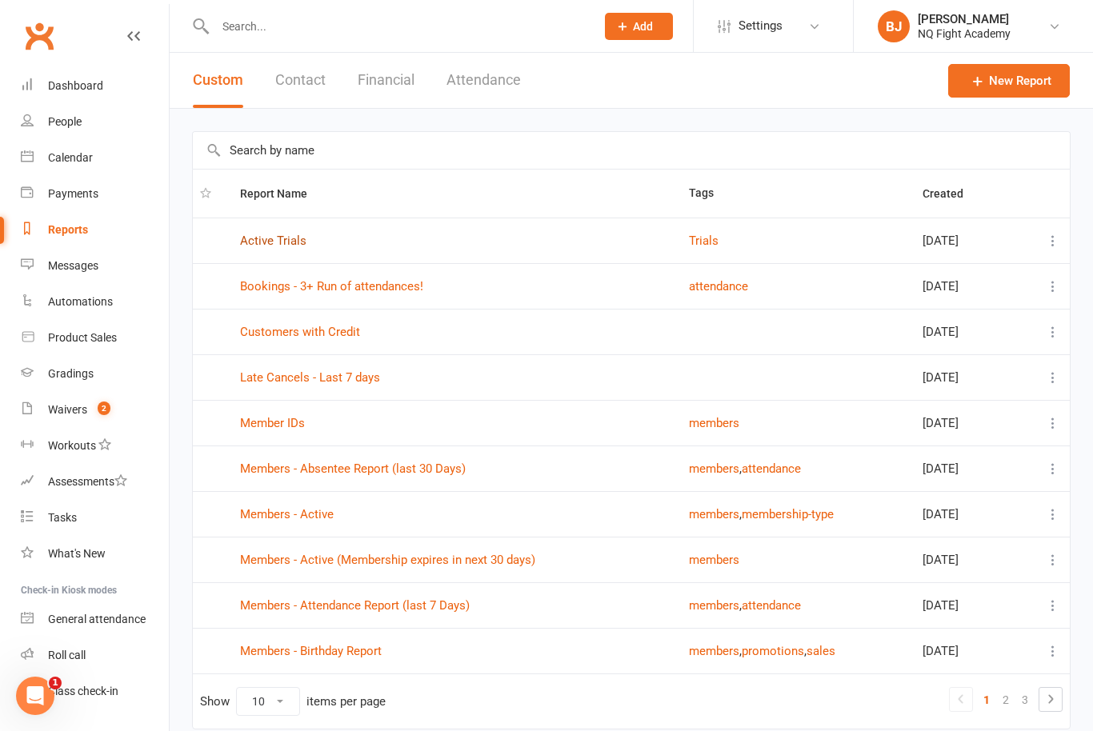
click at [261, 238] on link "Active Trials" at bounding box center [273, 241] width 66 height 14
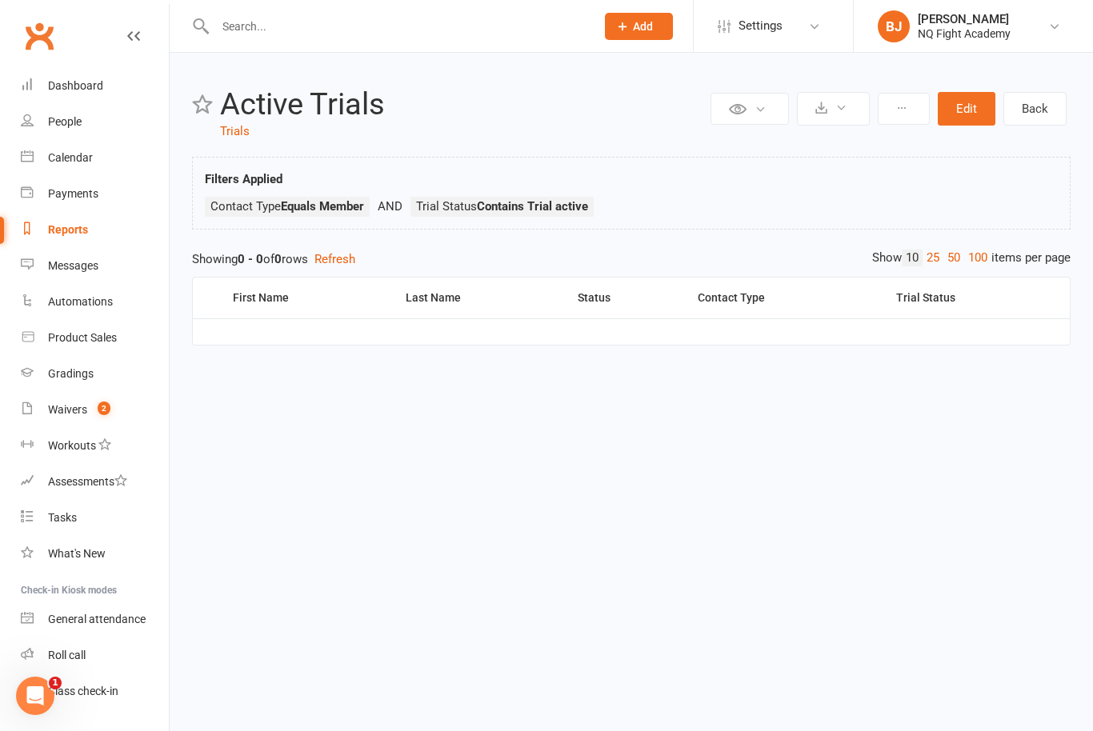
click at [957, 114] on button "Edit" at bounding box center [966, 109] width 58 height 34
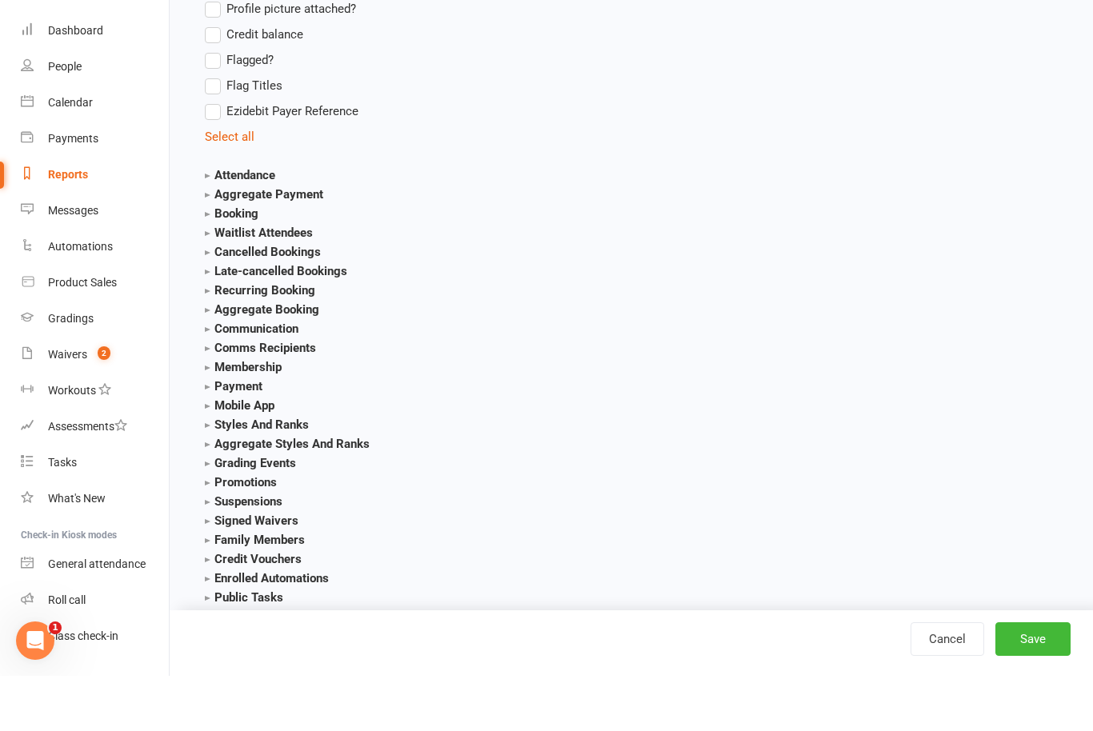
scroll to position [1915, 0]
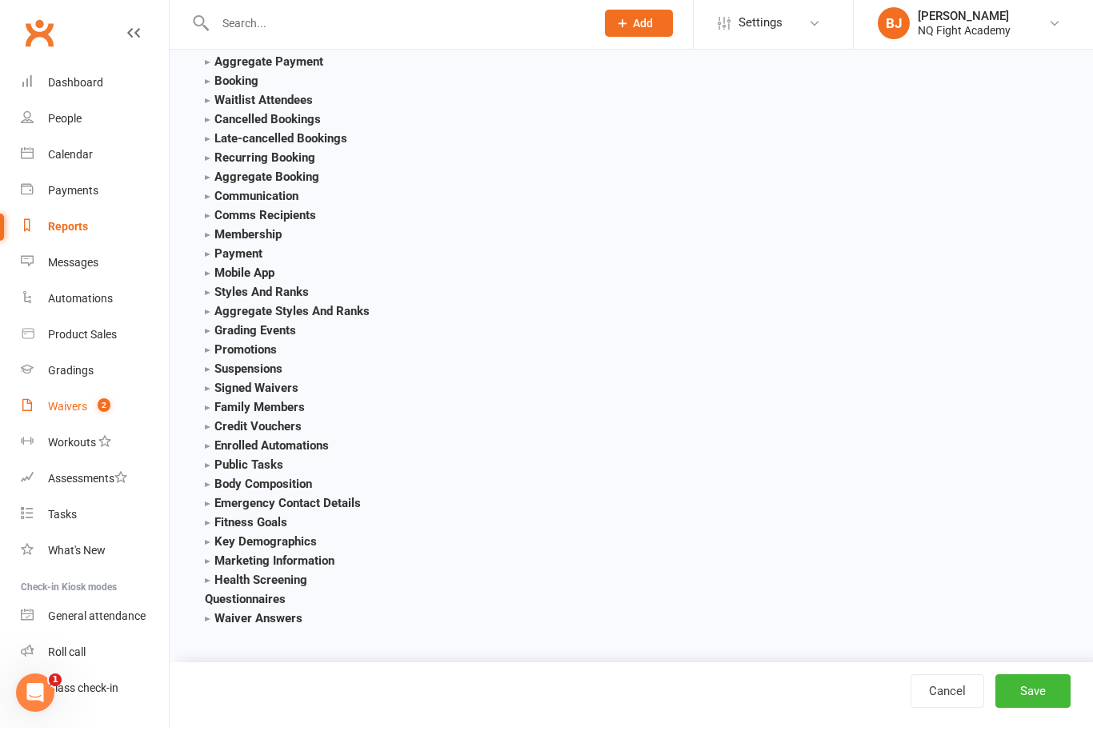
click at [86, 406] on div "Waivers" at bounding box center [67, 409] width 39 height 13
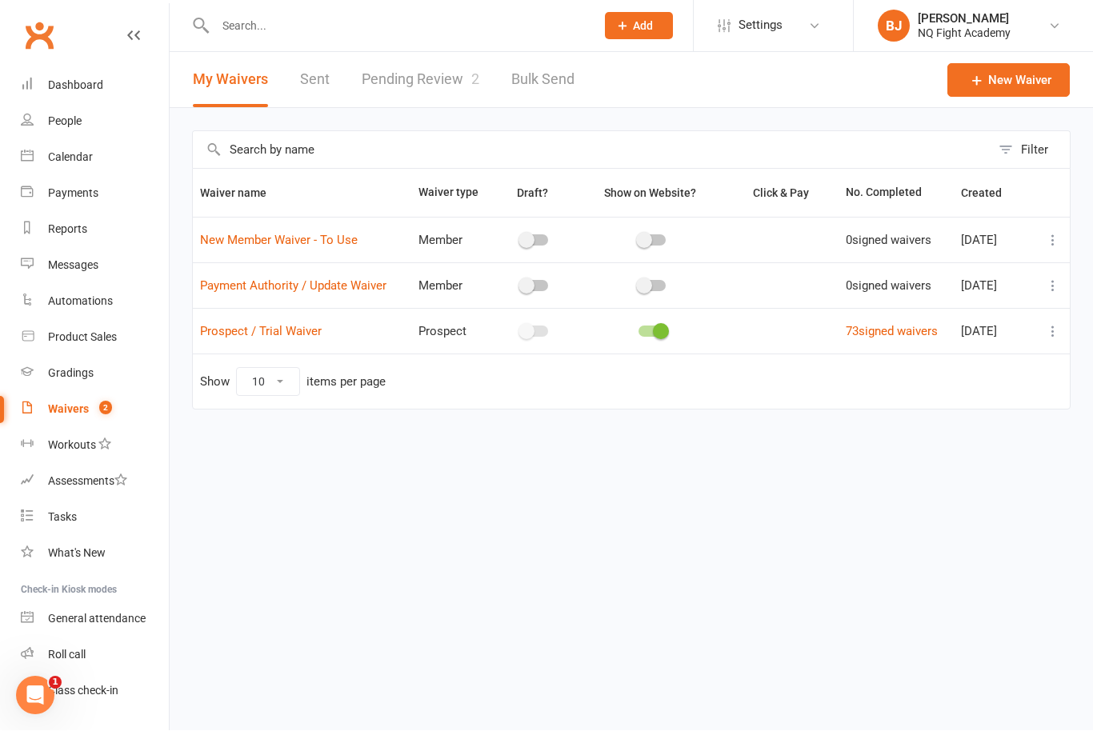
click at [653, 330] on span at bounding box center [661, 332] width 16 height 16
click at [638, 330] on input "checkbox" at bounding box center [638, 330] width 0 height 0
checkbox input "false"
click at [529, 324] on div at bounding box center [534, 332] width 70 height 17
click at [523, 325] on span at bounding box center [526, 332] width 16 height 16
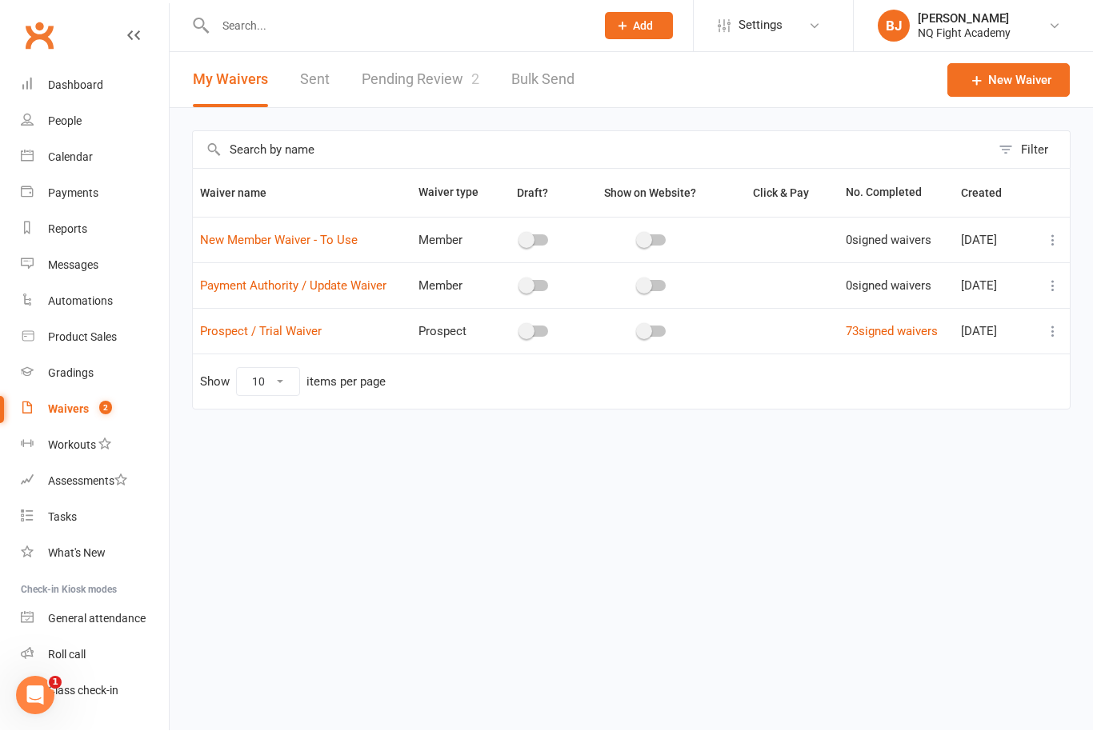
click at [521, 330] on input "checkbox" at bounding box center [521, 330] width 0 height 0
checkbox input "true"
click at [638, 330] on input "checkbox" at bounding box center [638, 330] width 0 height 0
checkbox input "false"
click at [521, 238] on input "checkbox" at bounding box center [521, 238] width 0 height 0
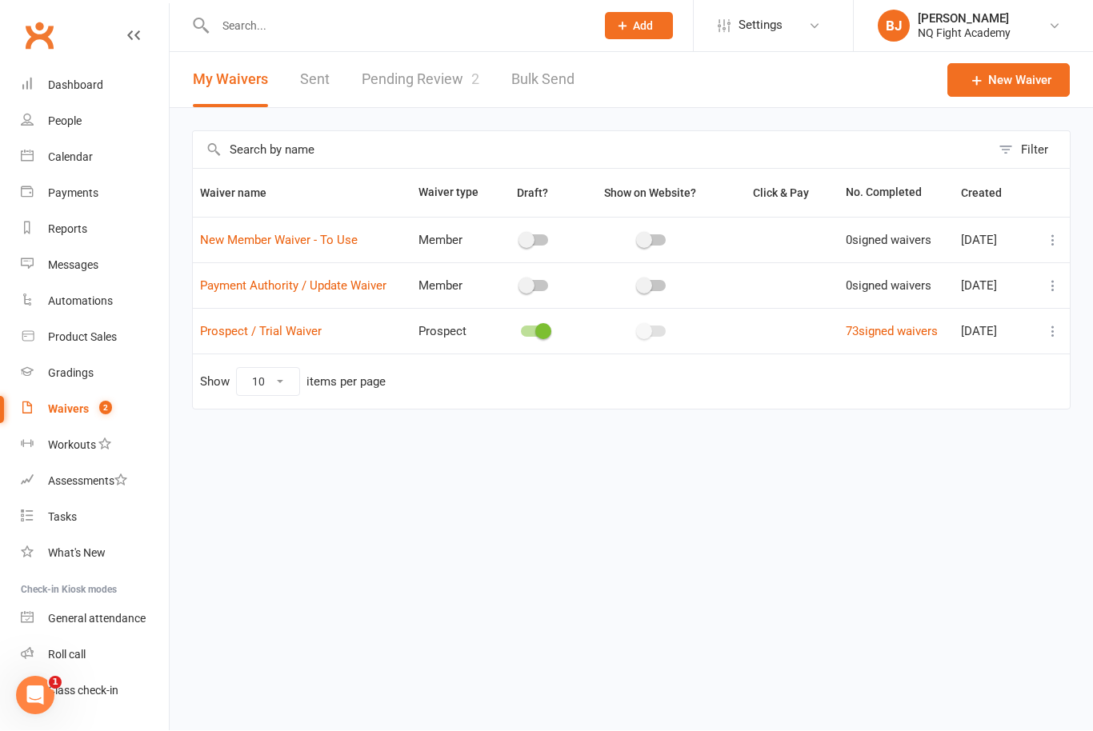
checkbox input "true"
click at [340, 240] on link "New Member Waiver - To Use" at bounding box center [279, 241] width 158 height 14
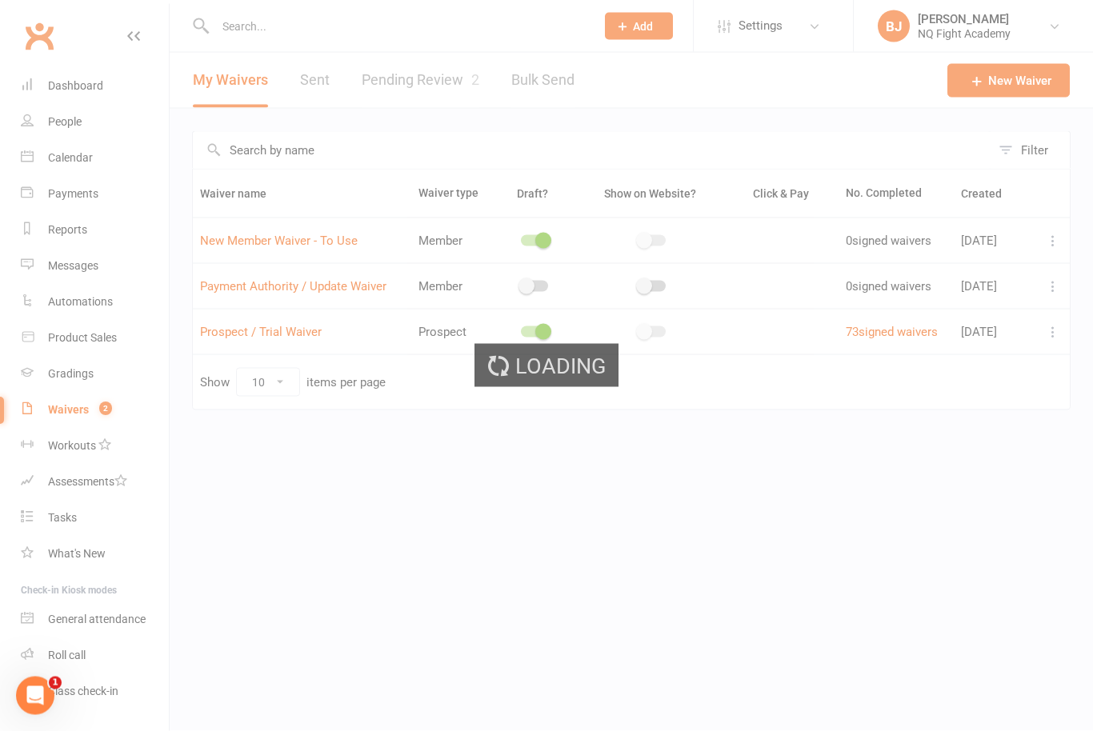
select select "select"
select select "checkbox"
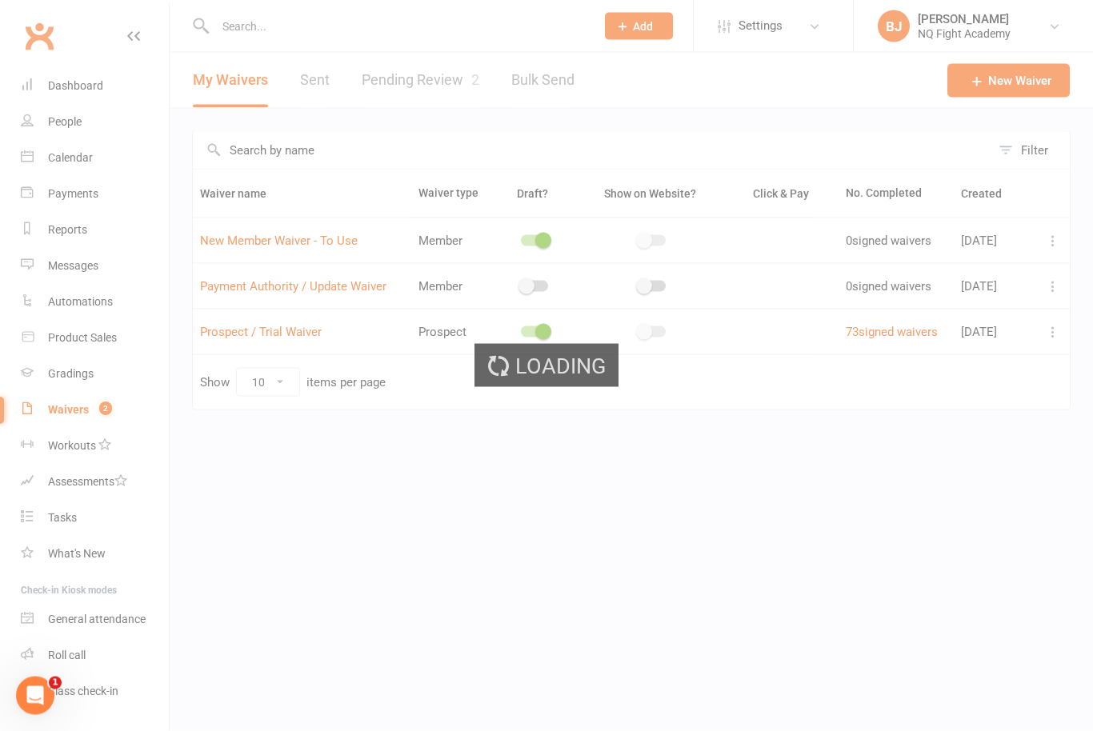
select select "checkbox"
select select "select"
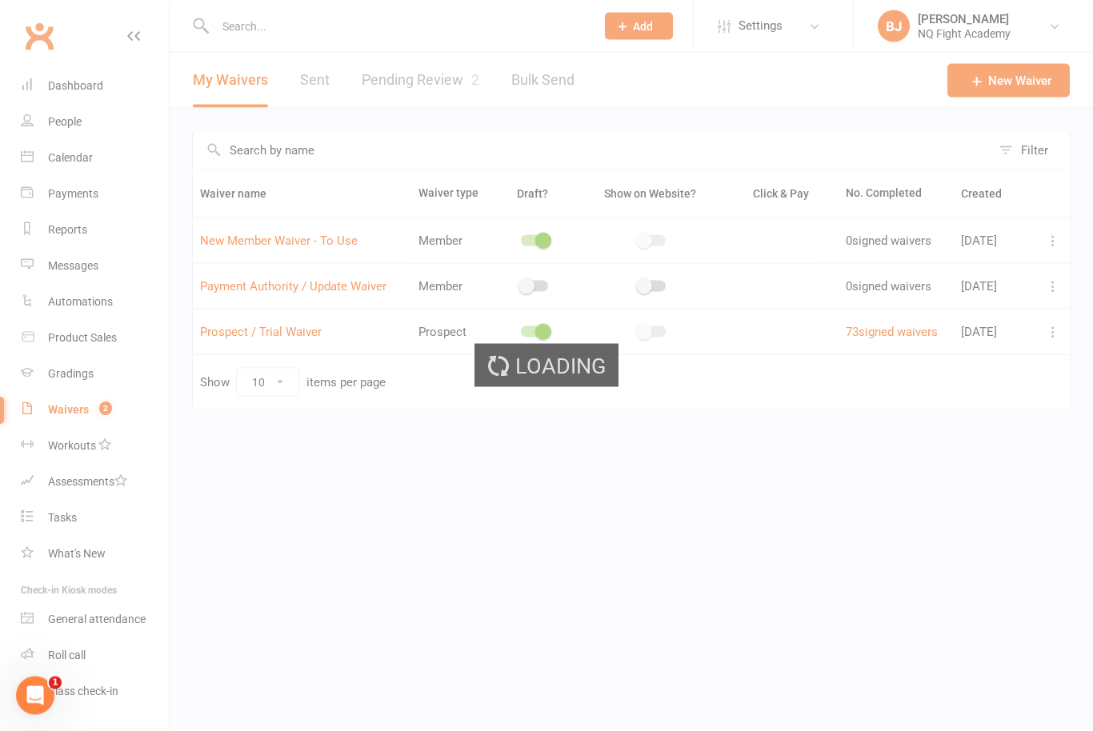
select select "select"
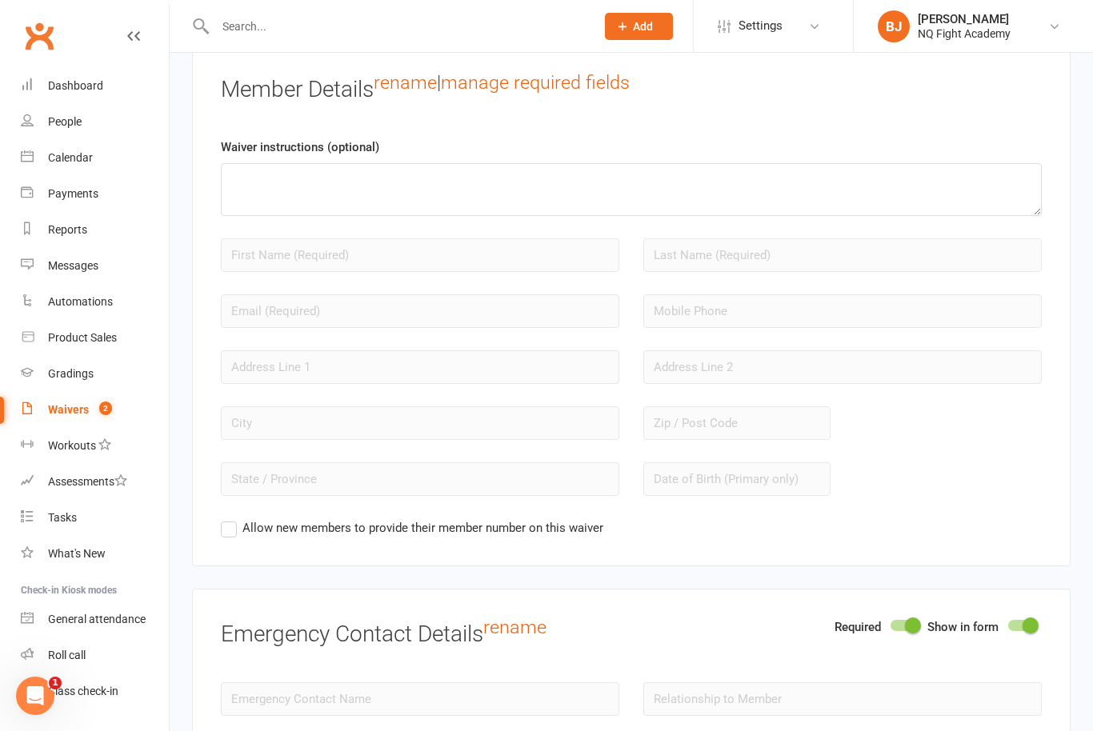
scroll to position [1316, 0]
click at [82, 413] on div "Waivers" at bounding box center [68, 409] width 41 height 13
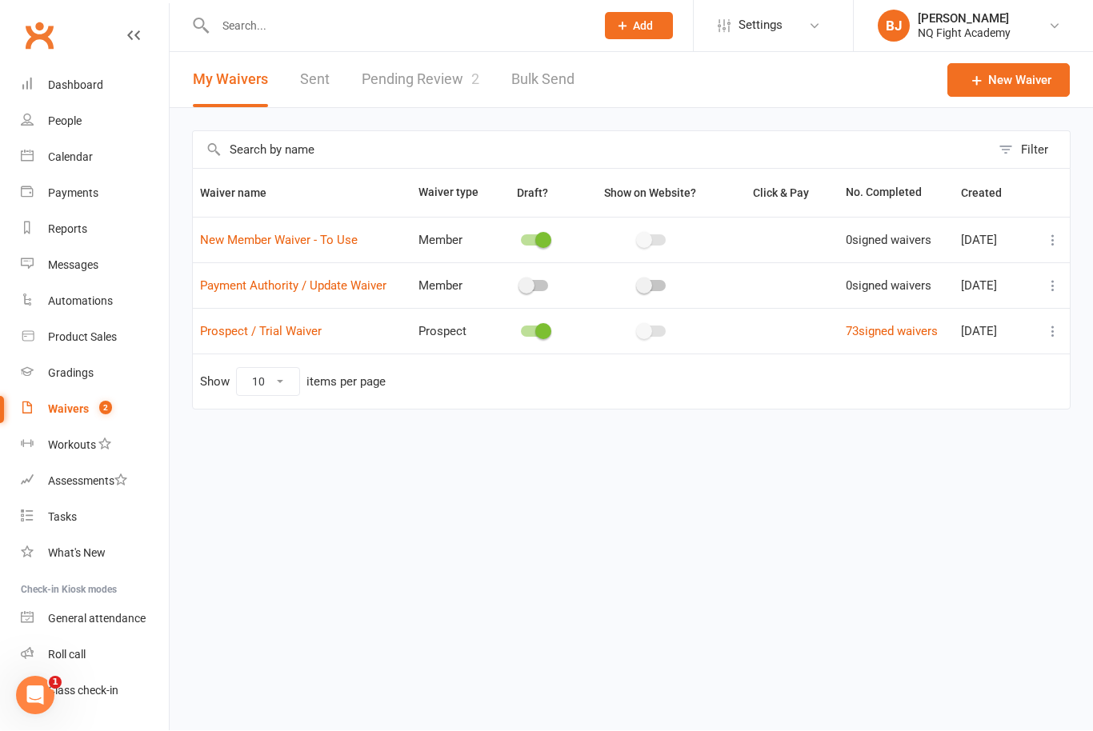
click at [529, 289] on div at bounding box center [534, 286] width 27 height 11
click at [521, 284] on input "checkbox" at bounding box center [521, 284] width 0 height 0
checkbox input "false"
click at [541, 247] on span at bounding box center [543, 241] width 16 height 16
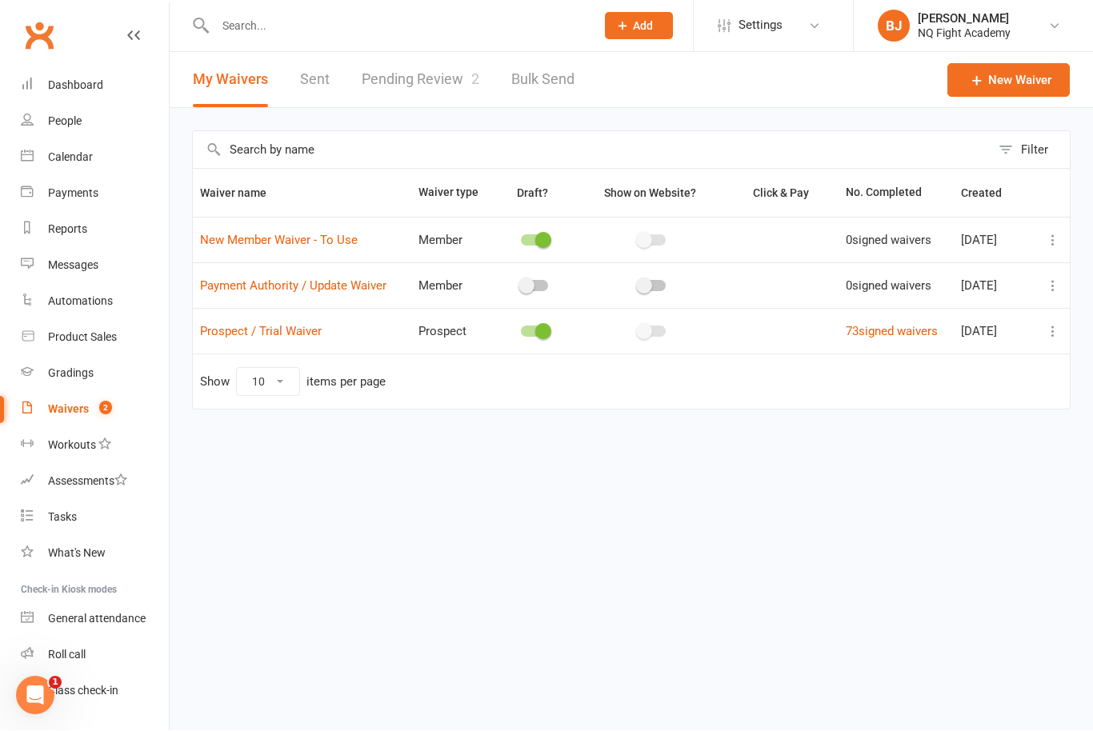
click at [521, 238] on input "checkbox" at bounding box center [521, 238] width 0 height 0
checkbox input "false"
click at [906, 336] on link "73 signed waivers" at bounding box center [891, 332] width 92 height 14
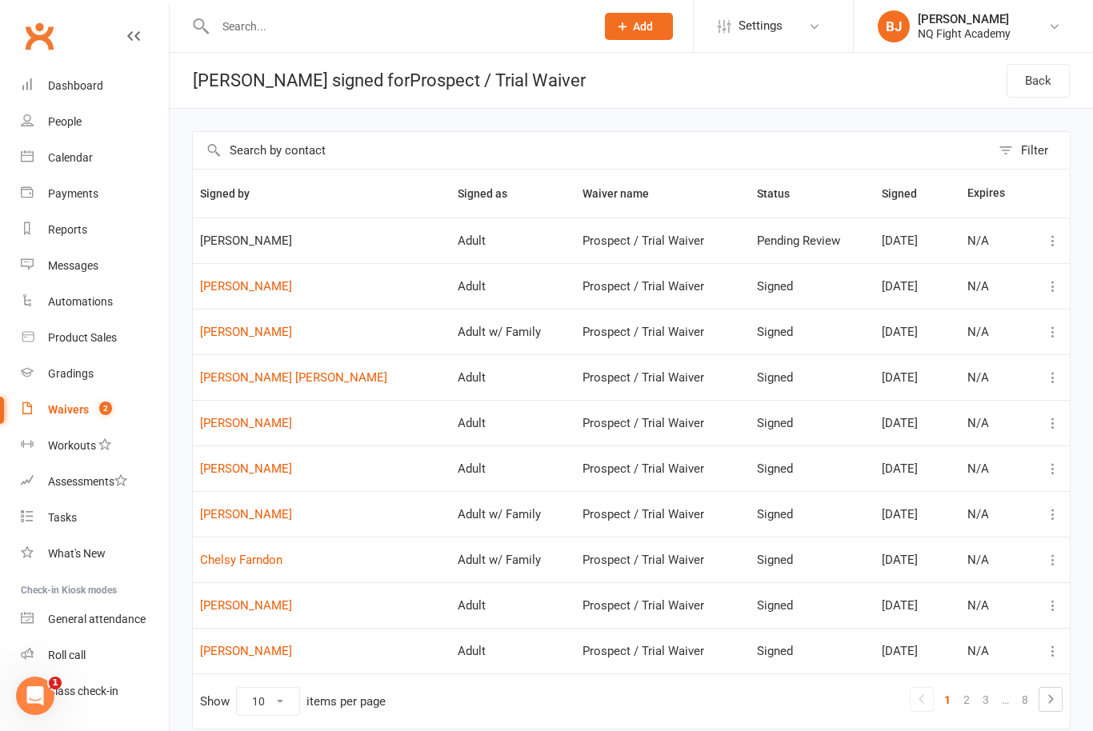
click at [450, 234] on td "Adult" at bounding box center [512, 241] width 125 height 46
click at [260, 239] on span "[PERSON_NAME]" at bounding box center [321, 241] width 243 height 14
click at [144, 38] on div "Clubworx" at bounding box center [84, 45] width 169 height 59
click at [137, 30] on icon at bounding box center [133, 36] width 13 height 13
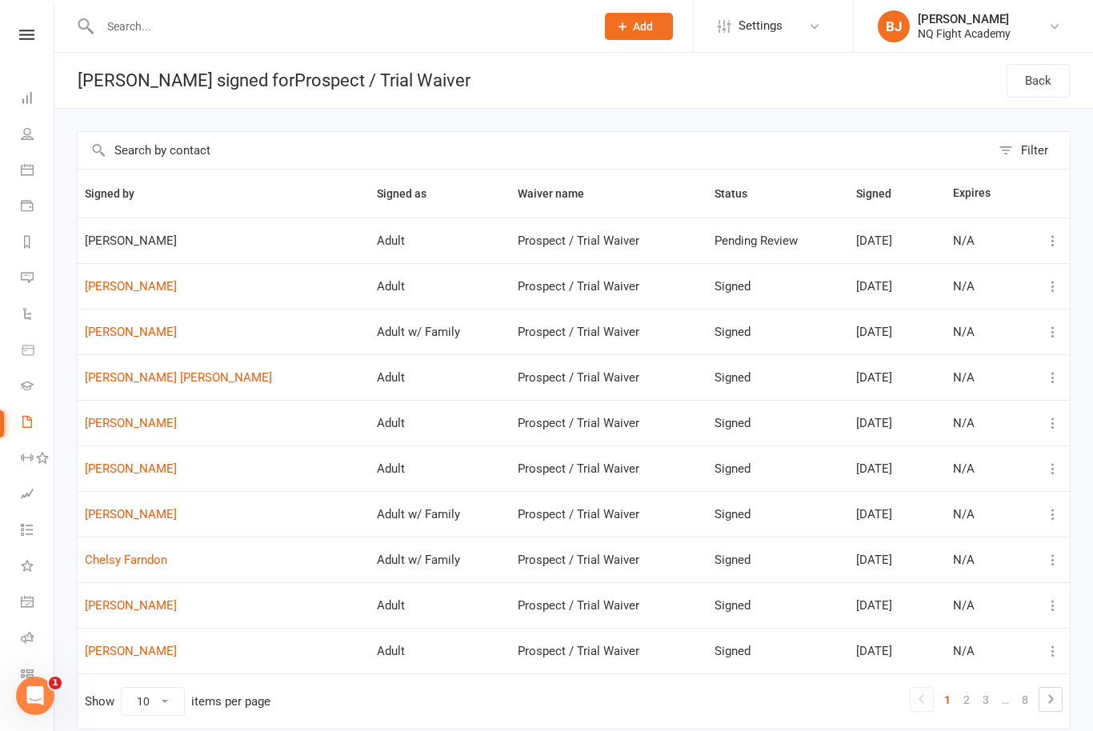
click at [32, 45] on div "Clubworx" at bounding box center [27, 56] width 54 height 52
click at [30, 41] on div "Clubworx" at bounding box center [27, 56] width 54 height 52
click at [30, 31] on icon at bounding box center [26, 35] width 15 height 10
